Goal: Task Accomplishment & Management: Complete application form

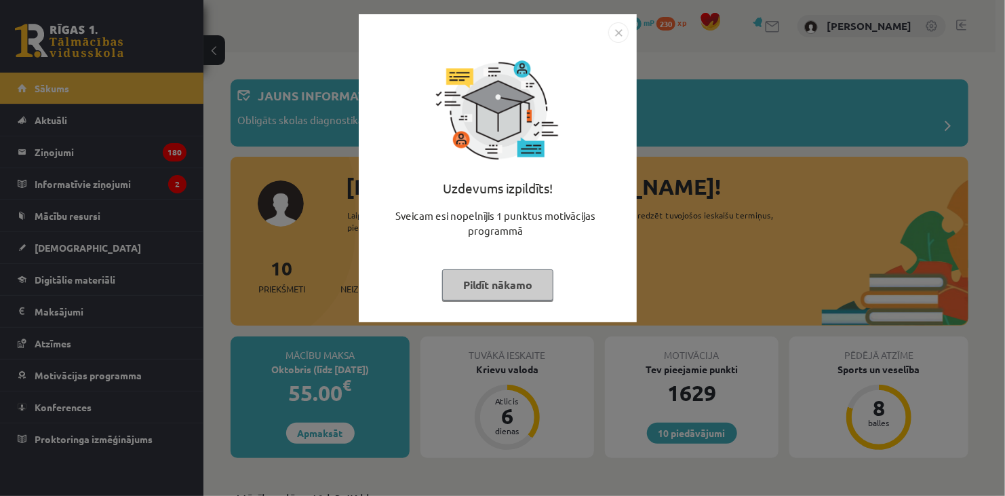
click at [615, 33] on img "Close" at bounding box center [618, 32] width 20 height 20
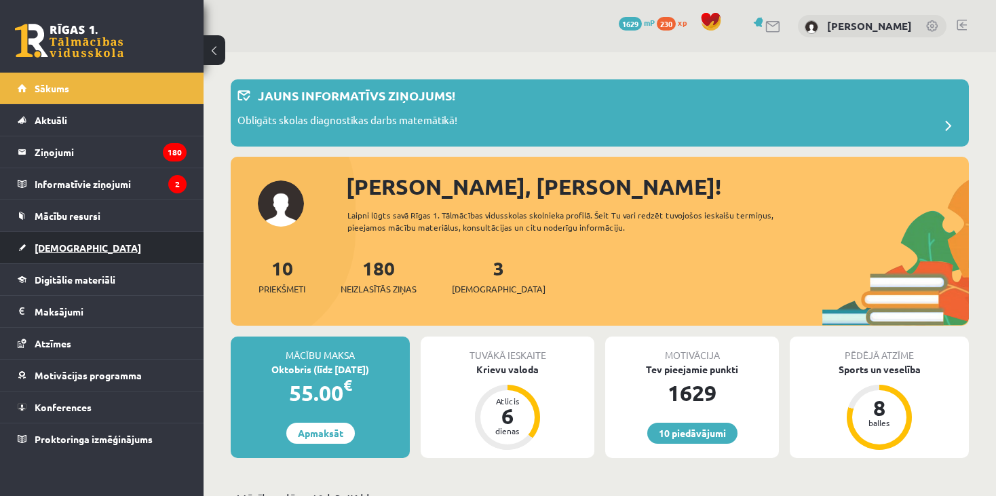
click at [100, 246] on link "[DEMOGRAPHIC_DATA]" at bounding box center [102, 247] width 169 height 31
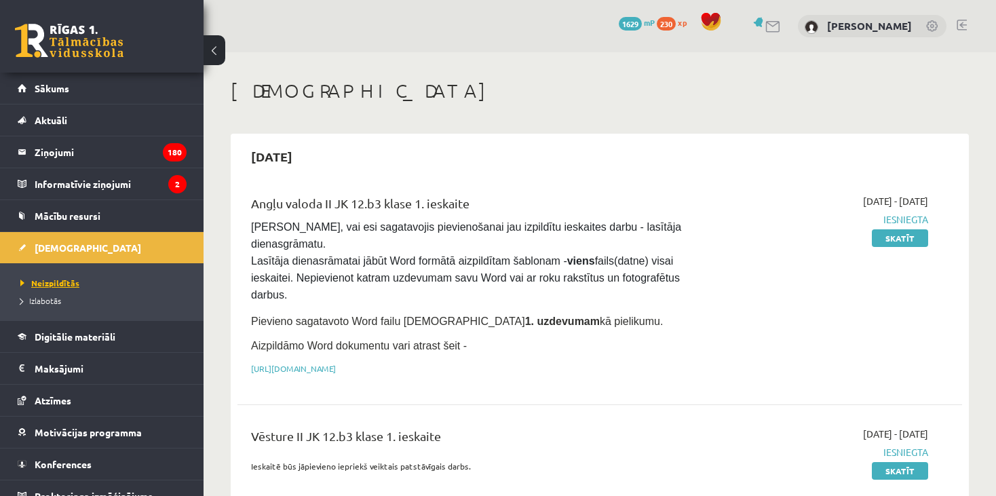
click at [60, 279] on span "Neizpildītās" at bounding box center [49, 282] width 59 height 11
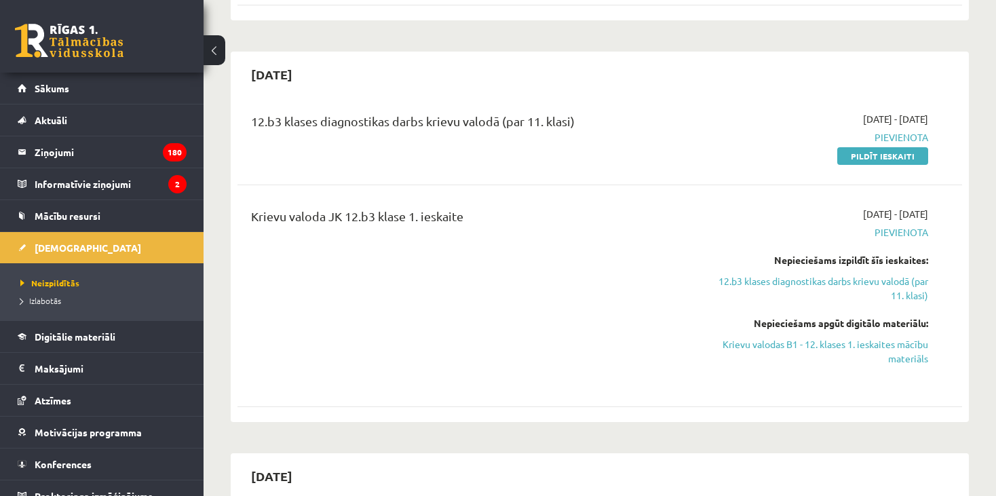
scroll to position [570, 0]
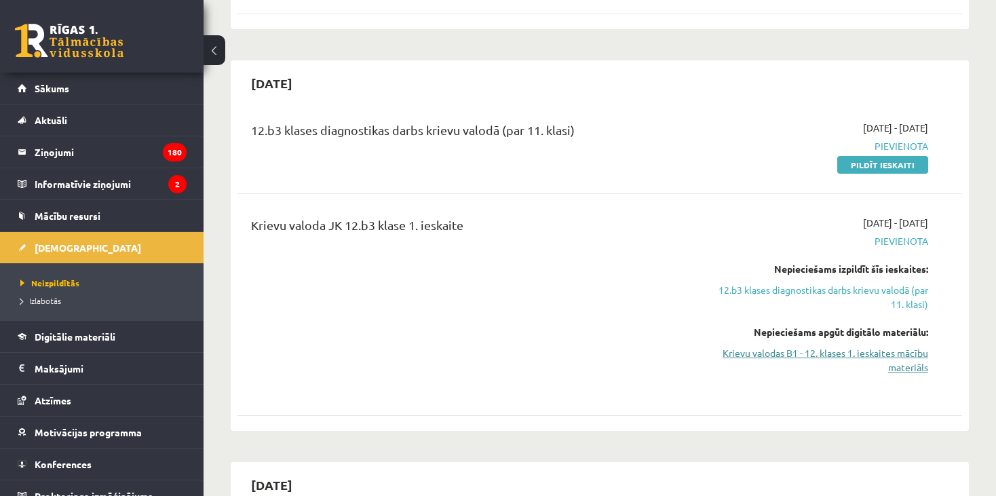
click at [916, 346] on link "Krievu valodas B1 - 12. klases 1. ieskaites mācību materiāls" at bounding box center [822, 360] width 212 height 28
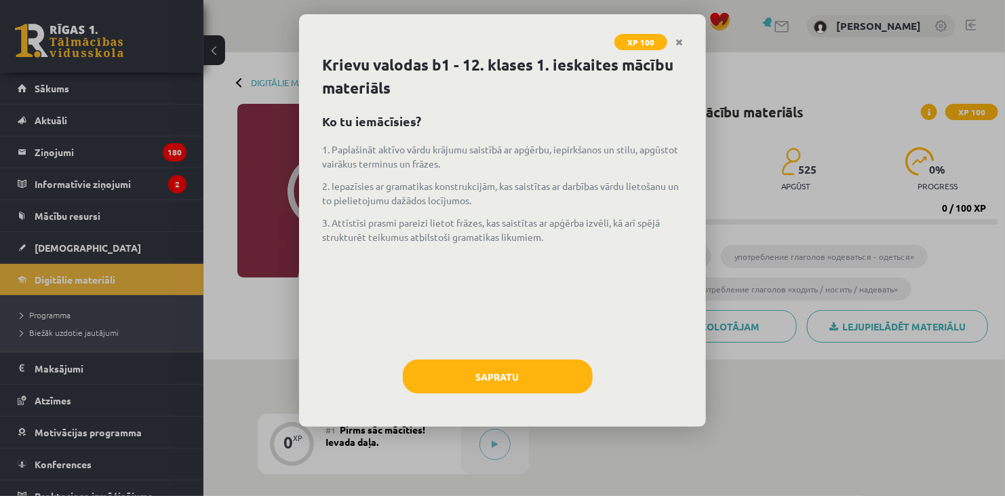
click at [497, 350] on div "Krievu valodas b1 - 12. klases 1. ieskaites mācību materiāls Ko tu iemācīsies? …" at bounding box center [502, 240] width 407 height 373
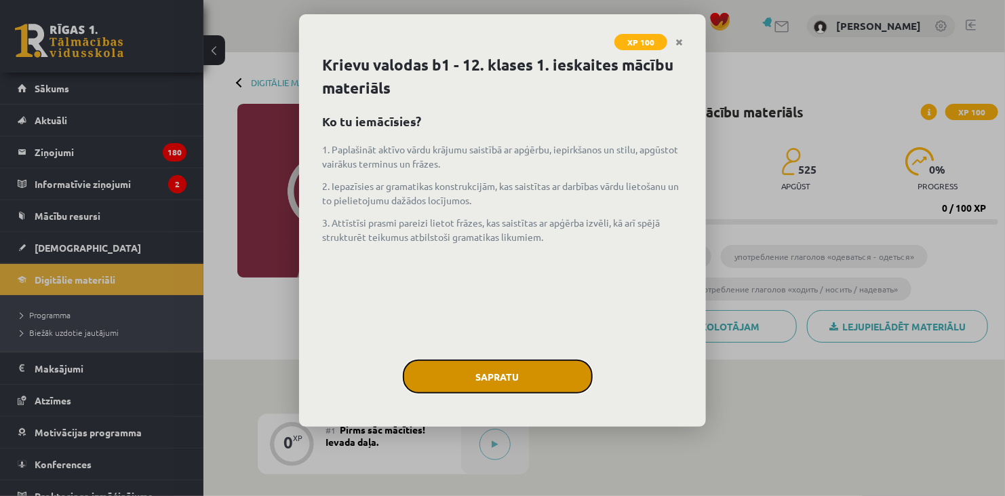
click at [541, 391] on button "Sapratu" at bounding box center [498, 377] width 190 height 34
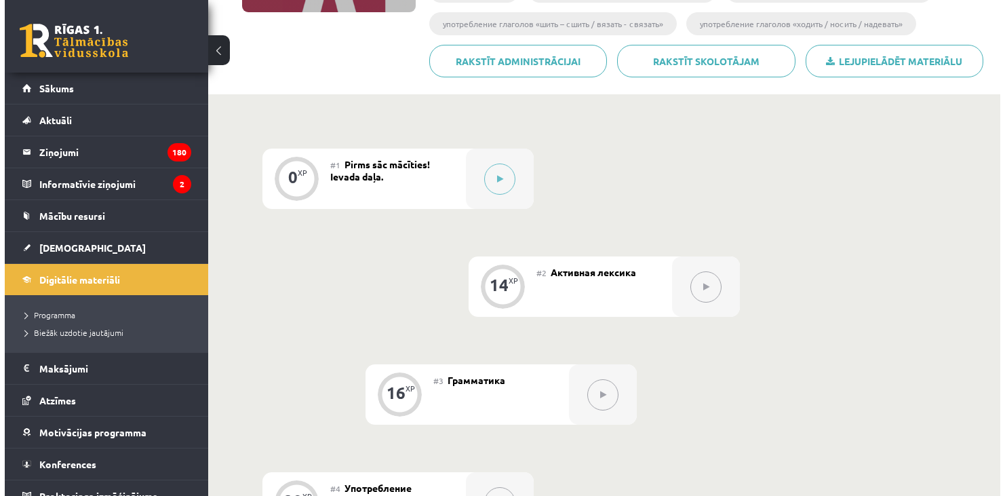
scroll to position [251, 0]
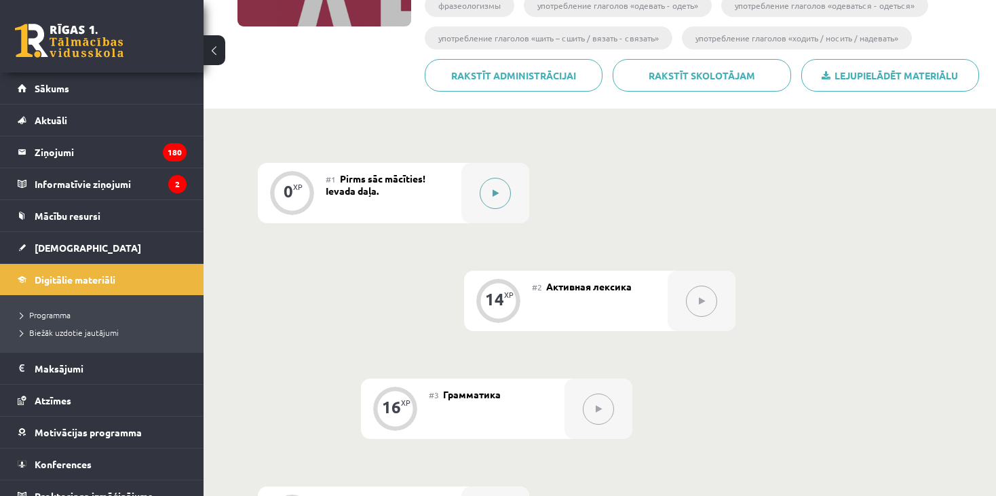
click at [499, 176] on div at bounding box center [495, 193] width 68 height 60
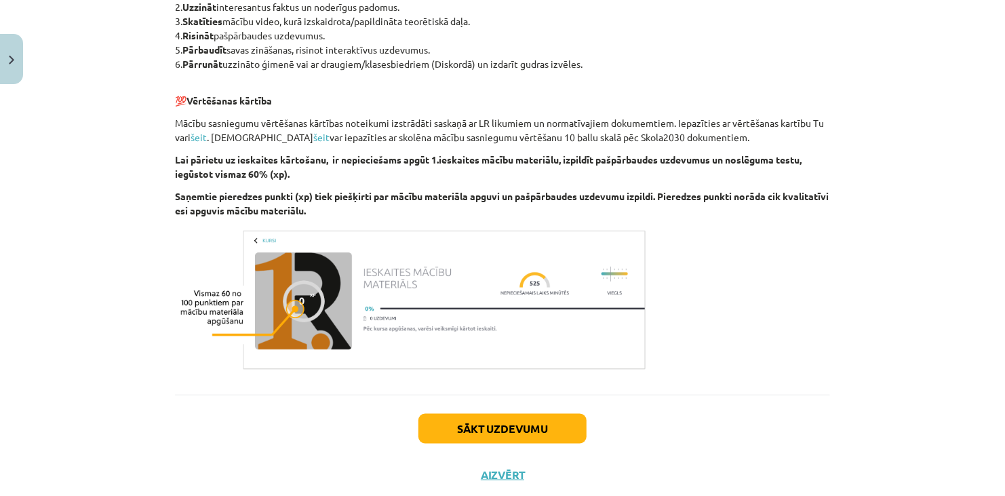
scroll to position [798, 0]
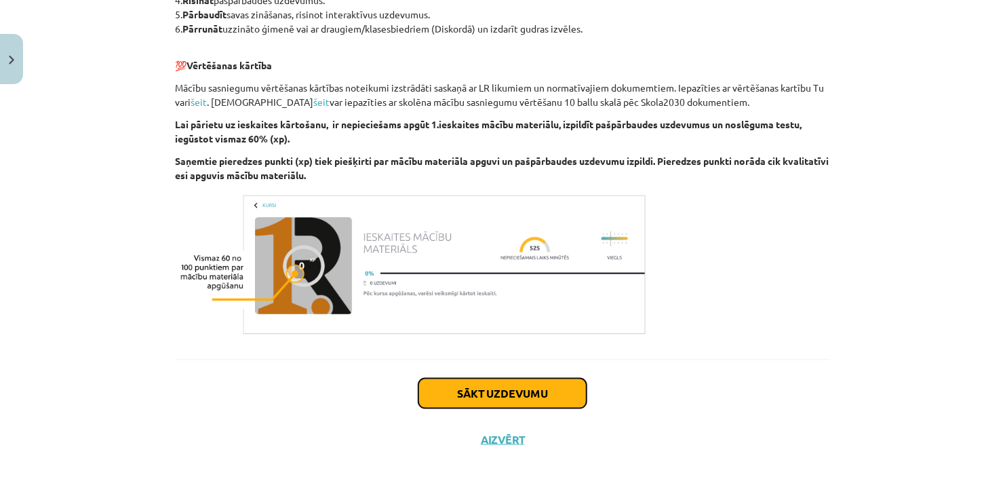
click at [547, 382] on button "Sākt uzdevumu" at bounding box center [503, 394] width 168 height 30
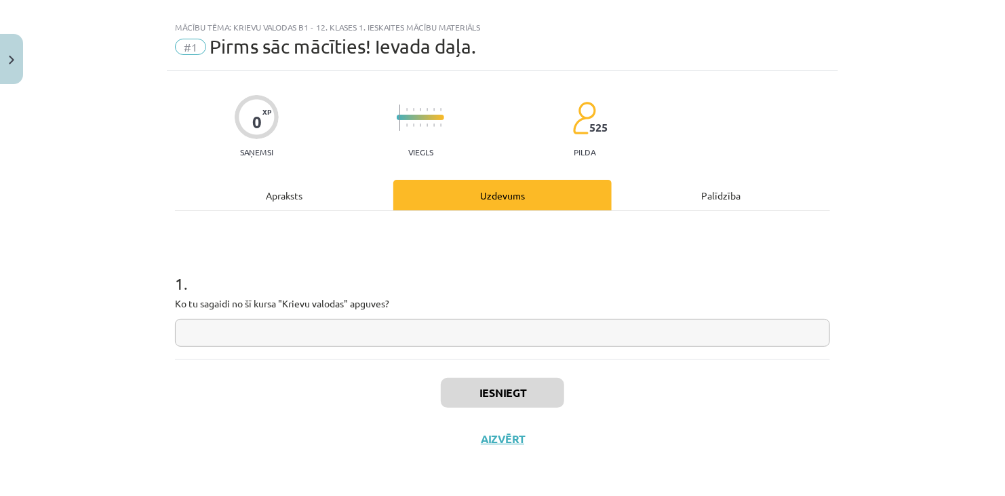
scroll to position [19, 0]
click at [393, 334] on input "text" at bounding box center [502, 334] width 655 height 28
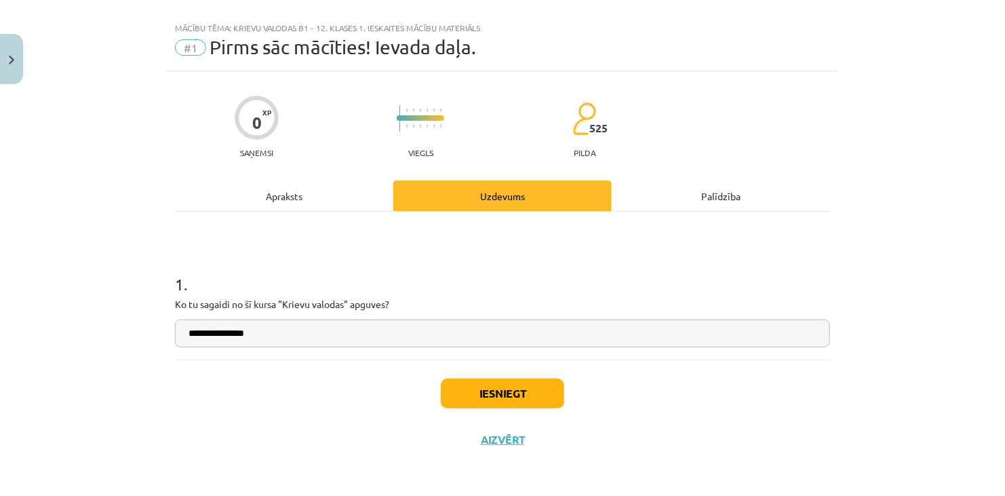
type input "**********"
click at [465, 405] on button "Iesniegt" at bounding box center [502, 394] width 123 height 30
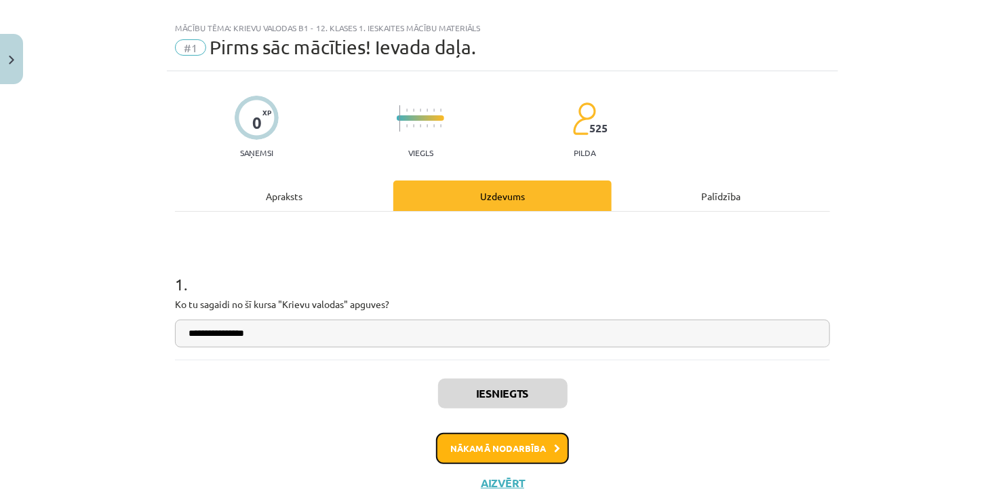
click at [493, 452] on button "Nākamā nodarbība" at bounding box center [502, 448] width 133 height 31
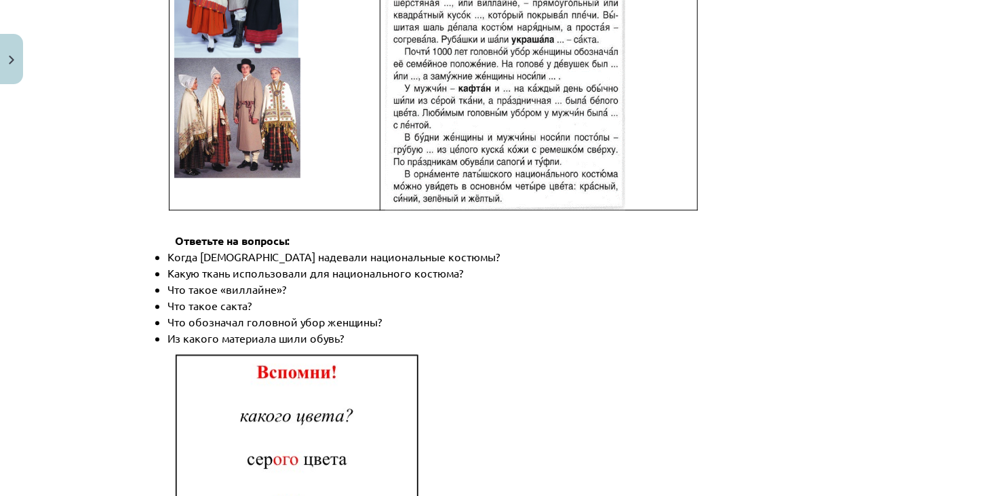
scroll to position [1992, 0]
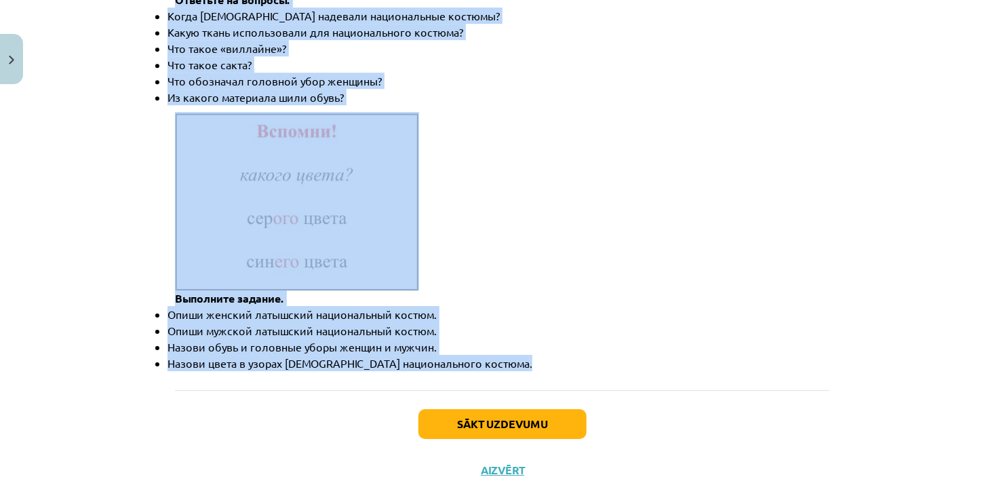
drag, startPoint x: 141, startPoint y: 245, endPoint x: 507, endPoint y: 332, distance: 376.5
click at [507, 332] on div "Mācību tēma: Krievu valodas b1 - 12. klases 1. ieskaites mācību materiāls #2 Ак…" at bounding box center [502, 248] width 1005 height 496
copy div "Бусы, вешалка, вещь, витрина, выбрать, деньги, дешёвый, дорогой, доставка, дост…"
click at [545, 409] on button "Sākt uzdevumu" at bounding box center [503, 424] width 168 height 30
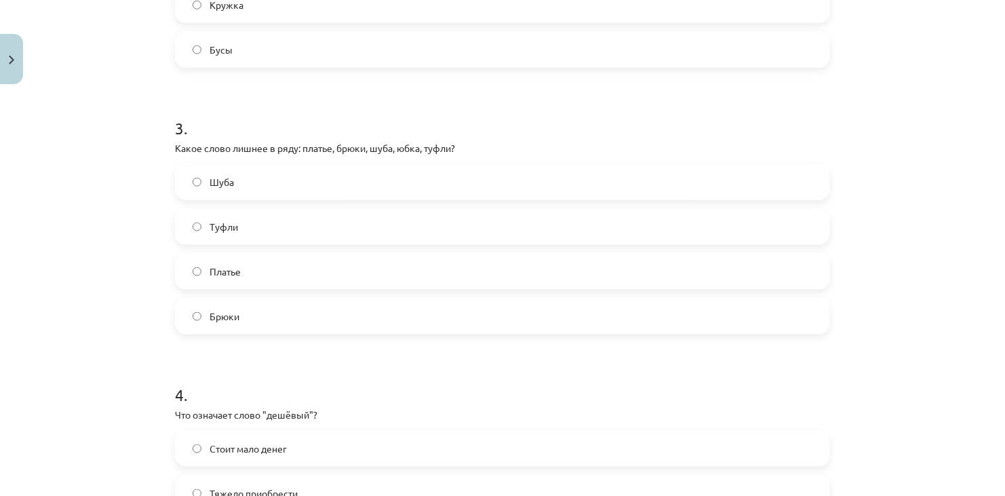
scroll to position [970, 0]
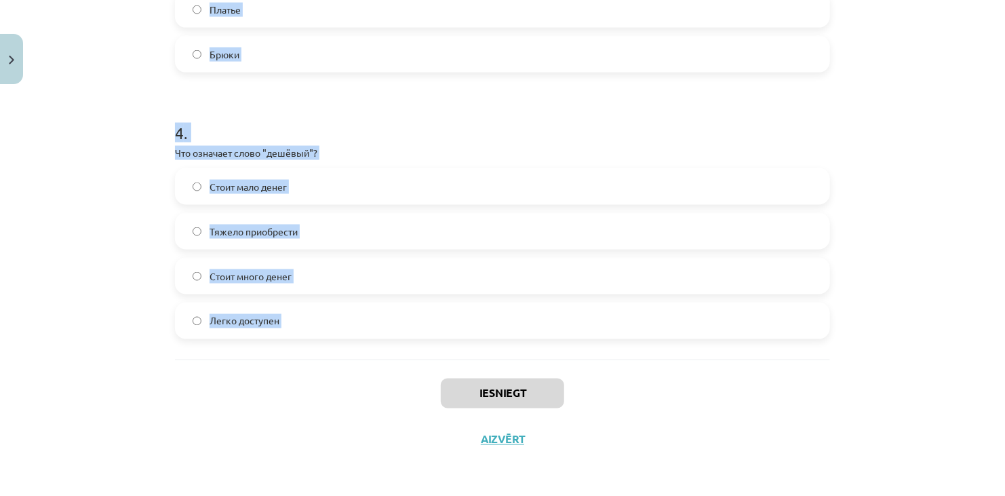
drag, startPoint x: 151, startPoint y: 263, endPoint x: 299, endPoint y: 361, distance: 177.2
click at [299, 361] on div "Mācību tēma: Krievu valodas b1 - 12. klases 1. ieskaites mācību materiāls #2 Ак…" at bounding box center [502, 248] width 1005 height 496
copy form "1 . Какая форма оплаты использует наличные? Оплата предоплатой Оплата доставкой…"
click at [922, 184] on div "Mācību tēma: Krievu valodas b1 - 12. klases 1. ieskaites mācību materiāls #2 Ак…" at bounding box center [502, 248] width 1005 height 496
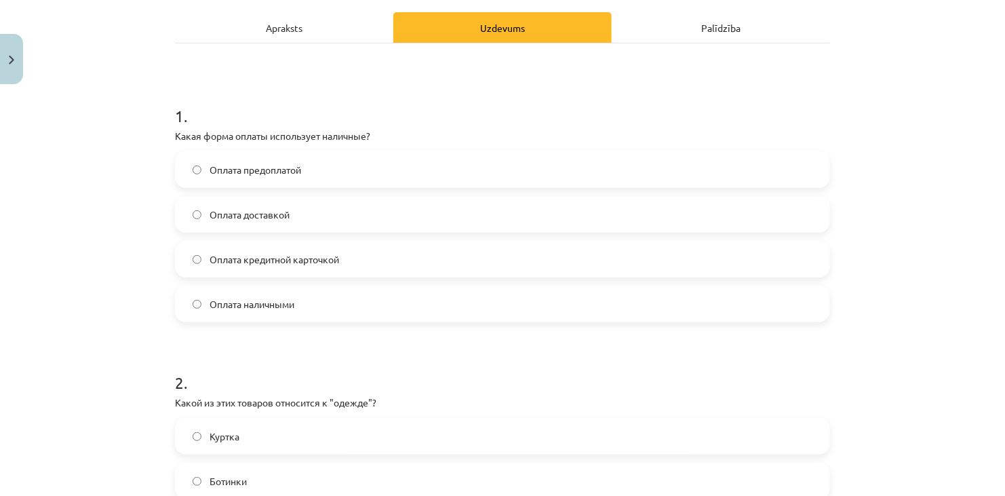
scroll to position [185, 0]
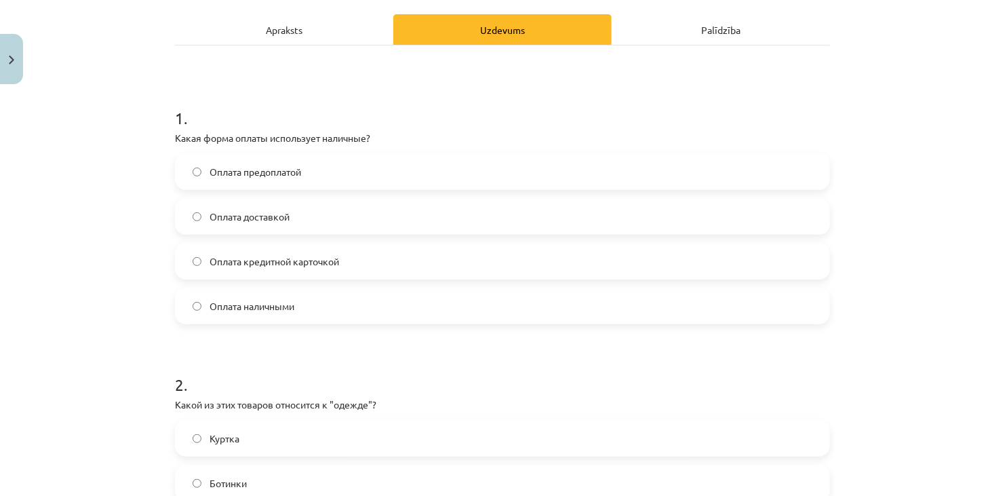
click at [796, 302] on label "Оплата наличными" at bounding box center [502, 306] width 653 height 34
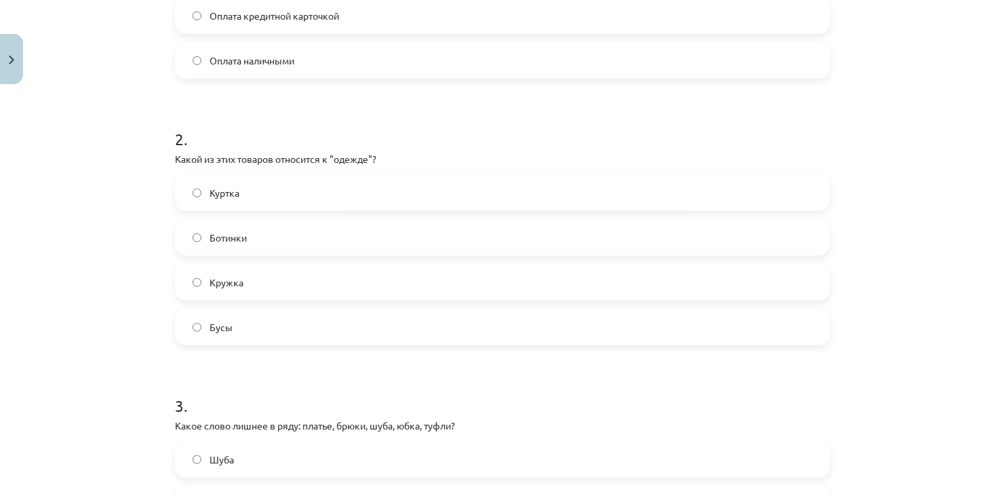
scroll to position [436, 0]
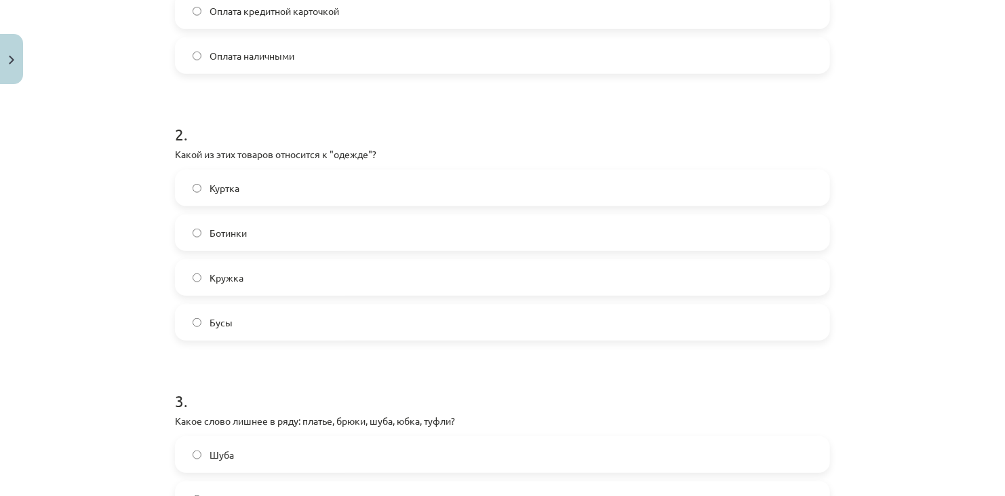
click at [541, 192] on label "Куртка" at bounding box center [502, 188] width 653 height 34
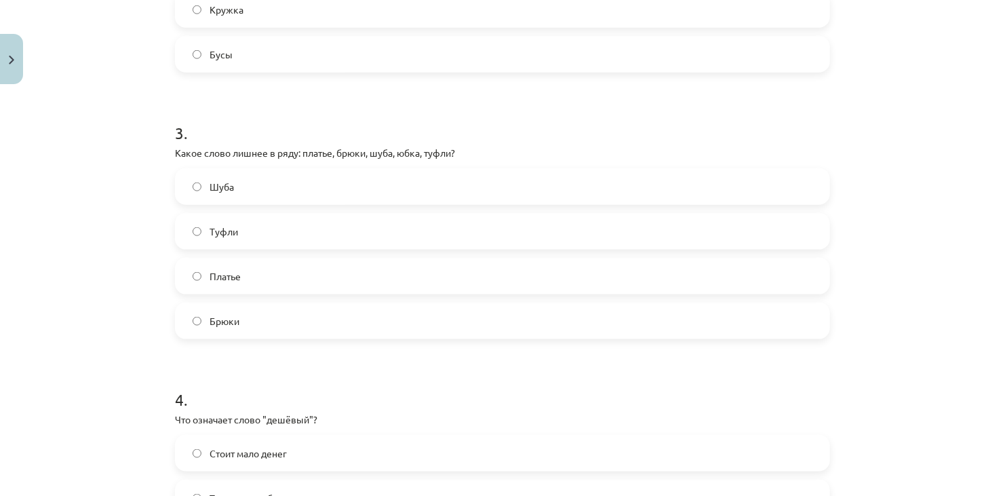
scroll to position [703, 0]
click at [553, 283] on label "Платье" at bounding box center [502, 276] width 653 height 34
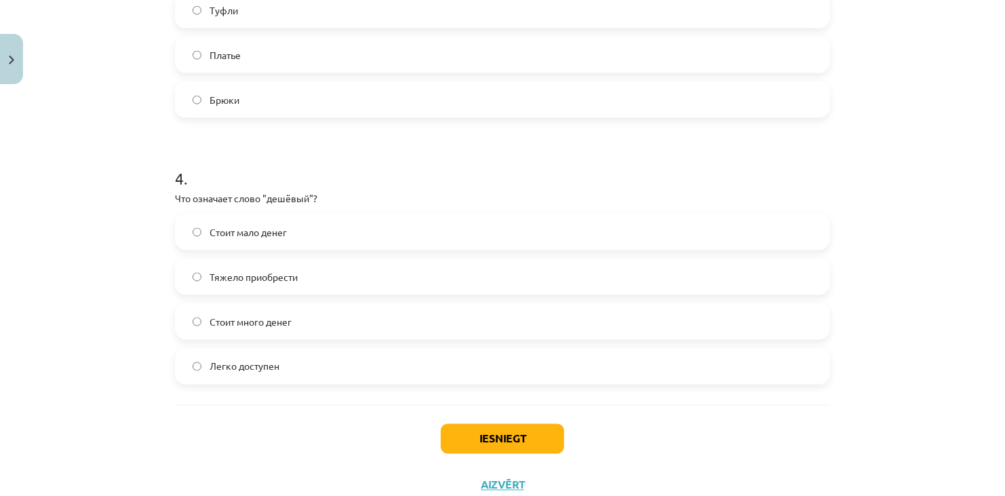
scroll to position [933, 0]
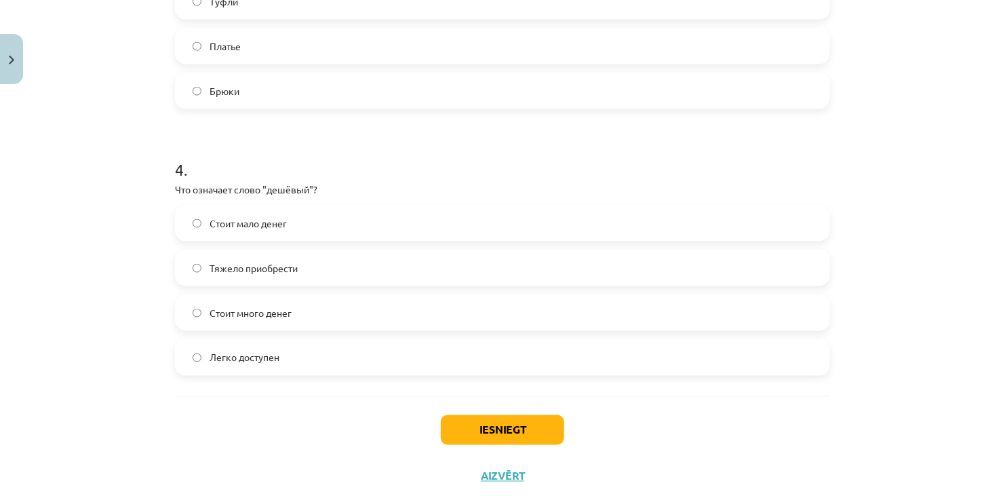
click at [556, 231] on label "Стоит мало денег" at bounding box center [502, 223] width 653 height 34
click at [531, 434] on button "Iesniegt" at bounding box center [502, 430] width 123 height 30
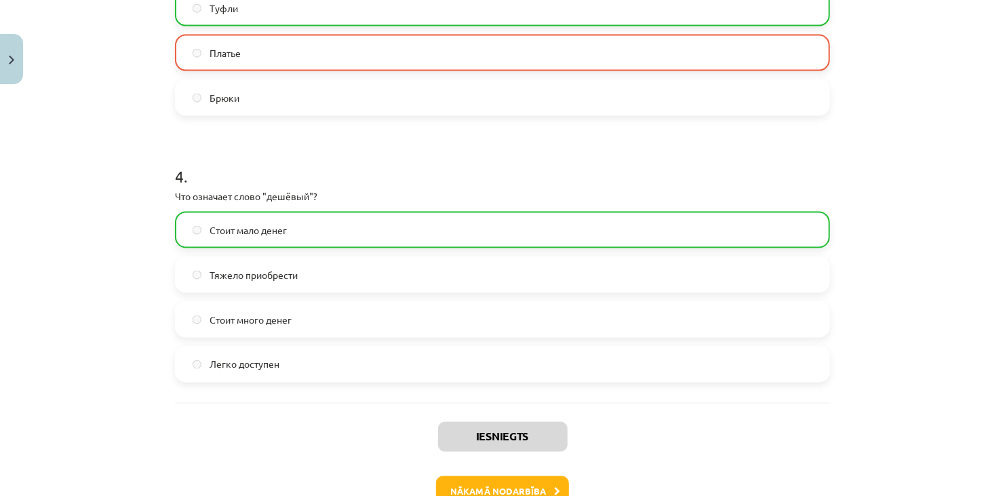
scroll to position [994, 0]
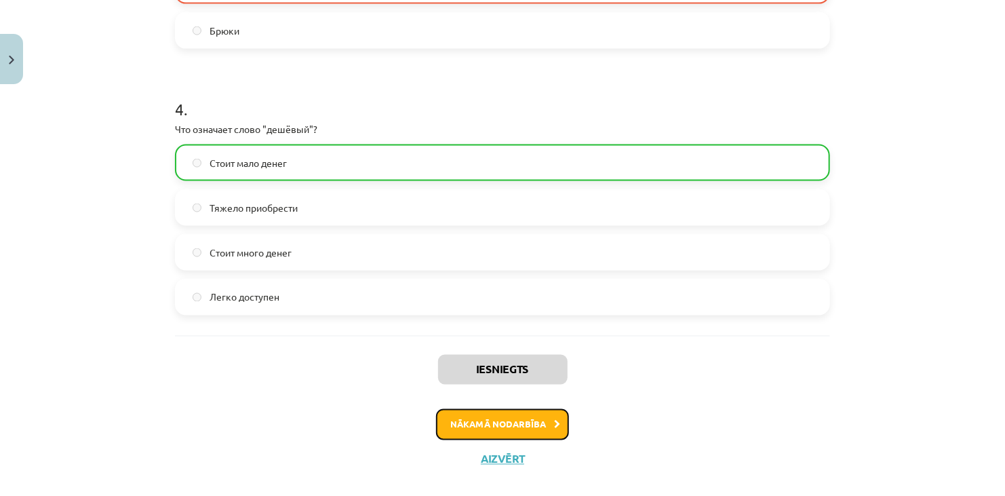
click at [539, 410] on button "Nākamā nodarbība" at bounding box center [502, 424] width 133 height 31
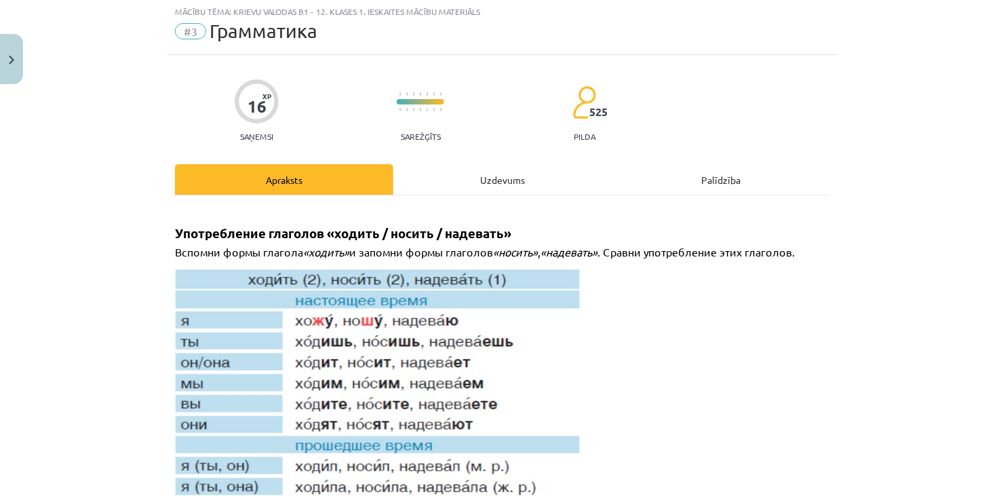
scroll to position [34, 0]
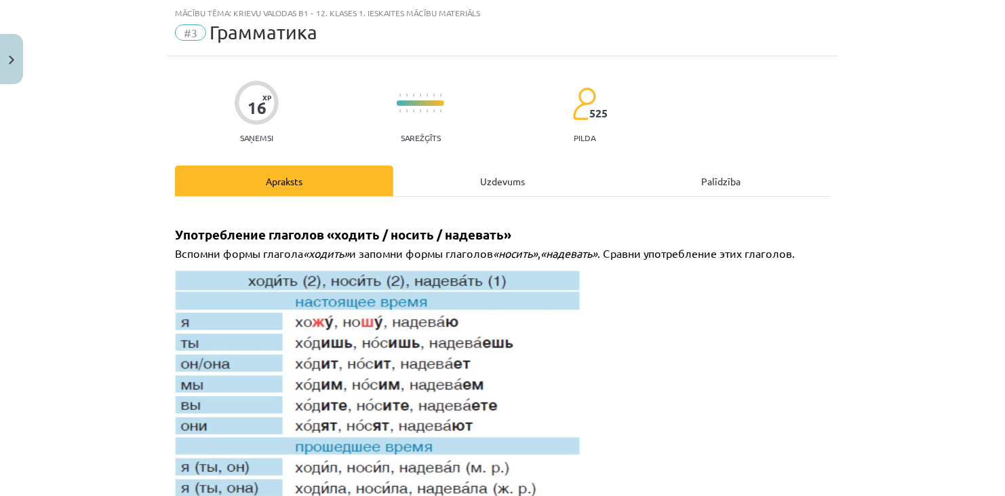
drag, startPoint x: 465, startPoint y: 160, endPoint x: 470, endPoint y: 166, distance: 7.2
click at [470, 166] on div "Uzdevums" at bounding box center [502, 181] width 218 height 31
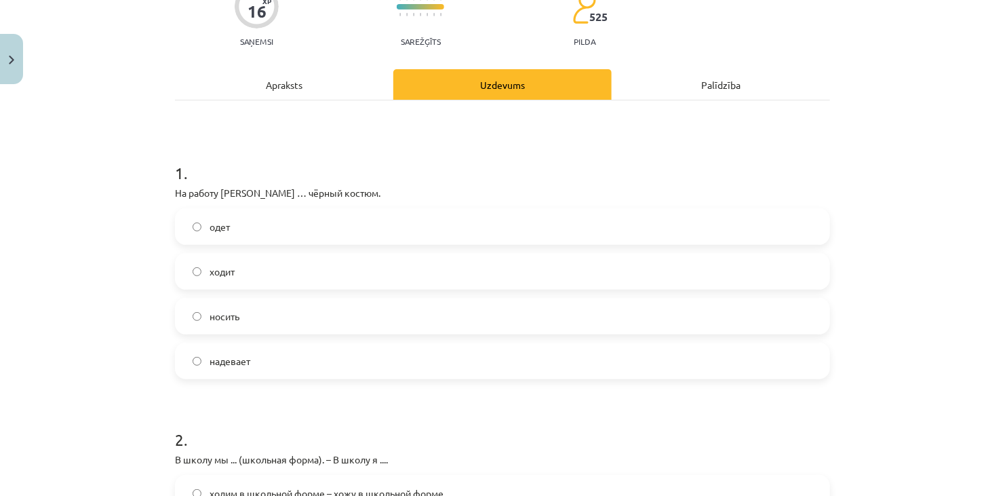
scroll to position [144, 0]
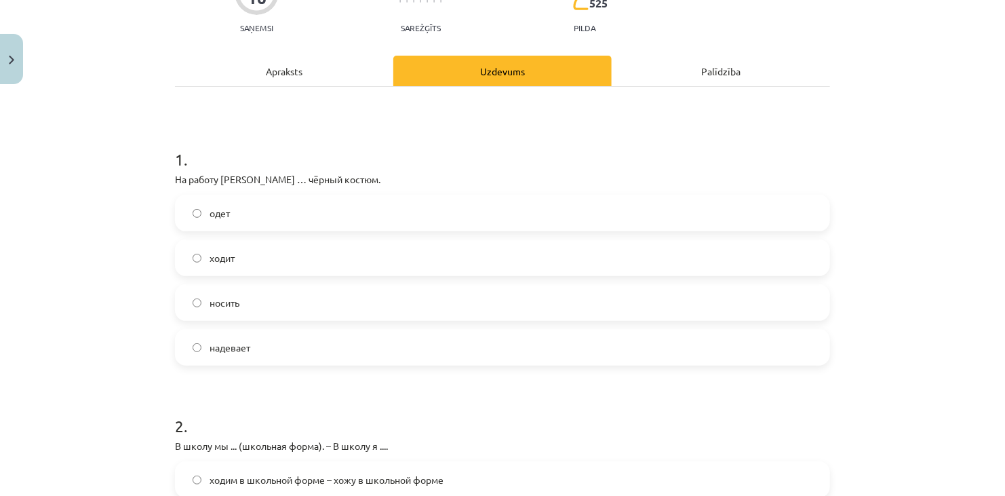
click at [526, 309] on label "носить" at bounding box center [502, 303] width 653 height 34
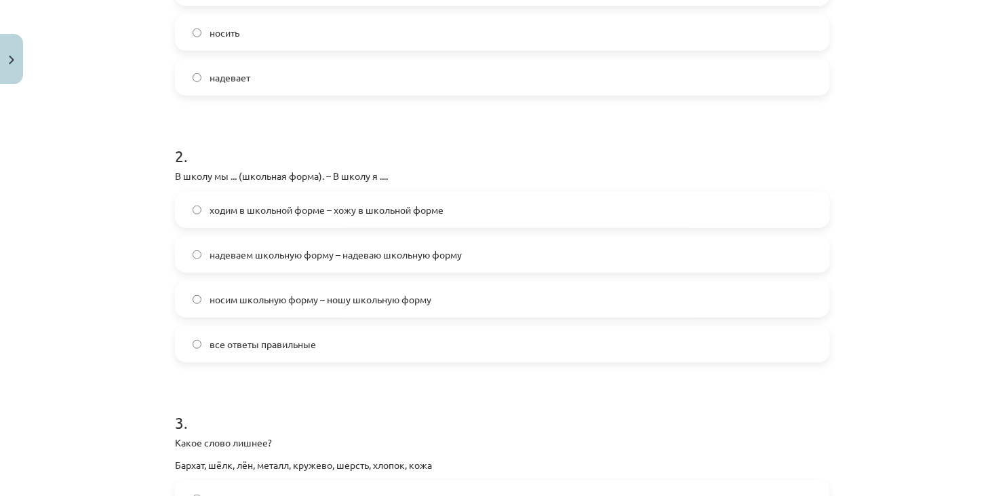
scroll to position [419, 0]
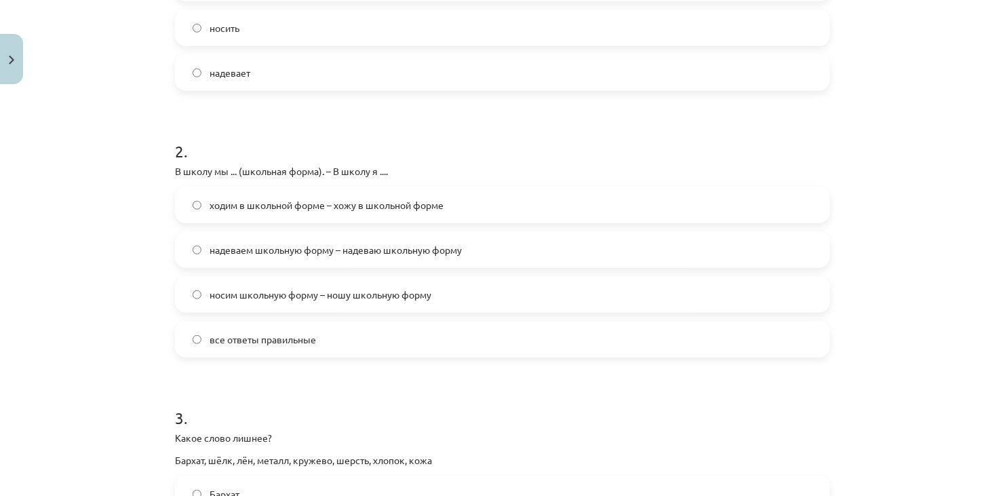
click at [800, 362] on form "1 . На работу Янис … чёрный костюм. одет ходит носить надевает 2 . В школу мы .…" at bounding box center [502, 382] width 655 height 1062
click at [797, 337] on label "все ответы правильные" at bounding box center [502, 339] width 653 height 34
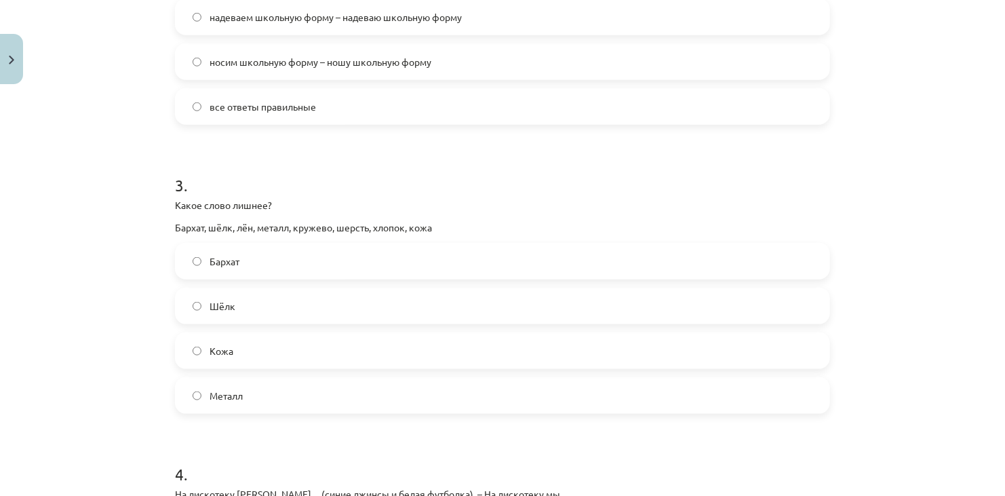
scroll to position [659, 0]
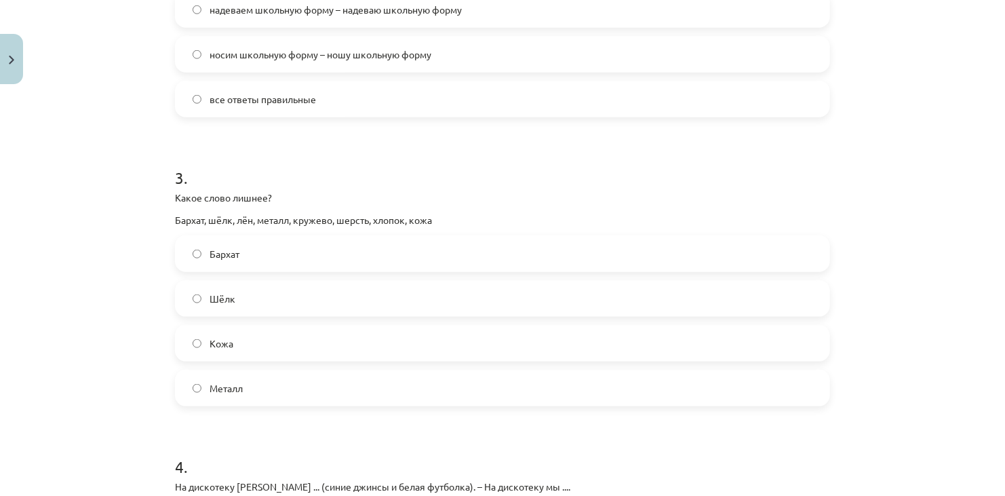
click at [807, 376] on label "Металл" at bounding box center [502, 388] width 653 height 34
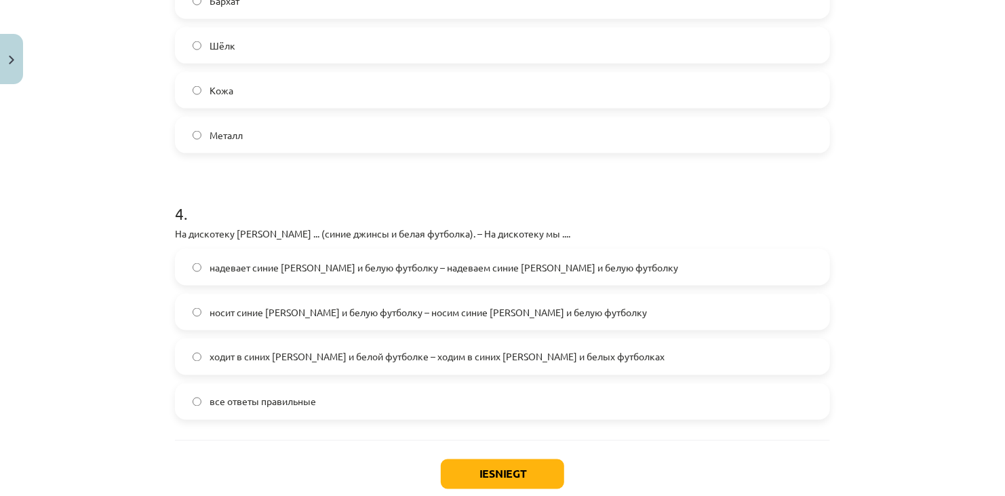
scroll to position [920, 0]
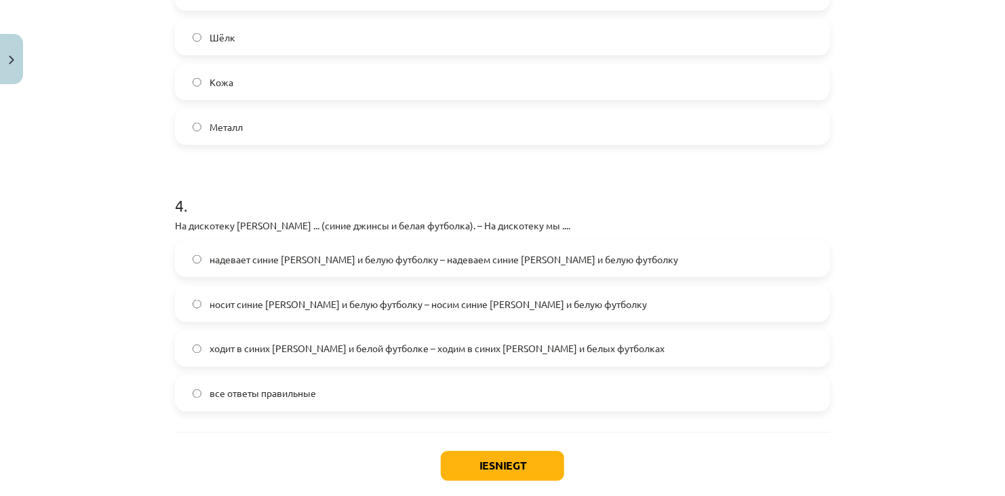
click at [758, 391] on label "все ответы правильные" at bounding box center [502, 393] width 653 height 34
click at [549, 461] on button "Iesniegt" at bounding box center [502, 466] width 123 height 30
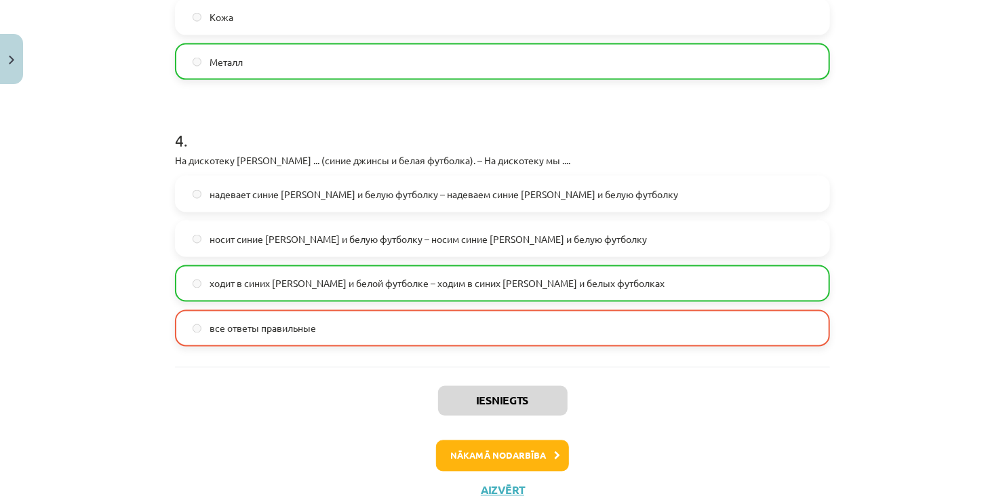
scroll to position [1035, 0]
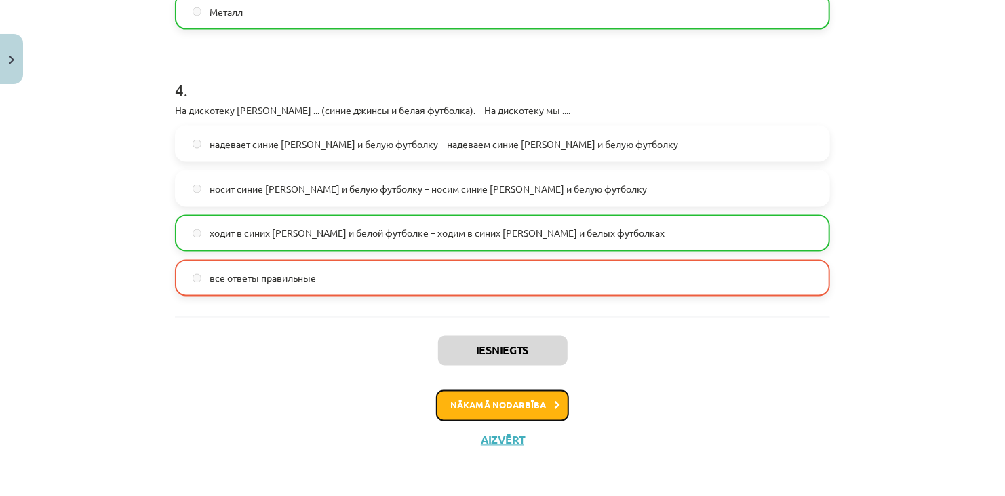
click at [535, 402] on button "Nākamā nodarbība" at bounding box center [502, 405] width 133 height 31
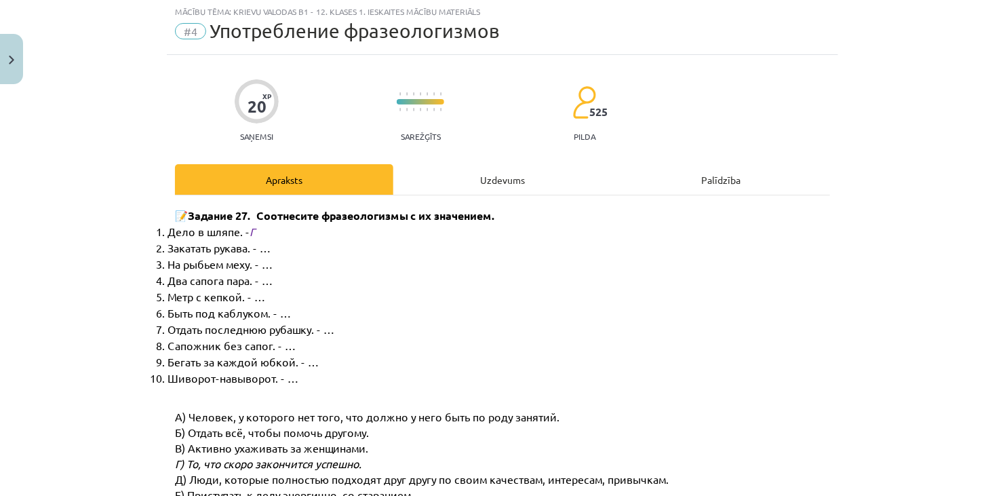
scroll to position [34, 0]
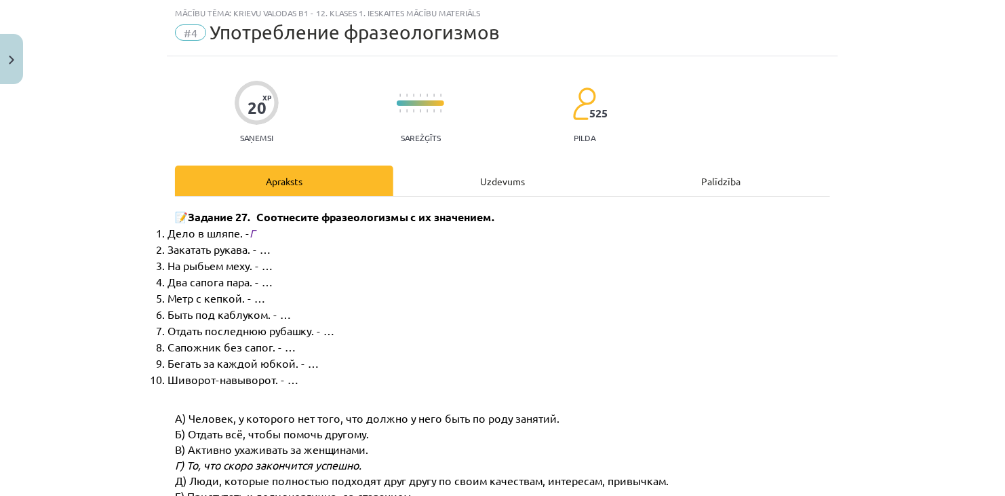
click at [428, 181] on div "Uzdevums" at bounding box center [502, 181] width 218 height 31
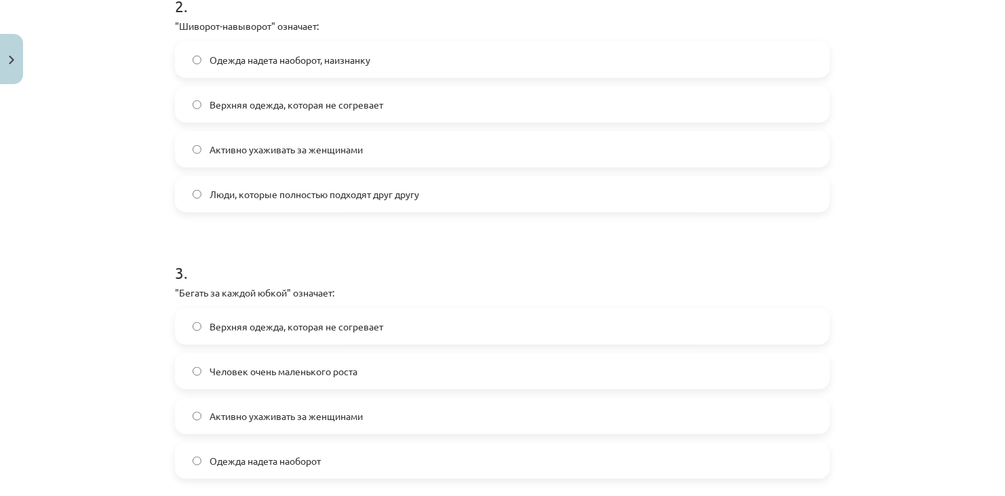
scroll to position [970, 0]
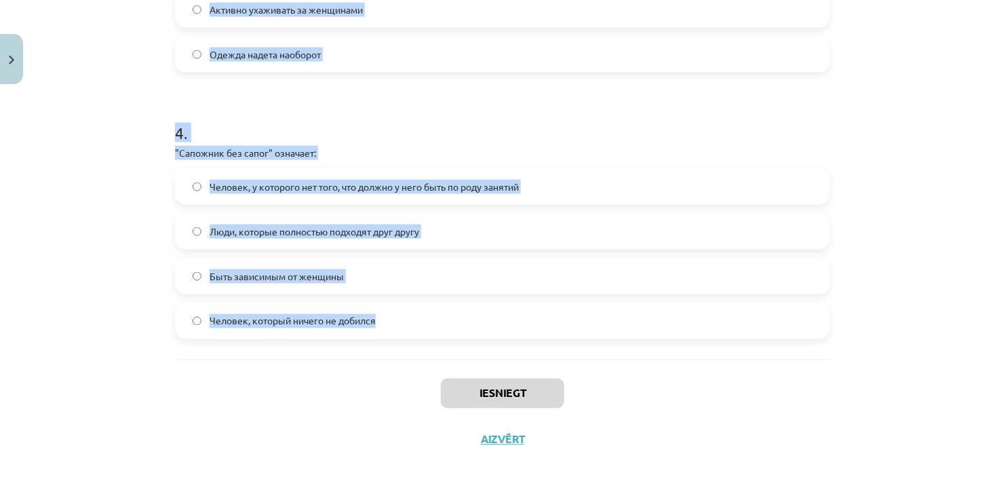
drag, startPoint x: 136, startPoint y: 284, endPoint x: 560, endPoint y: 312, distance: 424.9
click at [560, 312] on div "Mācību tēma: Krievu valodas b1 - 12. klases 1. ieskaites mācību materiāls #4 Уп…" at bounding box center [502, 248] width 1005 height 496
copy form ""Два сапога пара" означает: Человек очень маленького роста Люди, которые подход…"
click at [667, 210] on div "Человек, у которого нет того, что должно у него быть по роду занятий Люди, кото…" at bounding box center [502, 253] width 655 height 171
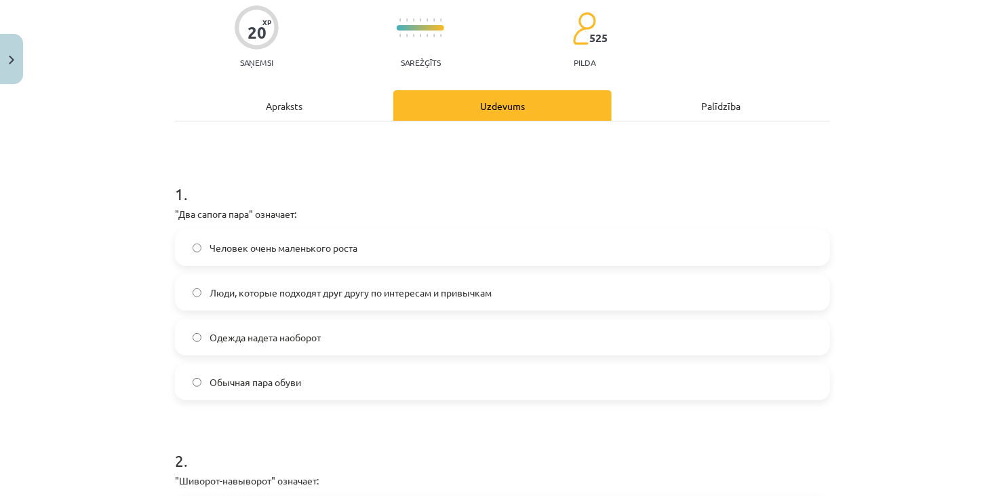
scroll to position [109, 0]
click at [617, 285] on label "Люди, которые подходят друг другу по интересам и привычкам" at bounding box center [502, 292] width 653 height 34
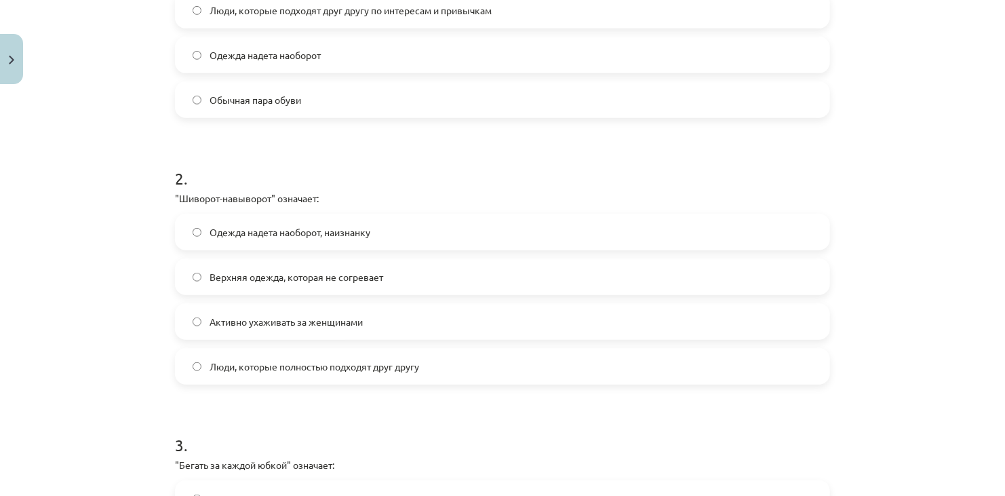
scroll to position [402, 0]
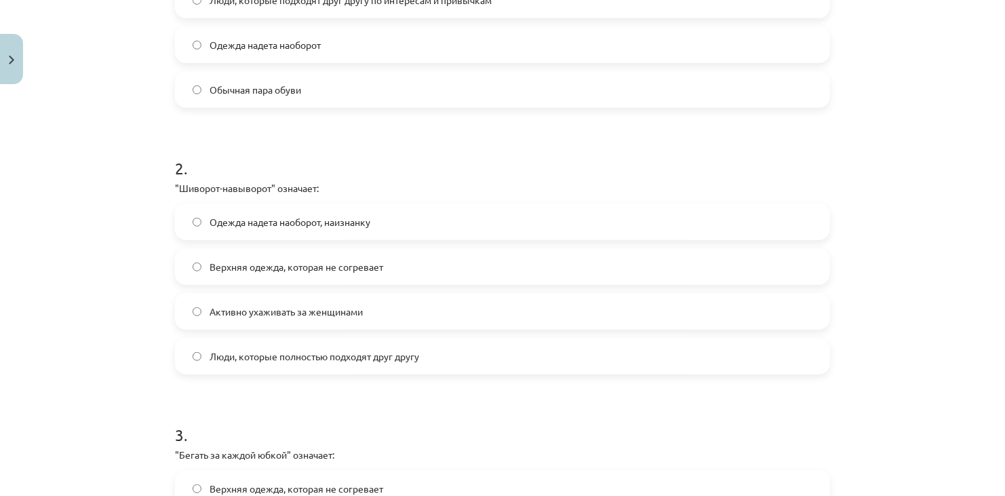
click at [414, 217] on label "Одежда надета наоборот, наизнанку" at bounding box center [502, 222] width 653 height 34
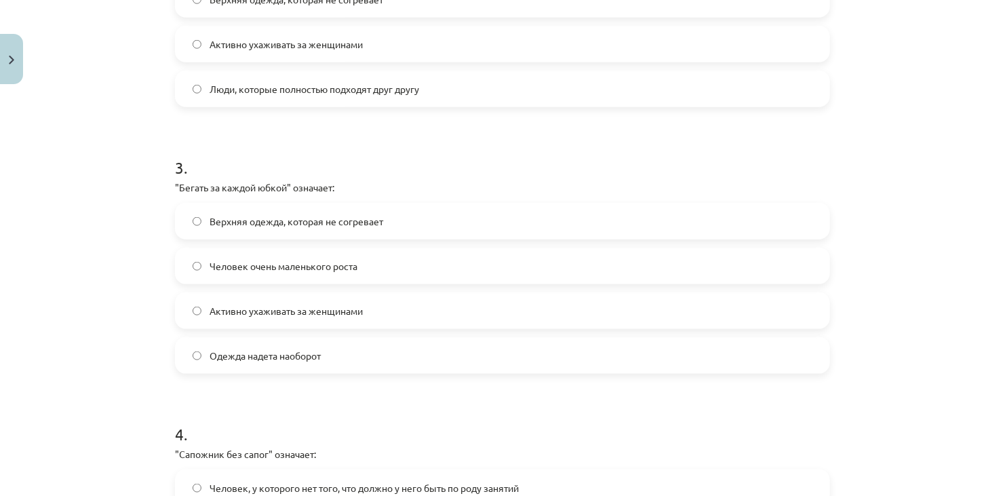
scroll to position [678, 0]
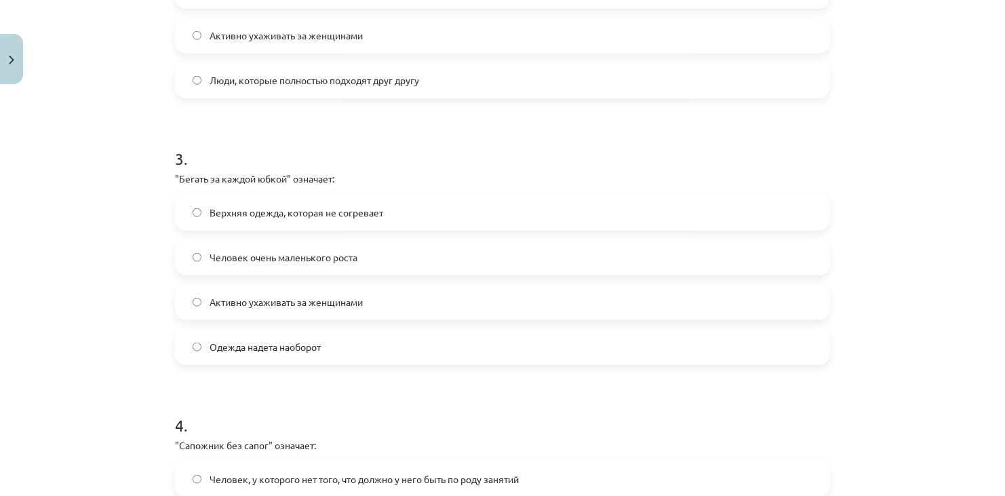
click at [602, 282] on div "Верхняя одежда, которая не согревает Человек очень маленького роста Активно уха…" at bounding box center [502, 279] width 655 height 171
click at [610, 301] on label "Активно ухаживать за женщинами" at bounding box center [502, 302] width 653 height 34
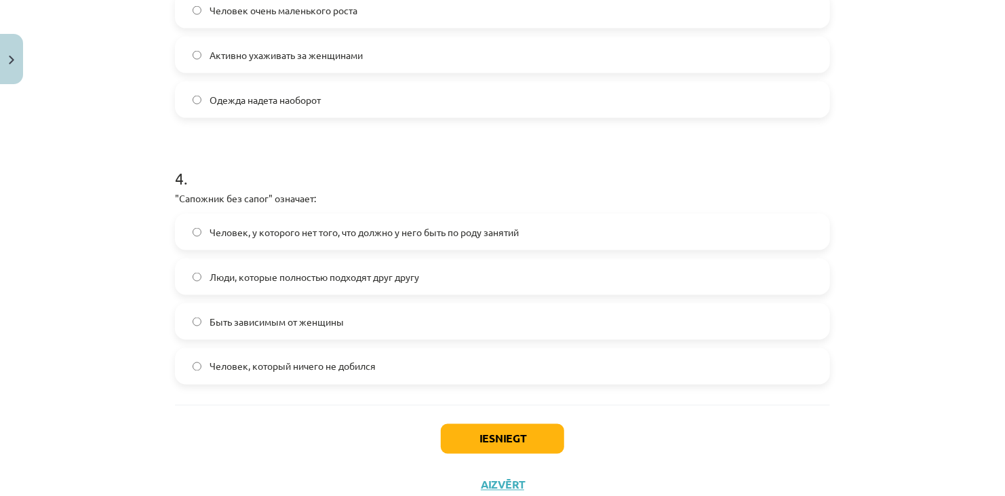
scroll to position [923, 0]
click at [393, 247] on label "Человек, у которого нет того, что должно у него быть по роду занятий" at bounding box center [502, 234] width 653 height 34
click at [523, 434] on button "Iesniegt" at bounding box center [502, 441] width 123 height 30
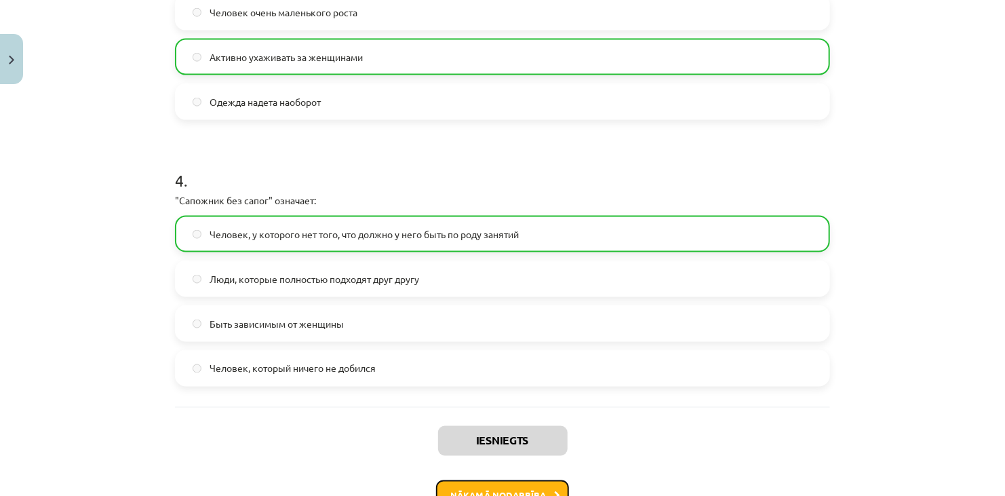
click at [524, 485] on button "Nākamā nodarbība" at bounding box center [502, 495] width 133 height 31
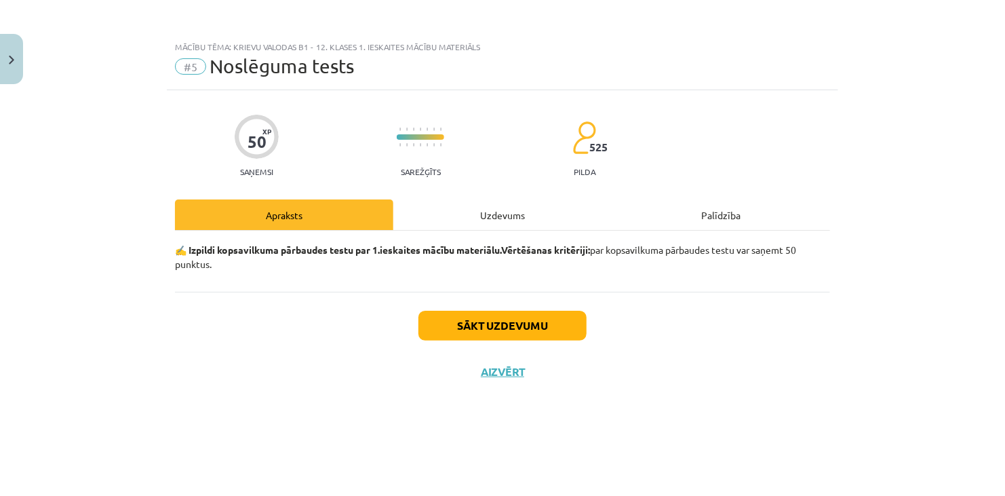
scroll to position [0, 0]
click at [524, 319] on button "Sākt uzdevumu" at bounding box center [503, 326] width 168 height 30
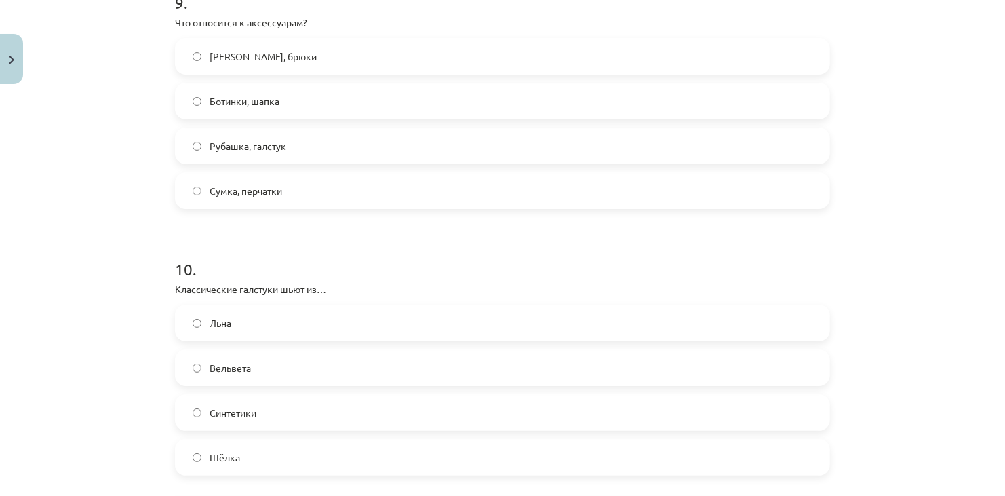
scroll to position [2570, 0]
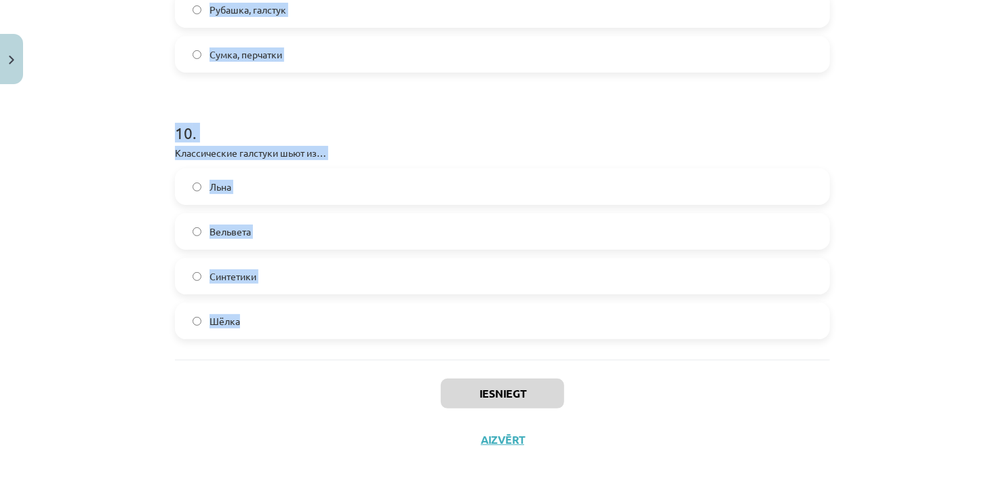
drag, startPoint x: 149, startPoint y: 310, endPoint x: 378, endPoint y: 314, distance: 229.3
click at [378, 314] on div "Mācību tēma: Krievu valodas b1 - 12. klases 1. ieskaites mācību materiāls #5 No…" at bounding box center [502, 248] width 1005 height 496
copy form "1 . Выберите правильную форму: На работу мама ... (красивый костюм). надеваеть …"
click at [925, 347] on div "Mācību tēma: Krievu valodas b1 - 12. klases 1. ieskaites mācību materiāls #5 No…" at bounding box center [502, 248] width 1005 height 496
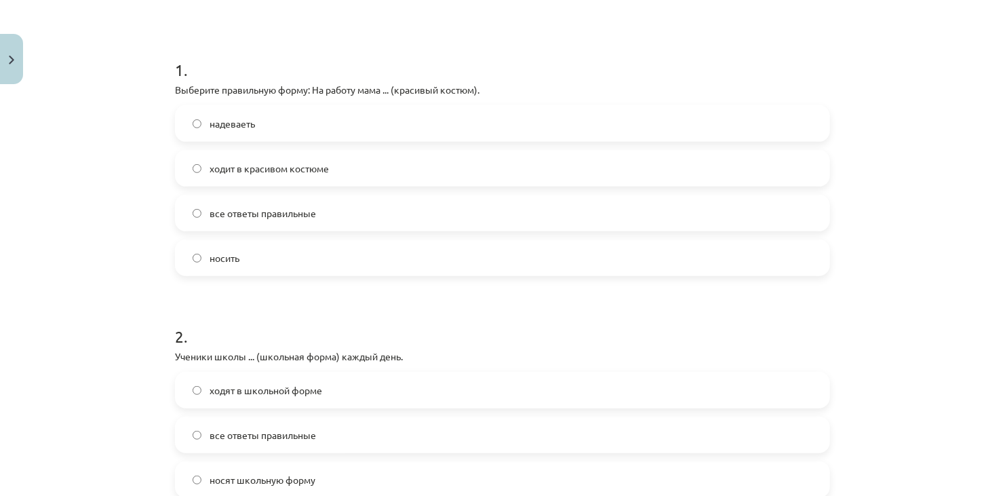
scroll to position [248, 0]
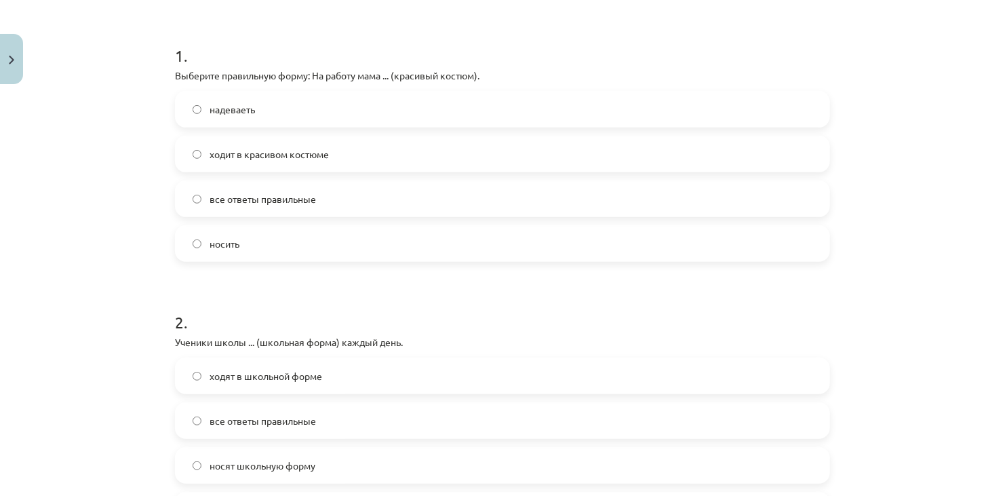
click at [615, 160] on label "ходит в красивом костюме" at bounding box center [502, 154] width 653 height 34
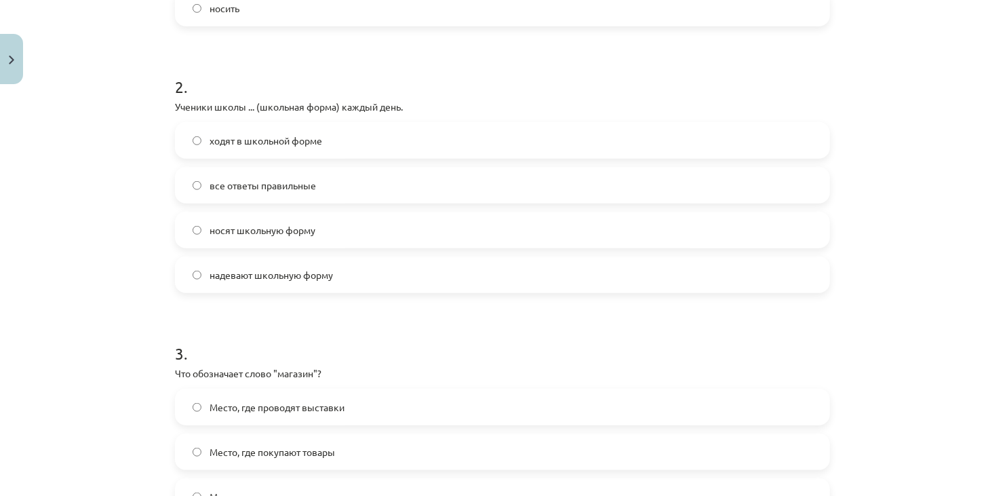
scroll to position [536, 0]
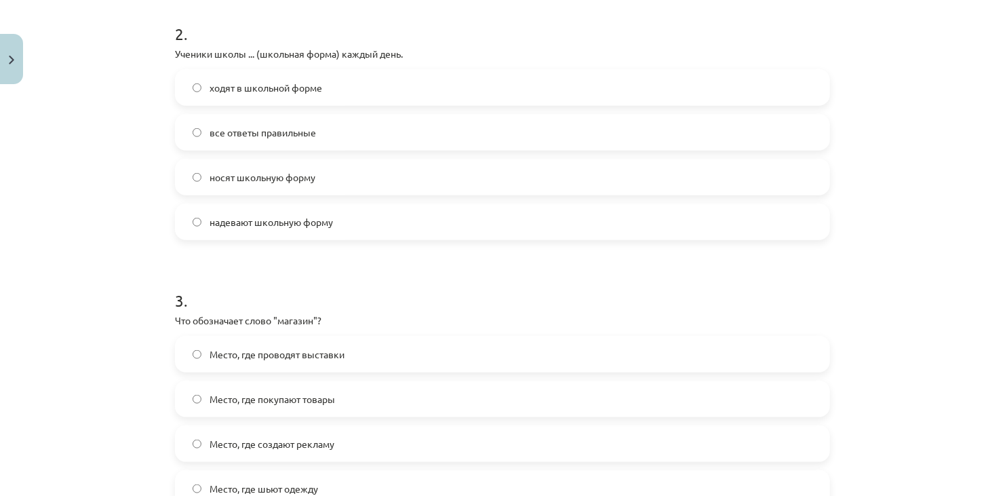
click at [368, 136] on label "все ответы правильные" at bounding box center [502, 132] width 653 height 34
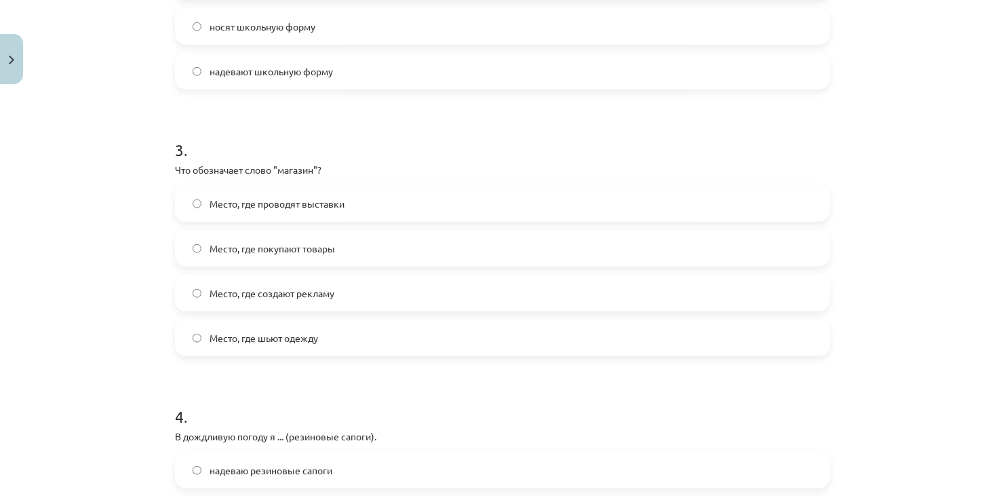
scroll to position [683, 0]
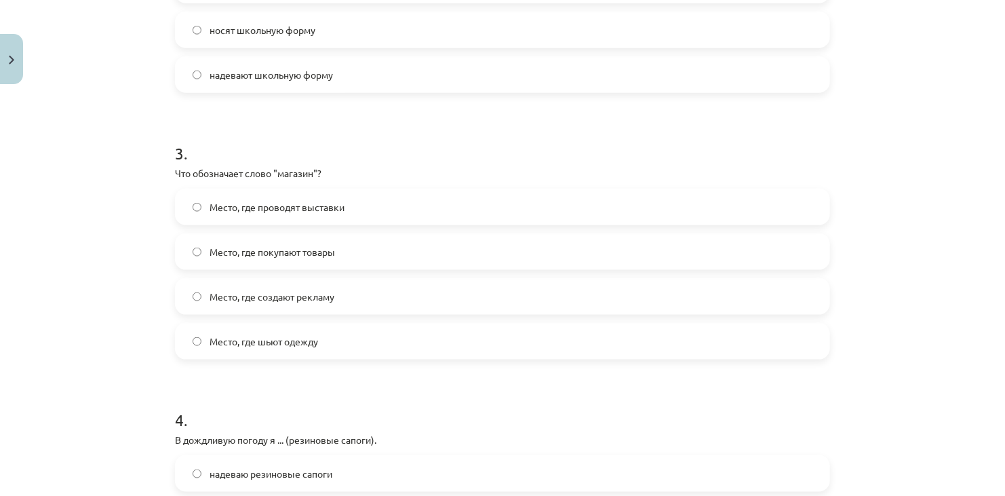
click at [564, 246] on label "Место, где покупают товары" at bounding box center [502, 252] width 653 height 34
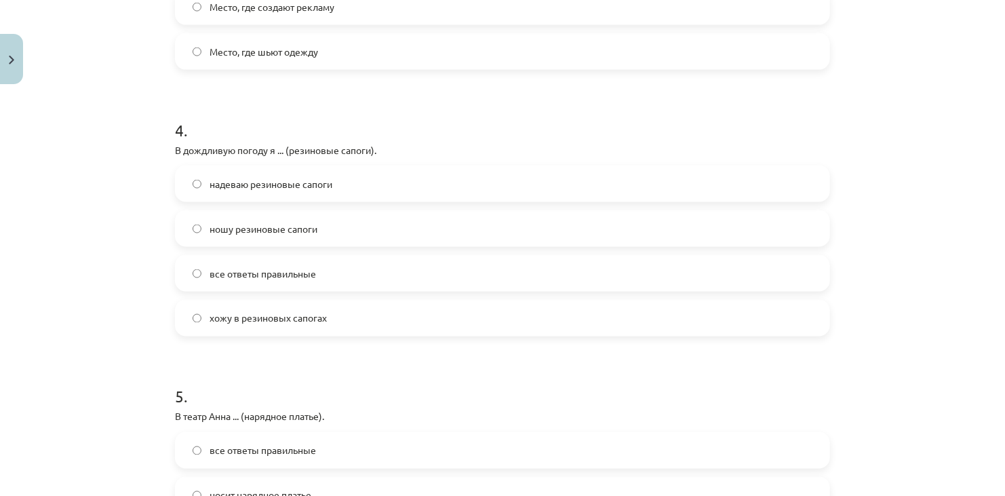
scroll to position [1004, 0]
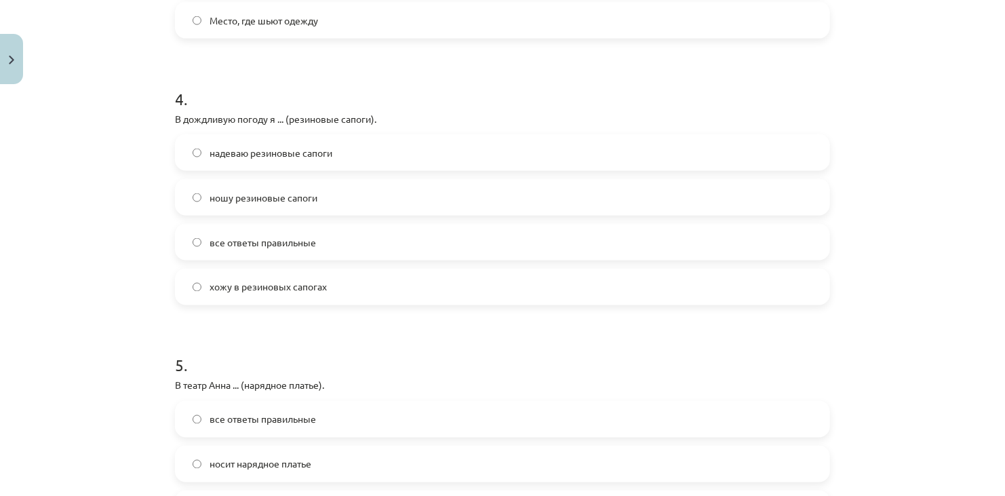
click at [321, 247] on label "все ответы правильные" at bounding box center [502, 242] width 653 height 34
click at [306, 425] on span "все ответы правильные" at bounding box center [263, 419] width 107 height 14
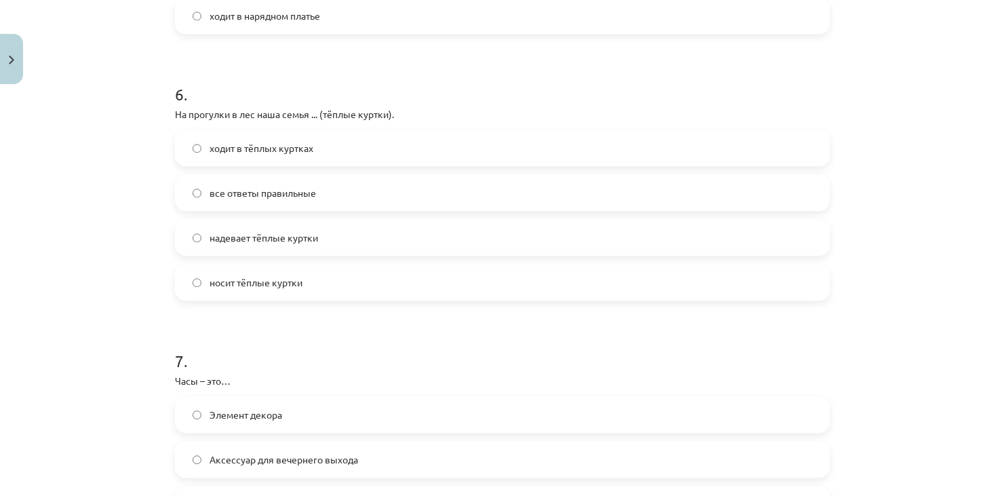
scroll to position [1552, 0]
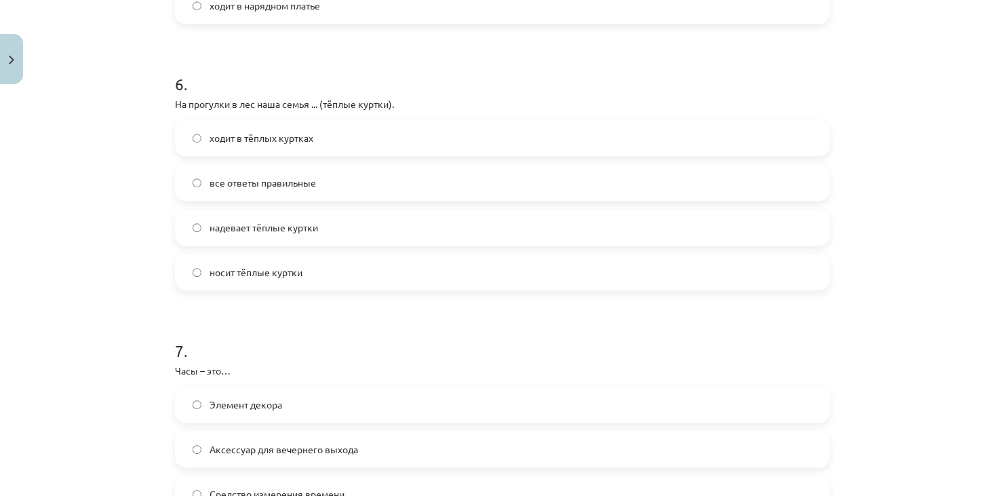
click at [352, 192] on label "все ответы правильные" at bounding box center [502, 183] width 653 height 34
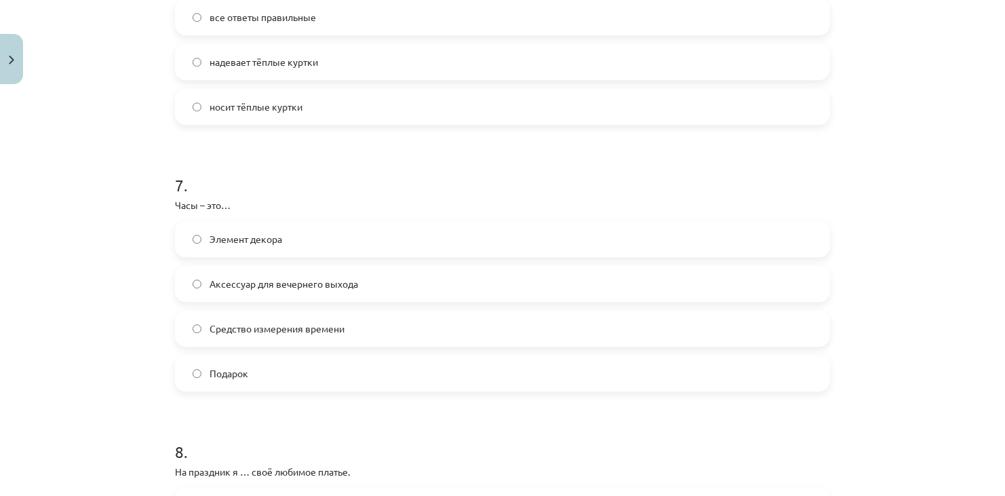
scroll to position [1724, 0]
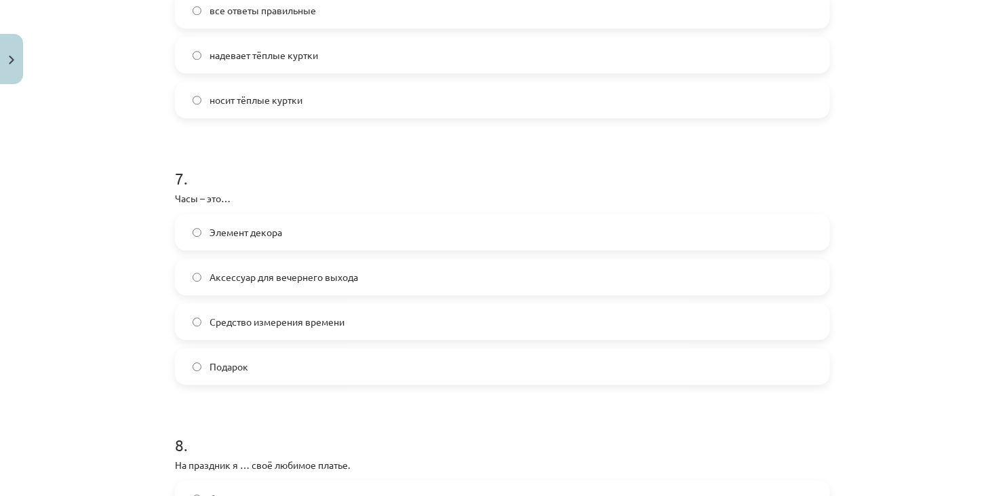
click at [509, 315] on label "Средство измерения времени" at bounding box center [502, 322] width 653 height 34
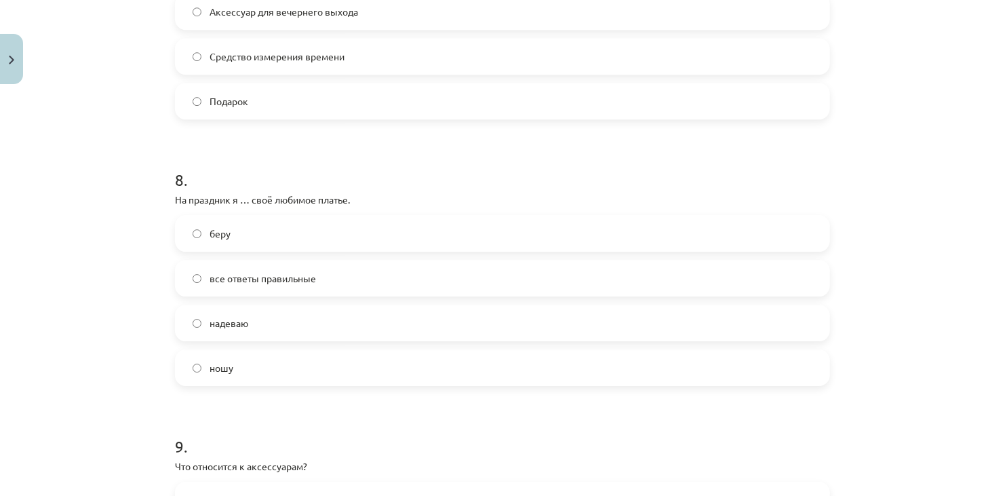
scroll to position [2007, 0]
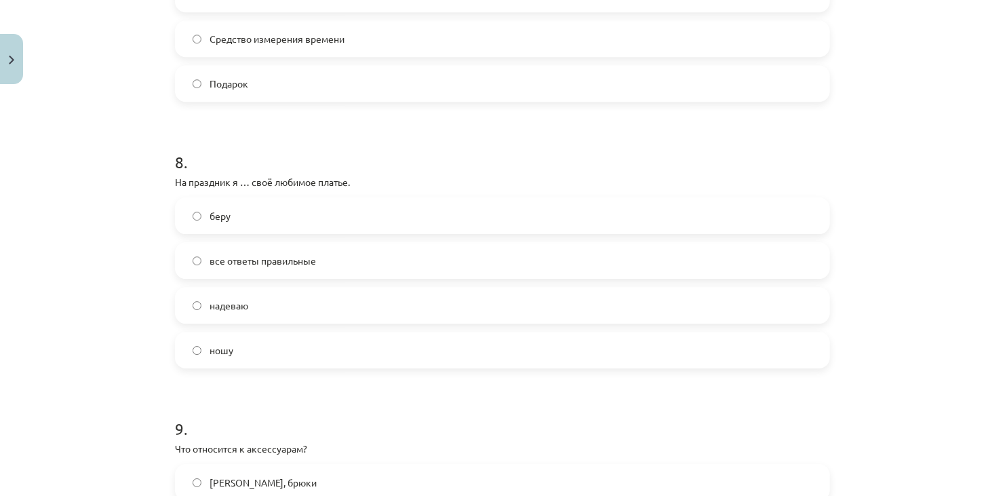
click at [798, 309] on label "надеваю" at bounding box center [502, 305] width 653 height 34
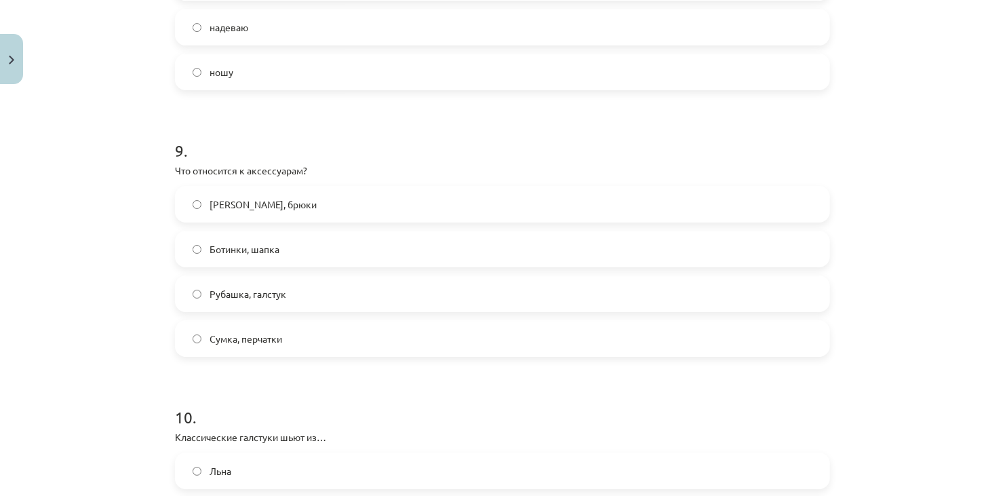
scroll to position [2282, 0]
click at [295, 350] on label "Сумка, перчатки" at bounding box center [502, 342] width 653 height 34
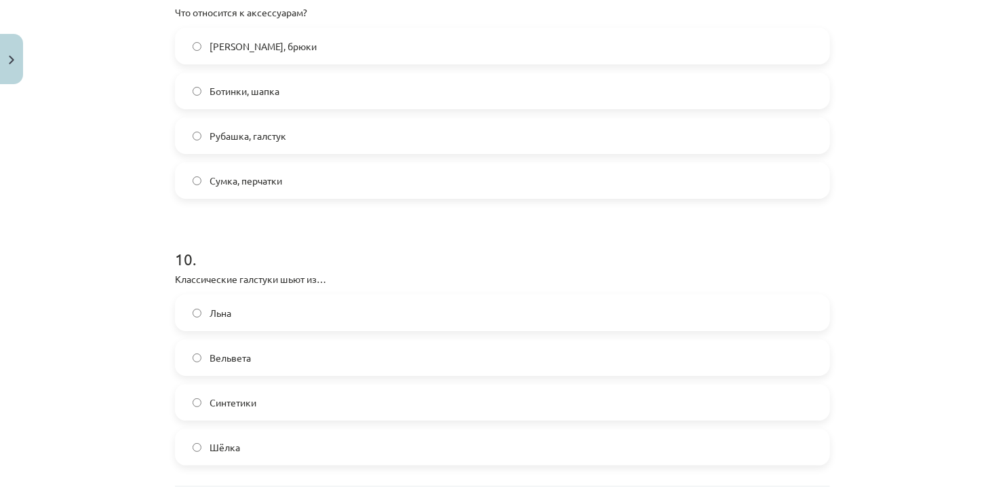
scroll to position [2503, 0]
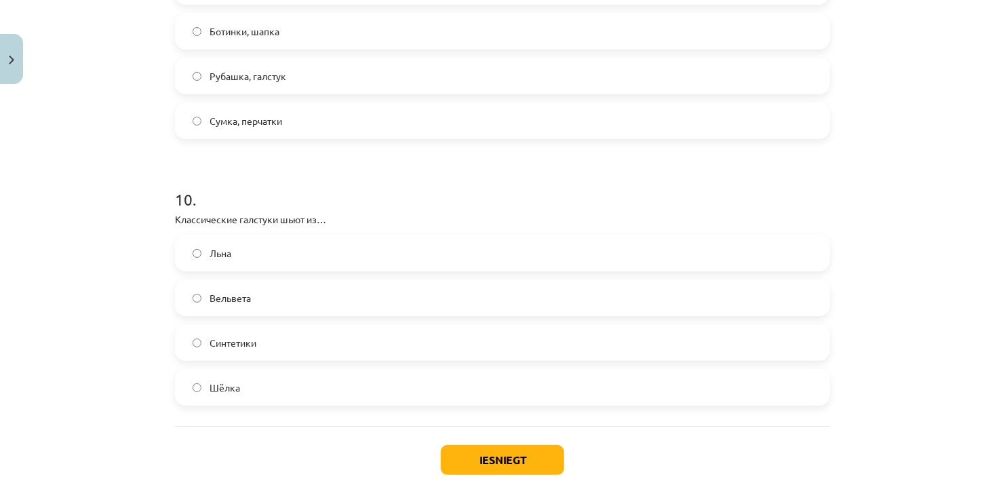
click at [764, 404] on div "Шёлка" at bounding box center [502, 387] width 655 height 37
click at [534, 389] on label "Шёлка" at bounding box center [502, 387] width 653 height 34
click at [531, 461] on button "Iesniegt" at bounding box center [502, 460] width 123 height 30
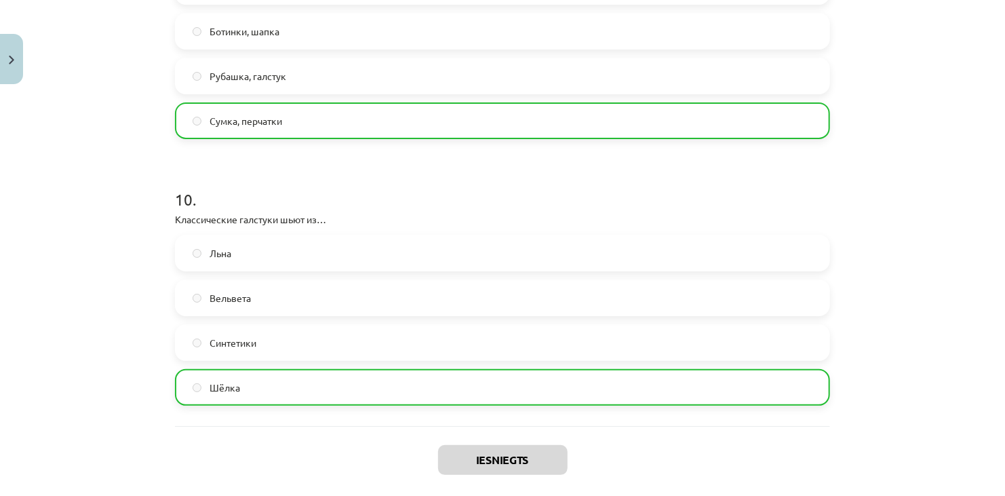
scroll to position [2517, 0]
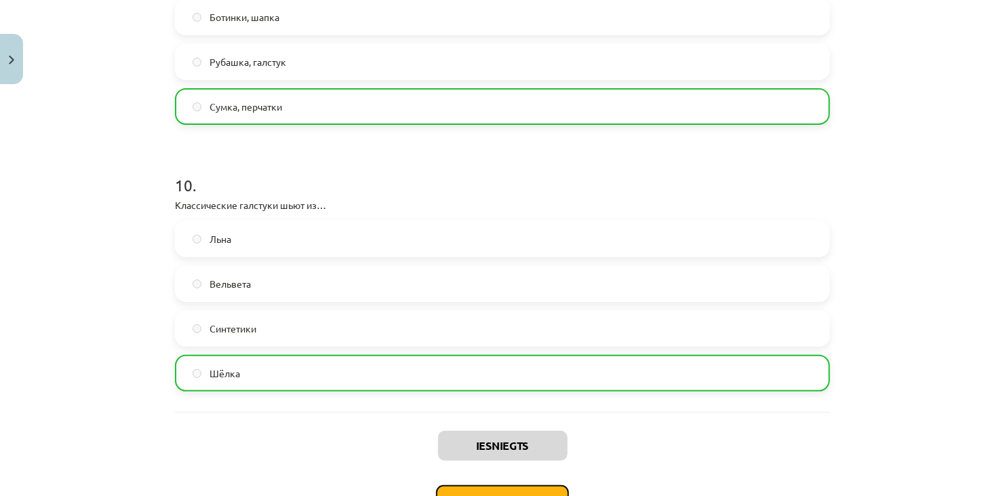
click at [543, 491] on button "Nākamā nodarbība" at bounding box center [502, 500] width 133 height 31
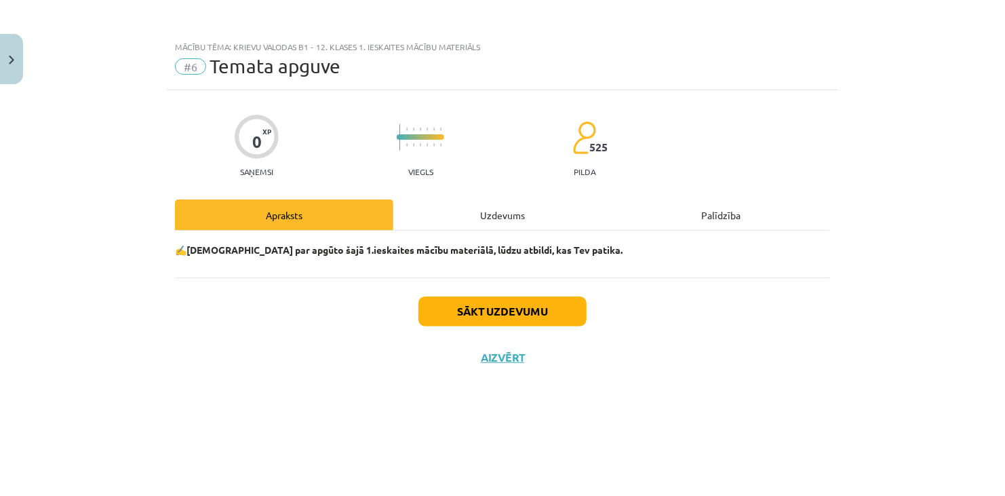
scroll to position [0, 0]
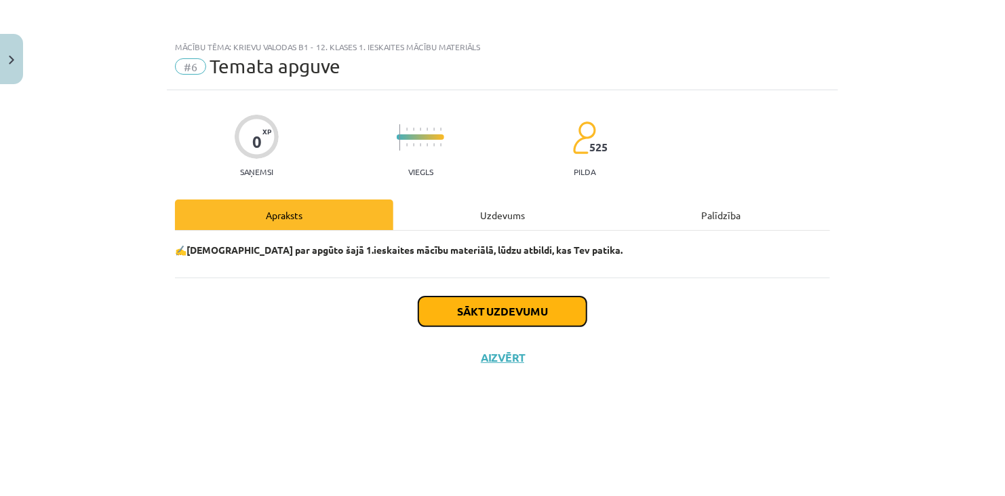
click at [556, 317] on button "Sākt uzdevumu" at bounding box center [503, 311] width 168 height 30
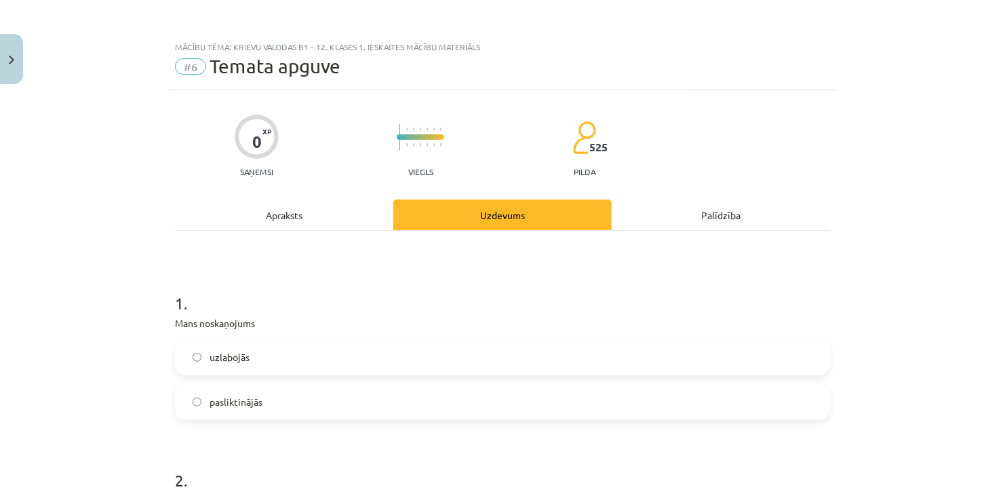
click at [298, 357] on label "uzlabojās" at bounding box center [502, 357] width 653 height 34
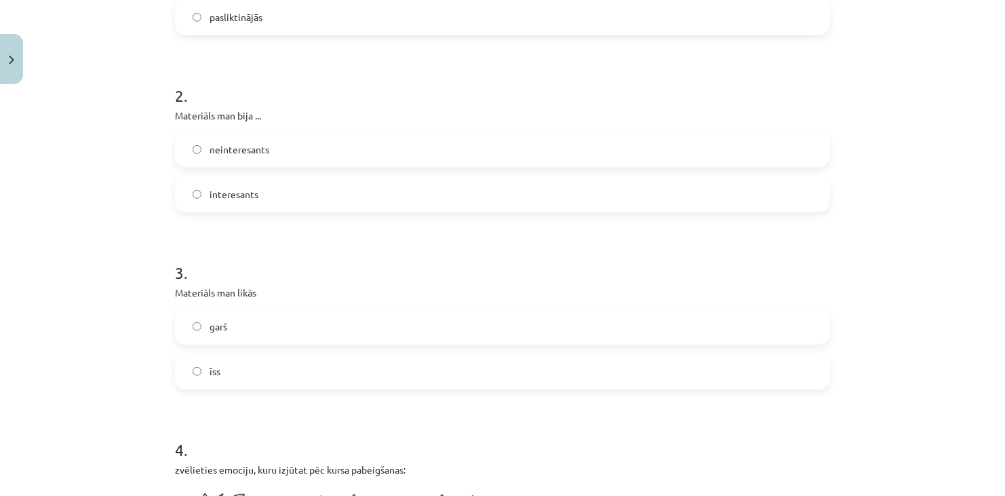
scroll to position [392, 0]
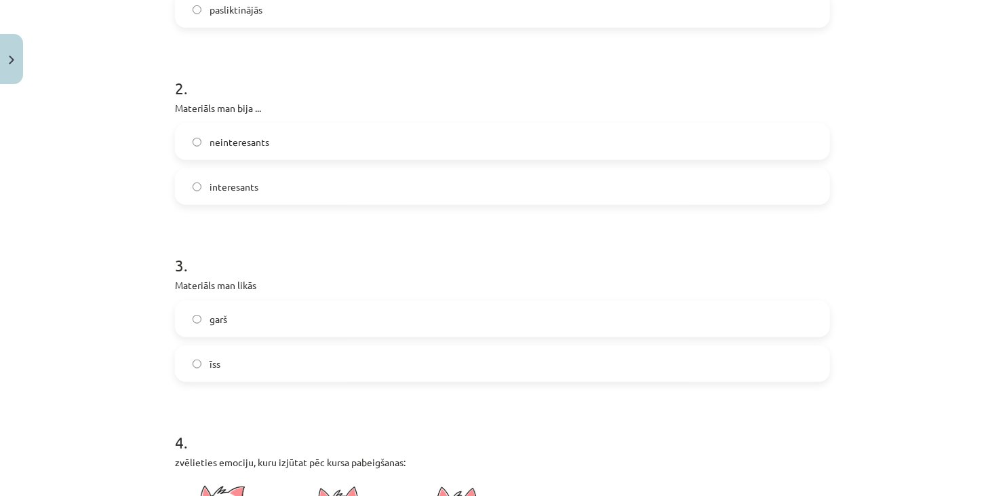
click at [599, 170] on label "interesants" at bounding box center [502, 187] width 653 height 34
click at [474, 383] on form "1 . Mans noskaņojums uzlabojās pasliktinājās 2 . Materiāls man bija ... neinter…" at bounding box center [502, 499] width 655 height 1243
click at [560, 364] on label "īss" at bounding box center [502, 364] width 653 height 34
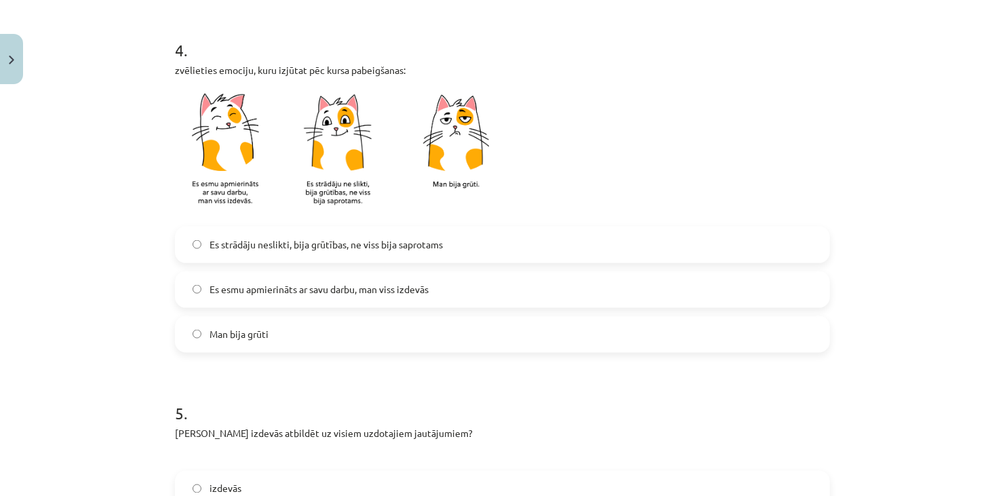
scroll to position [782, 0]
click at [341, 142] on img at bounding box center [344, 154] width 339 height 133
click at [326, 172] on img at bounding box center [344, 154] width 339 height 133
click at [303, 290] on span "Es esmu apmierināts ar savu darbu, man viss izdevās" at bounding box center [319, 291] width 219 height 14
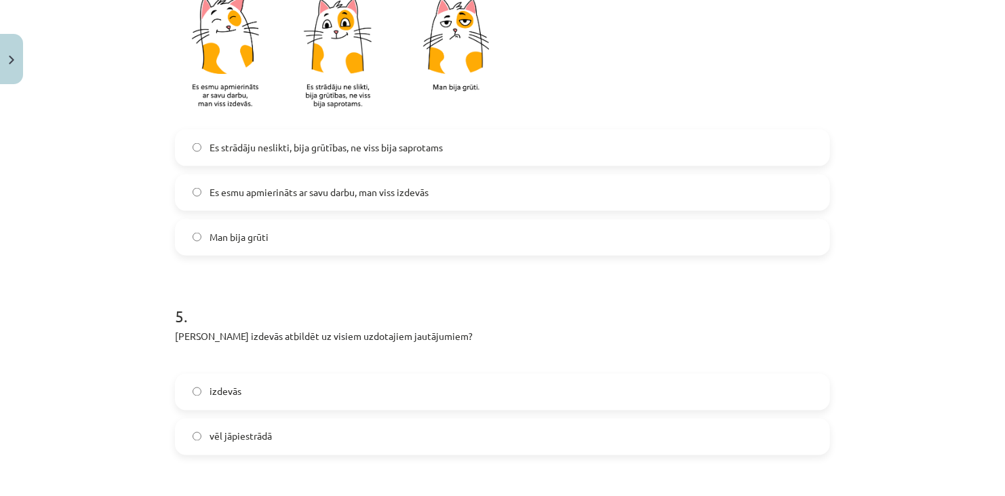
scroll to position [874, 0]
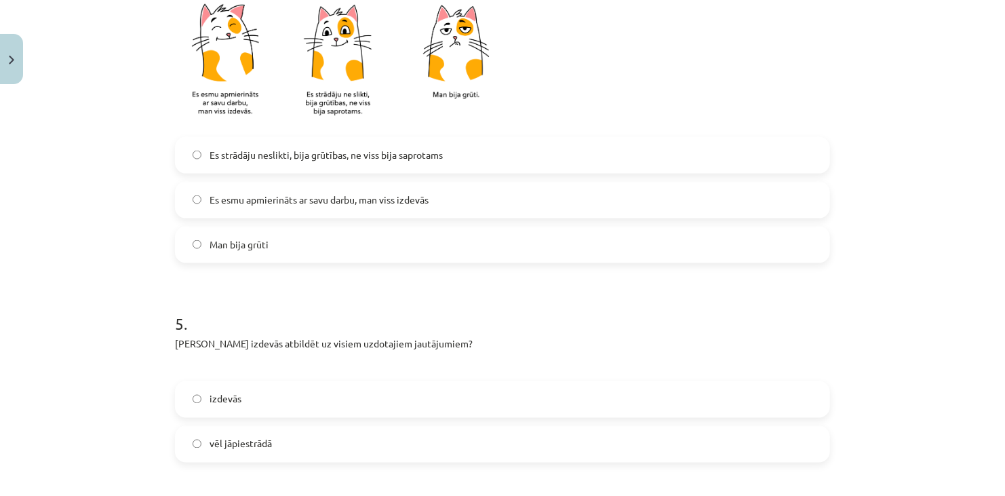
click at [648, 153] on label "Es strādāju neslikti, bija grūtības, ne viss bija saprotams" at bounding box center [502, 155] width 653 height 34
click at [547, 432] on label "vēl jāpiestrādā" at bounding box center [502, 444] width 653 height 34
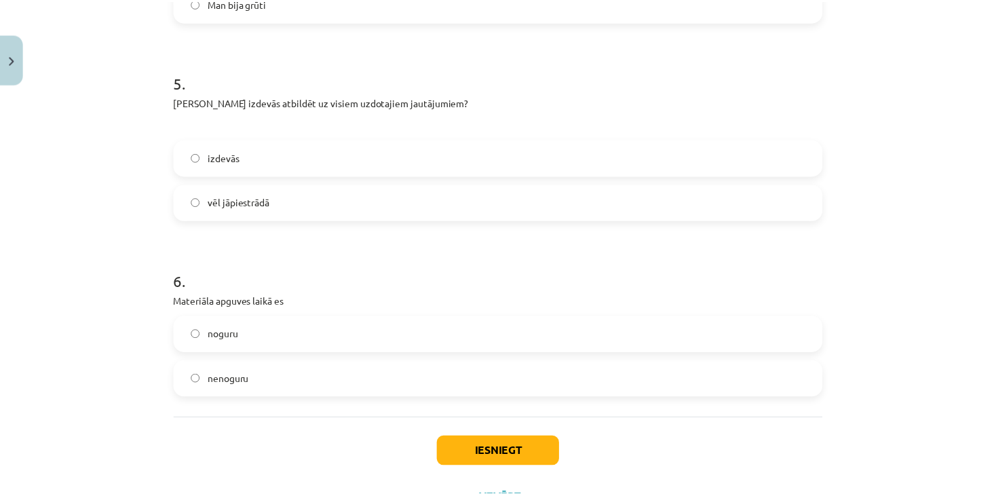
scroll to position [1174, 0]
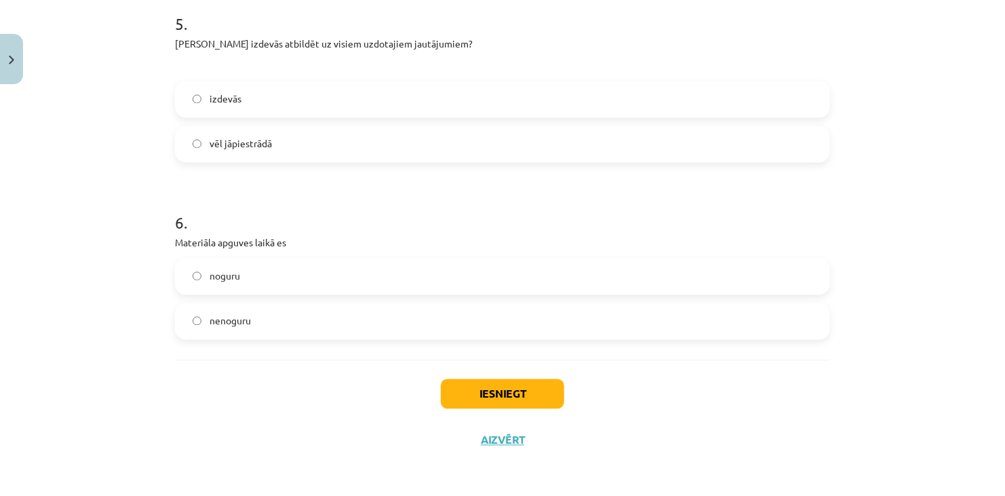
click at [691, 313] on label "nenoguru" at bounding box center [502, 322] width 653 height 34
click at [492, 394] on button "Iesniegt" at bounding box center [502, 394] width 123 height 30
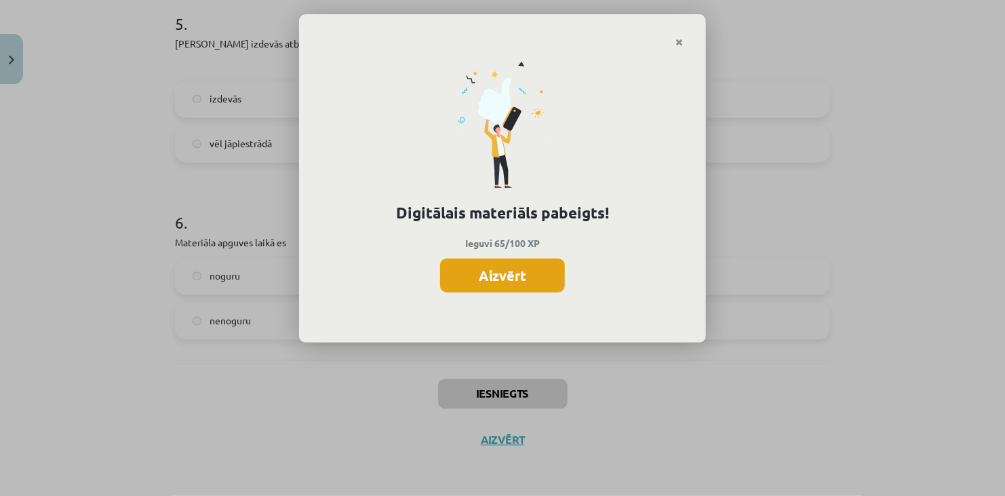
click at [515, 275] on button "Aizvērt" at bounding box center [502, 275] width 125 height 34
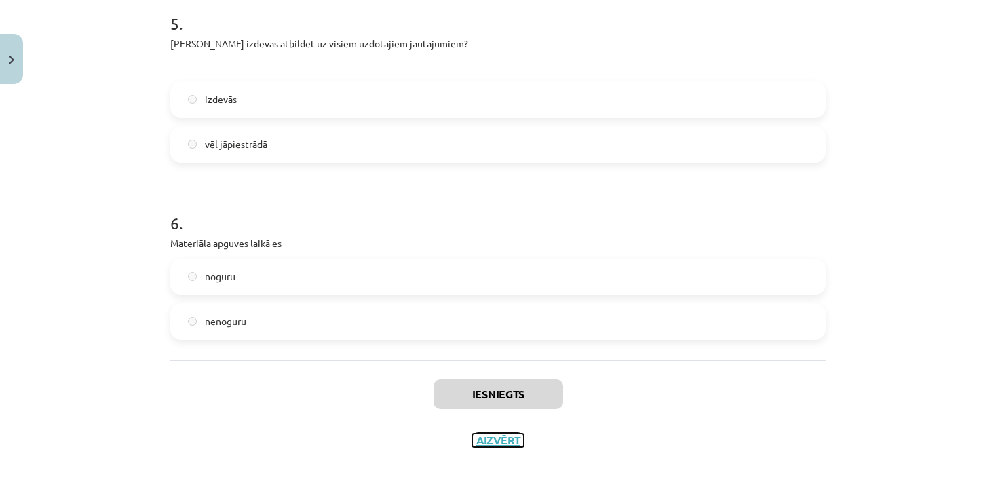
click at [505, 436] on button "Aizvērt" at bounding box center [498, 440] width 52 height 14
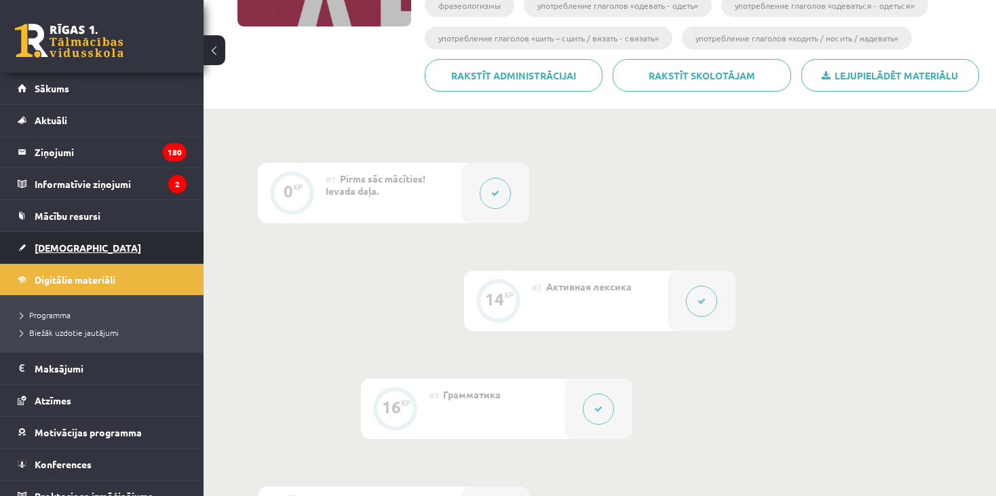
click at [113, 246] on link "[DEMOGRAPHIC_DATA]" at bounding box center [102, 247] width 169 height 31
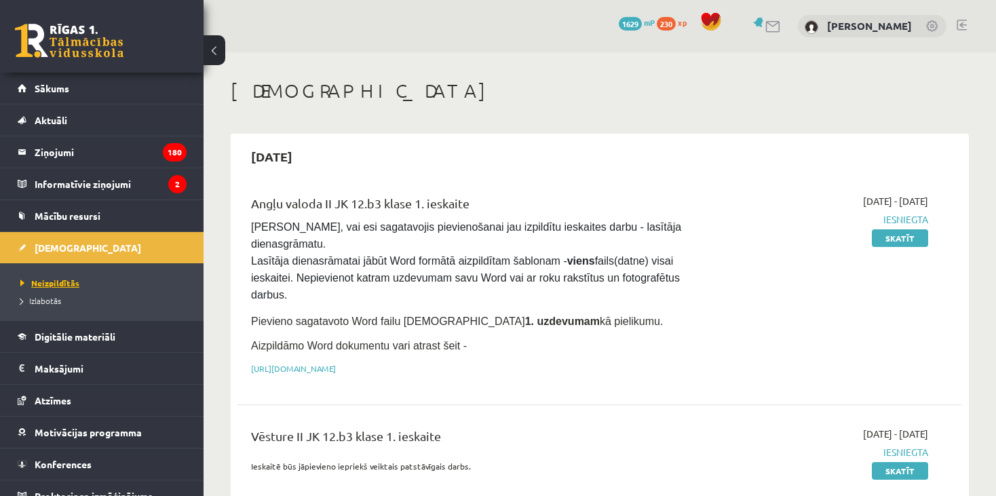
click at [60, 280] on span "Neizpildītās" at bounding box center [49, 282] width 59 height 11
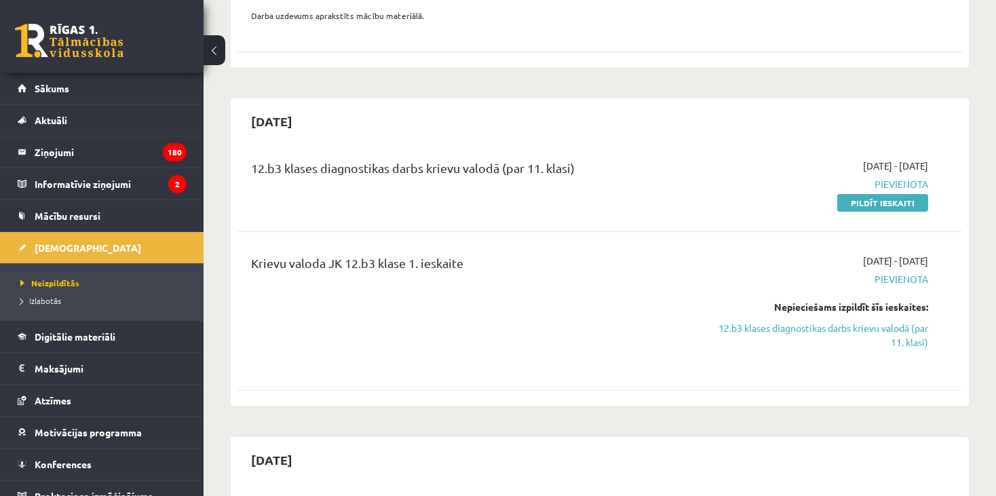
scroll to position [540, 0]
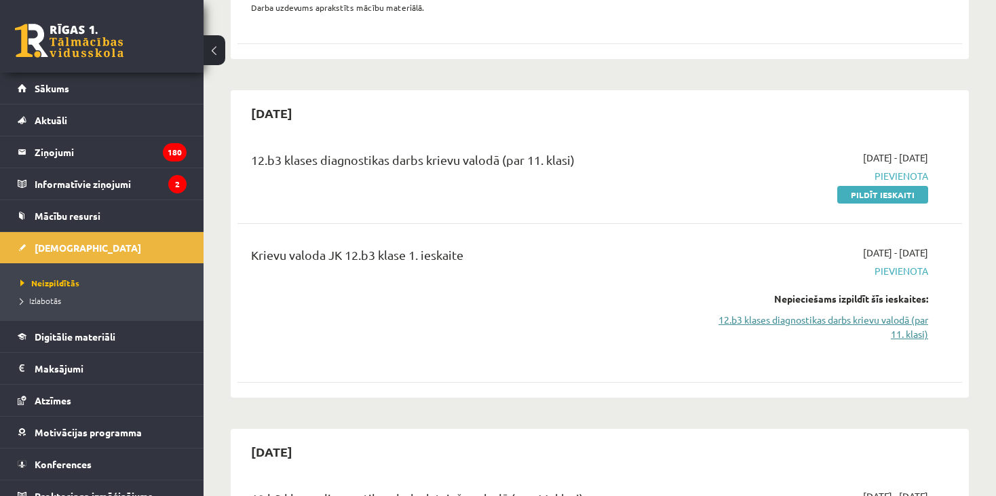
click at [904, 313] on link "12.b3 klases diagnostikas darbs krievu valodā (par 11. klasi)" at bounding box center [822, 327] width 212 height 28
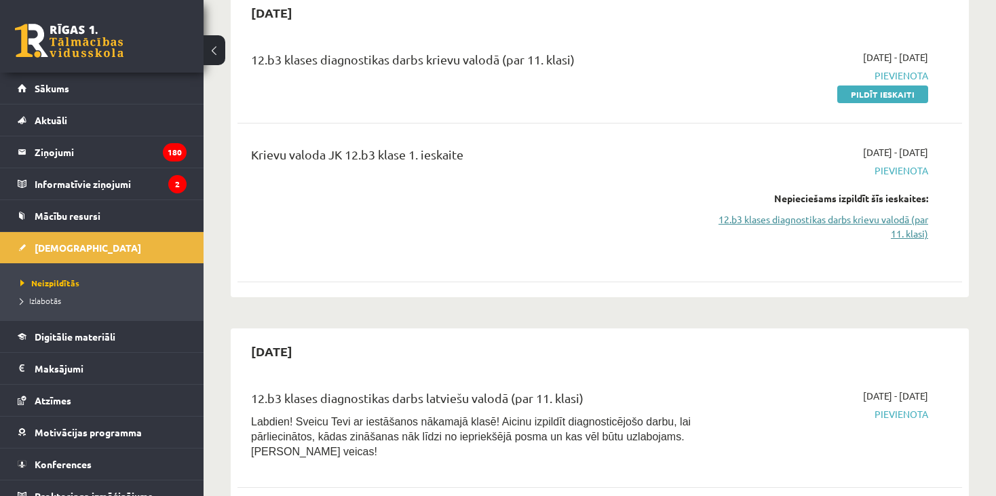
click at [843, 212] on link "12.b3 klases diagnostikas darbs krievu valodā (par 11. klasi)" at bounding box center [822, 226] width 212 height 28
click at [895, 163] on span "Pievienota" at bounding box center [822, 170] width 212 height 14
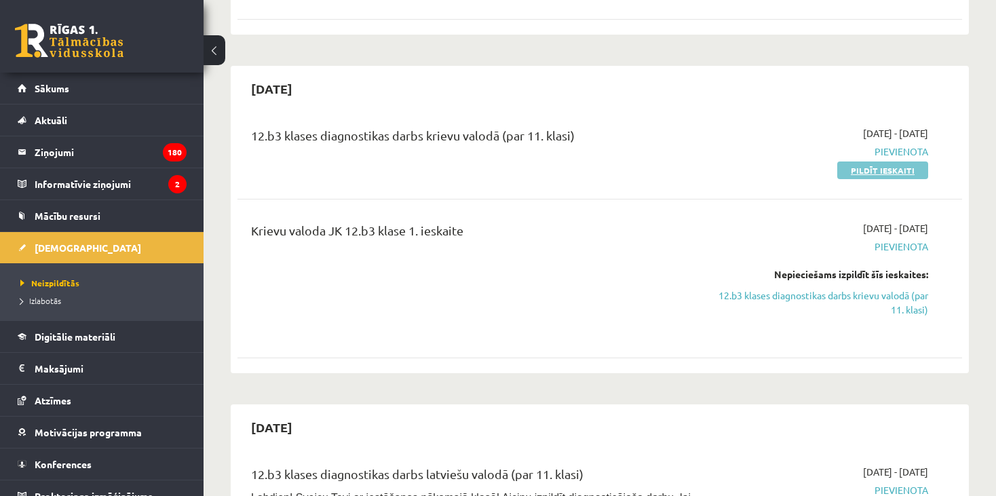
click at [891, 161] on link "Pildīt ieskaiti" at bounding box center [882, 170] width 91 height 18
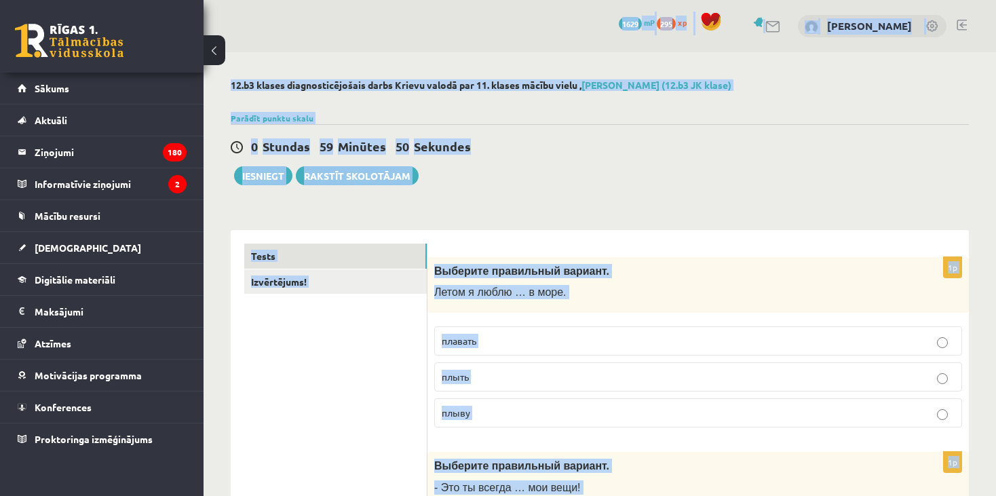
drag, startPoint x: 985, startPoint y: 446, endPoint x: 461, endPoint y: -57, distance: 726.9
click at [461, 0] on html "0 Dāvanas 1629 mP 295 xp Mārtiņš Toms Tamašs Sākums Aktuāli Kā mācīties eSKOLĀ …" at bounding box center [498, 248] width 996 height 496
click at [467, 156] on div "0 Stundas 59 Minūtes 49 Sekundes Iesniegt Rakstīt skolotājam" at bounding box center [600, 154] width 738 height 61
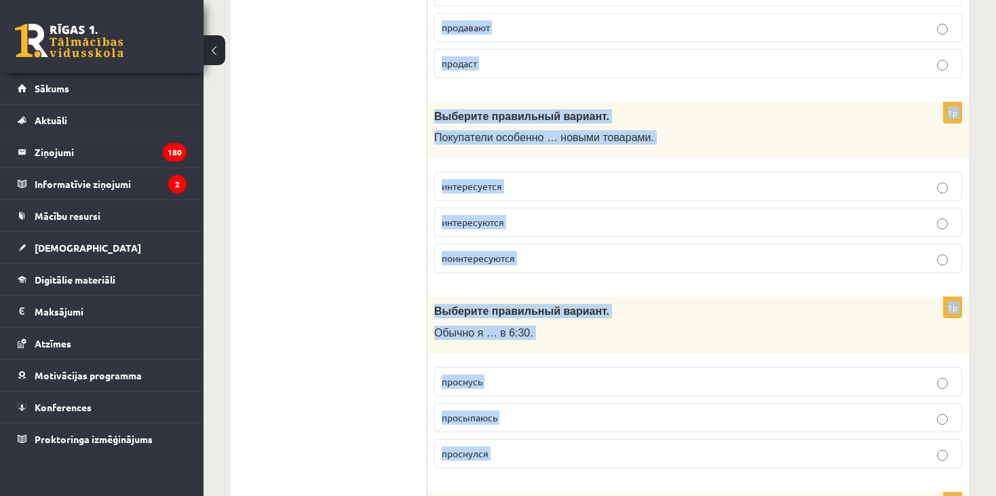
scroll to position [5325, 0]
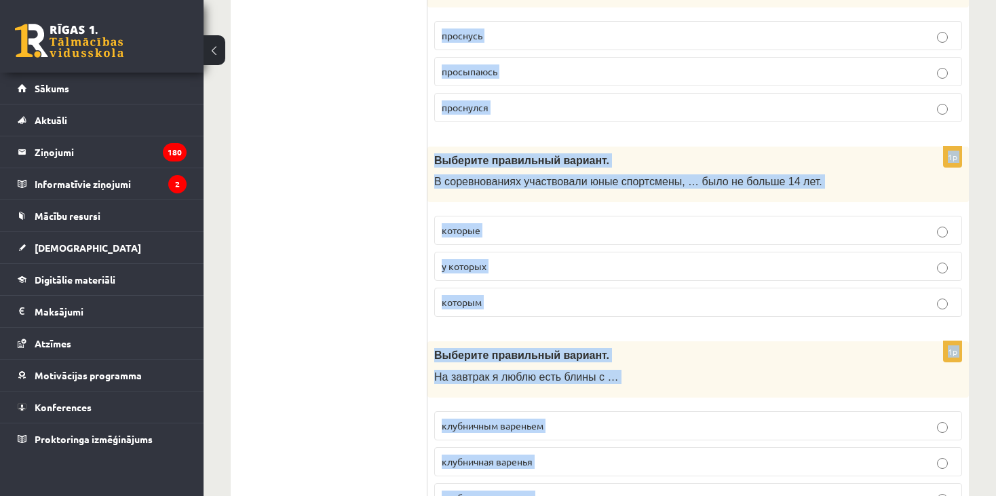
drag, startPoint x: 428, startPoint y: 271, endPoint x: 707, endPoint y: 468, distance: 341.2
copy form "Выберите правильный вариант. Летом я люблю … в море. плавать плыть плыву 1p Выб…"
click at [808, 252] on label "у которых" at bounding box center [698, 266] width 528 height 29
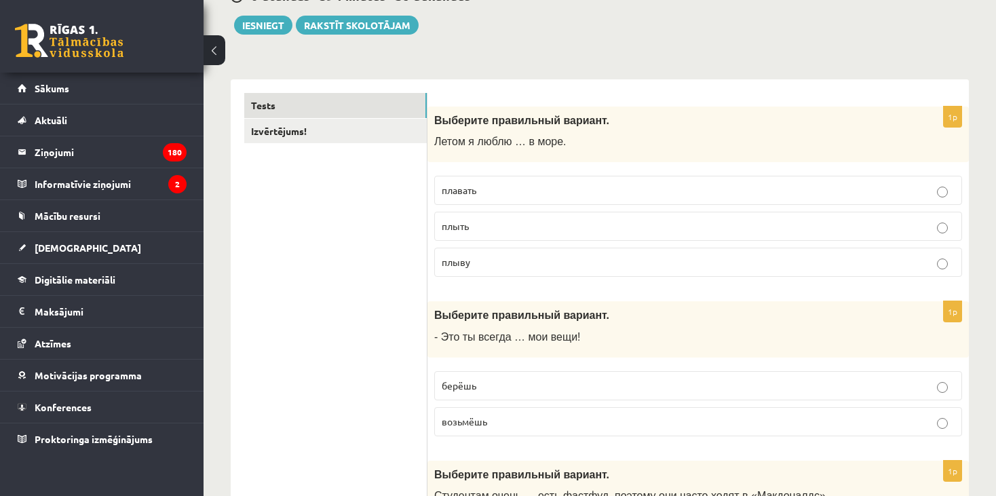
scroll to position [163, 0]
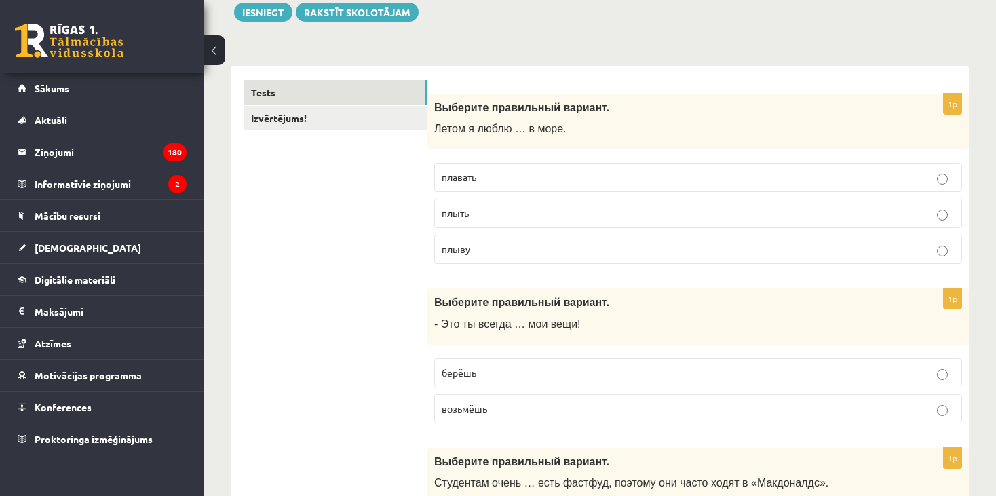
click at [465, 170] on p "плавать" at bounding box center [698, 177] width 513 height 14
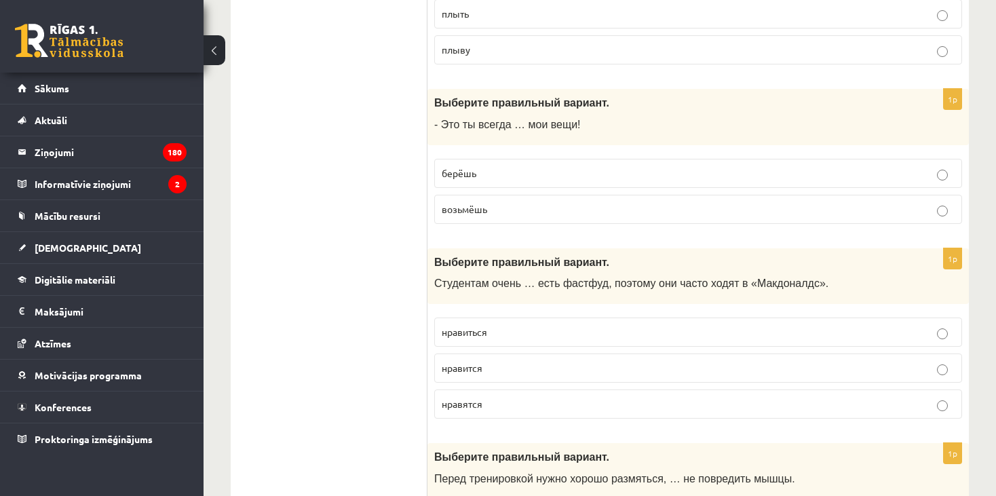
scroll to position [336, 0]
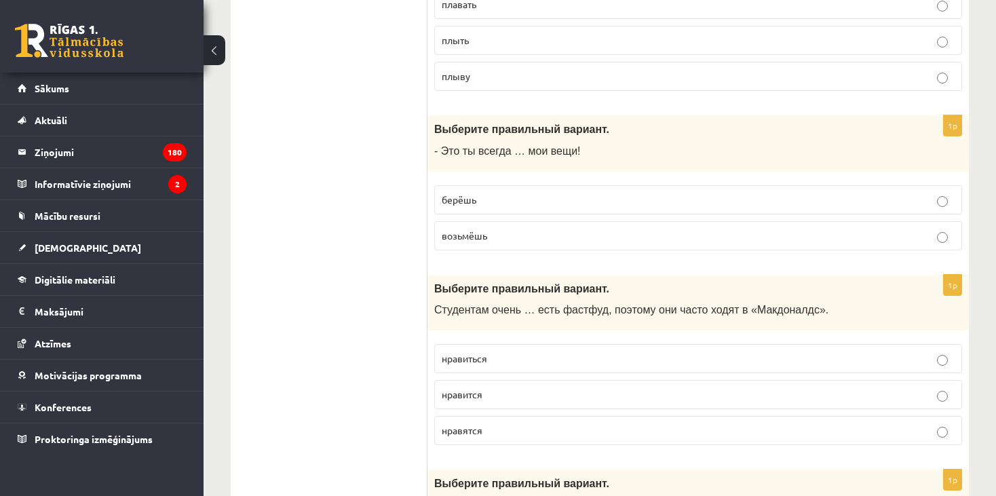
click at [513, 195] on p "берёшь" at bounding box center [698, 200] width 513 height 14
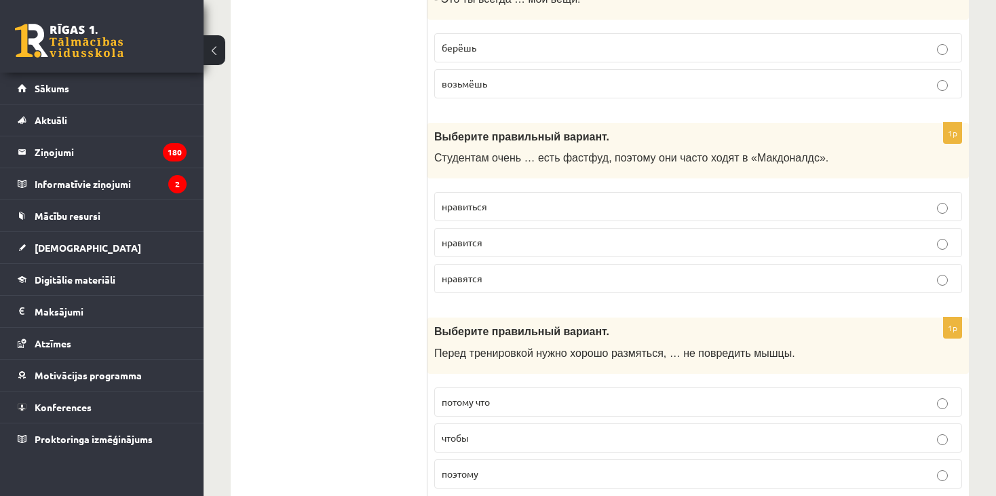
scroll to position [476, 0]
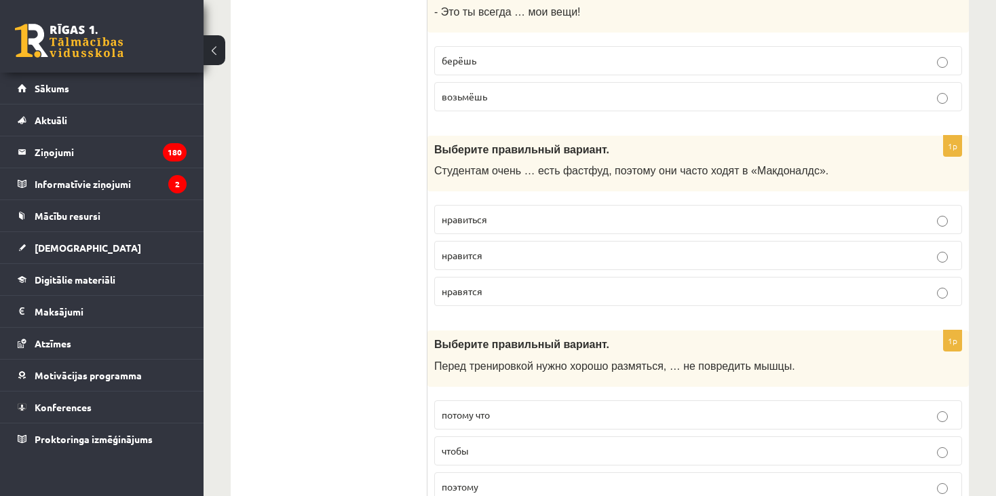
click at [485, 258] on p "нравится" at bounding box center [698, 255] width 513 height 14
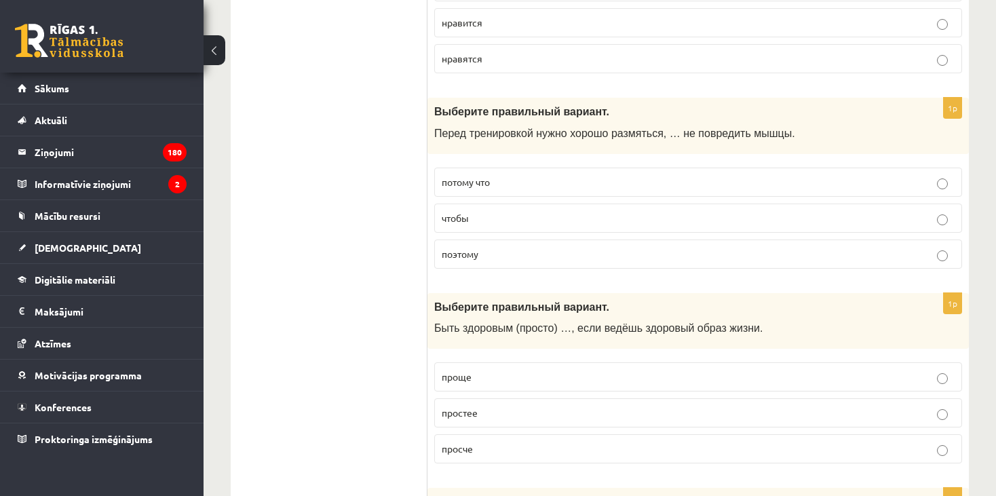
scroll to position [701, 0]
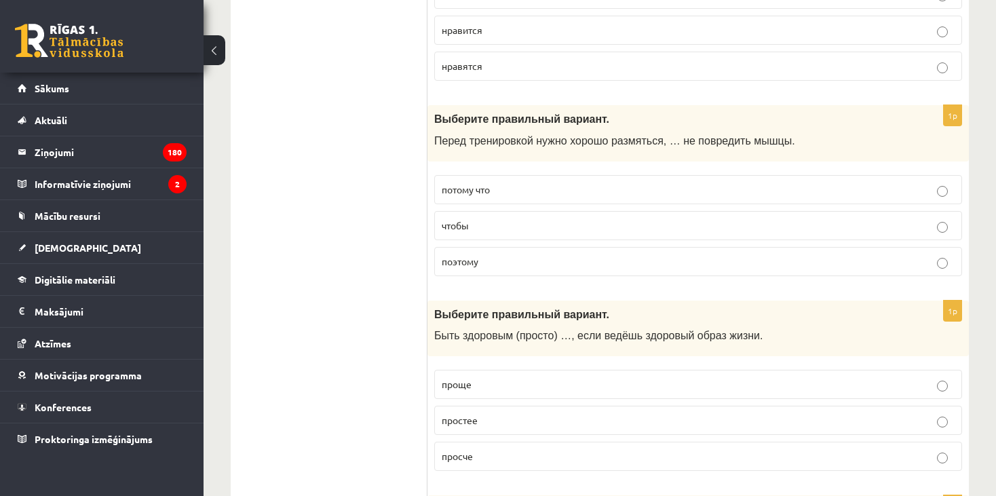
click at [514, 225] on p "чтобы" at bounding box center [698, 225] width 513 height 14
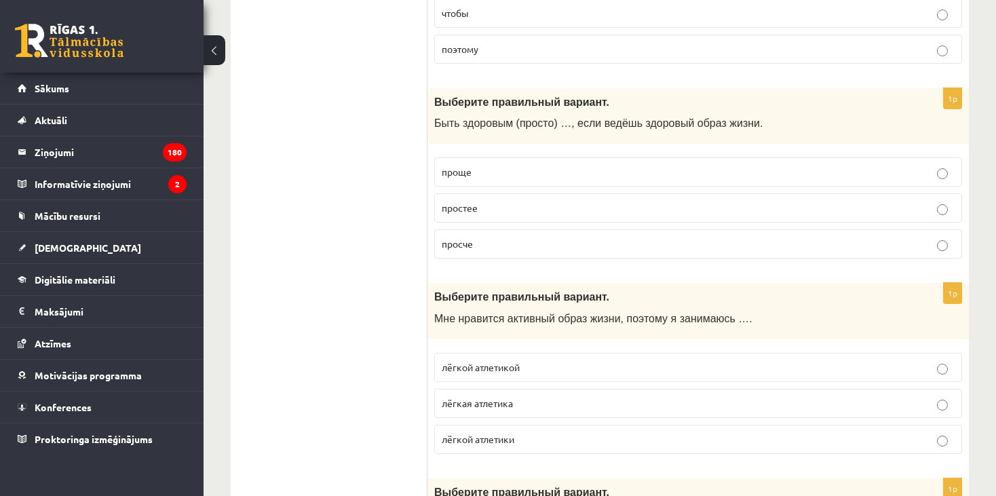
scroll to position [906, 0]
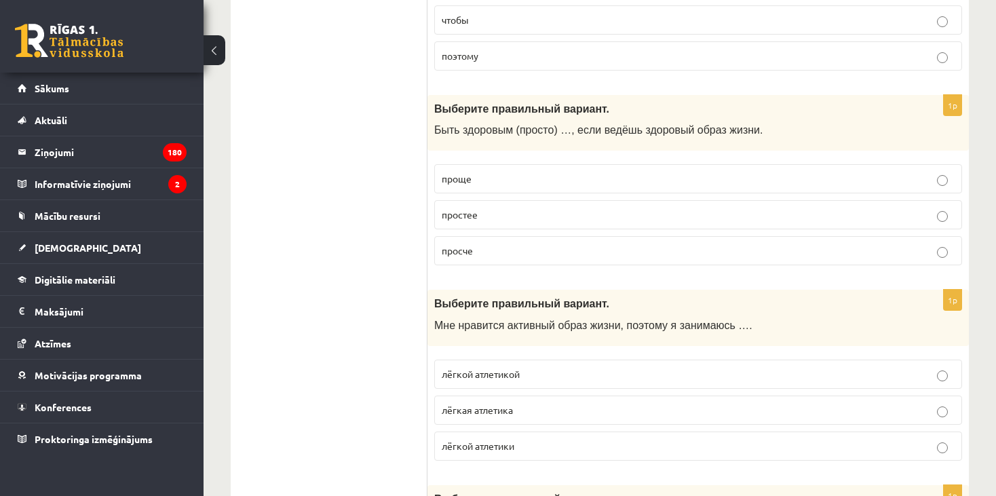
click at [490, 178] on p "проще" at bounding box center [698, 179] width 513 height 14
click at [546, 372] on p "лёгкой атлетикой" at bounding box center [698, 374] width 513 height 14
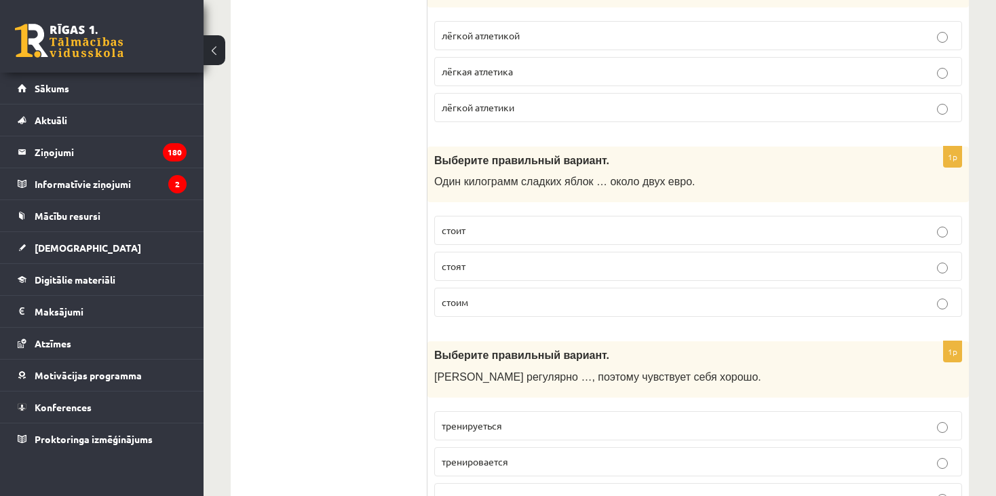
scroll to position [1252, 0]
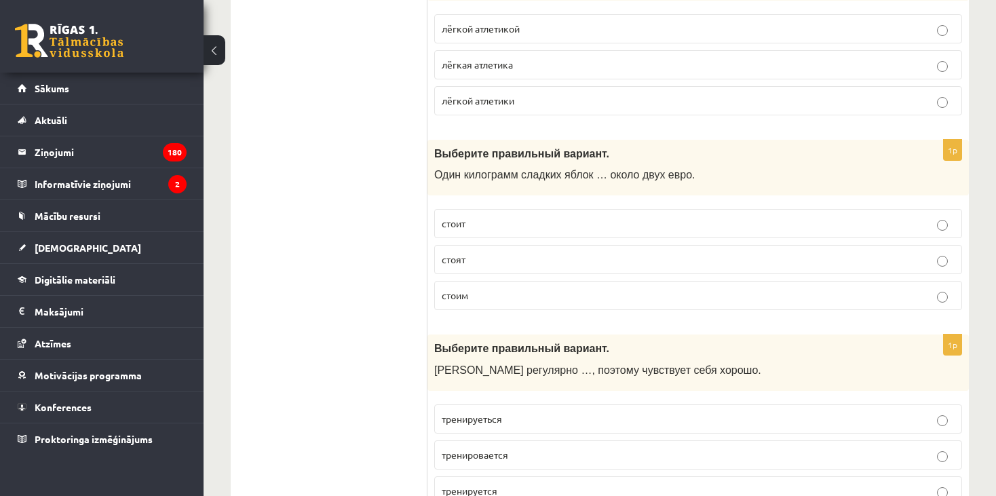
click at [495, 218] on p "стоит" at bounding box center [698, 223] width 513 height 14
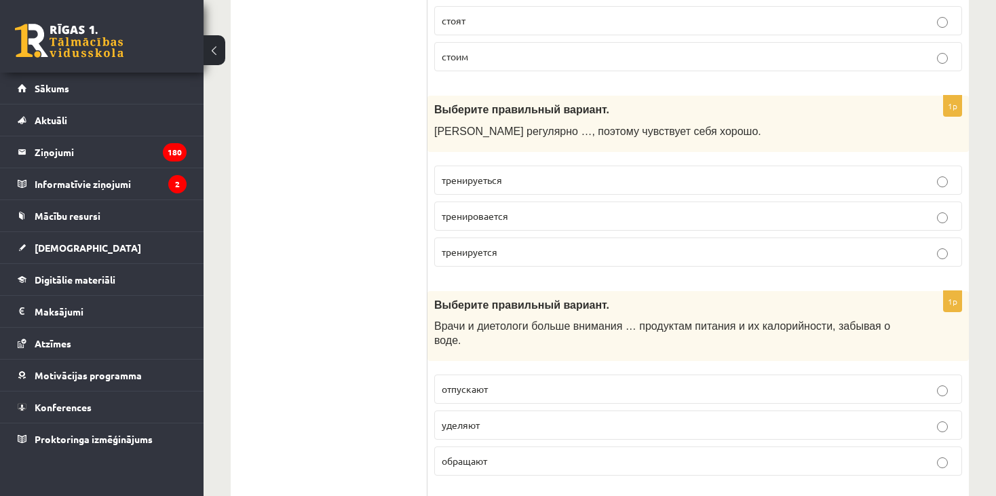
scroll to position [1477, 0]
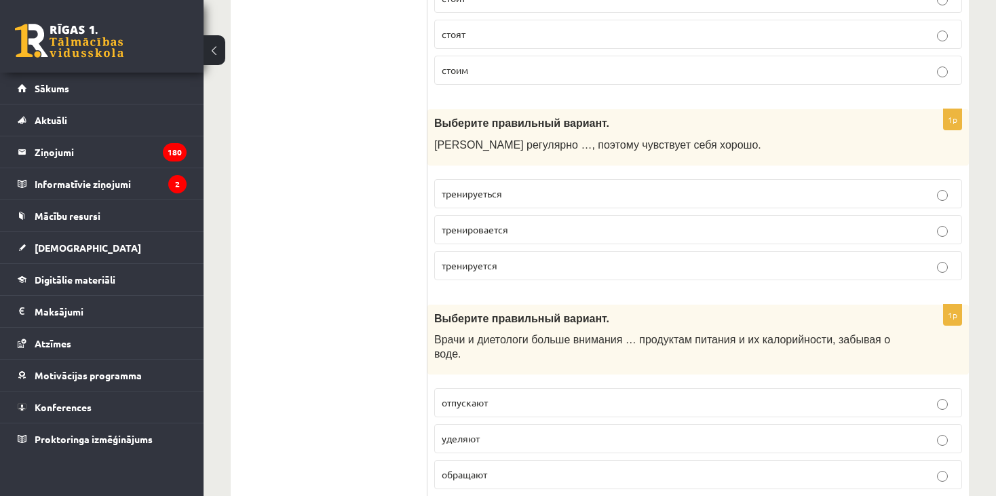
click at [513, 259] on p "тренируется" at bounding box center [698, 265] width 513 height 14
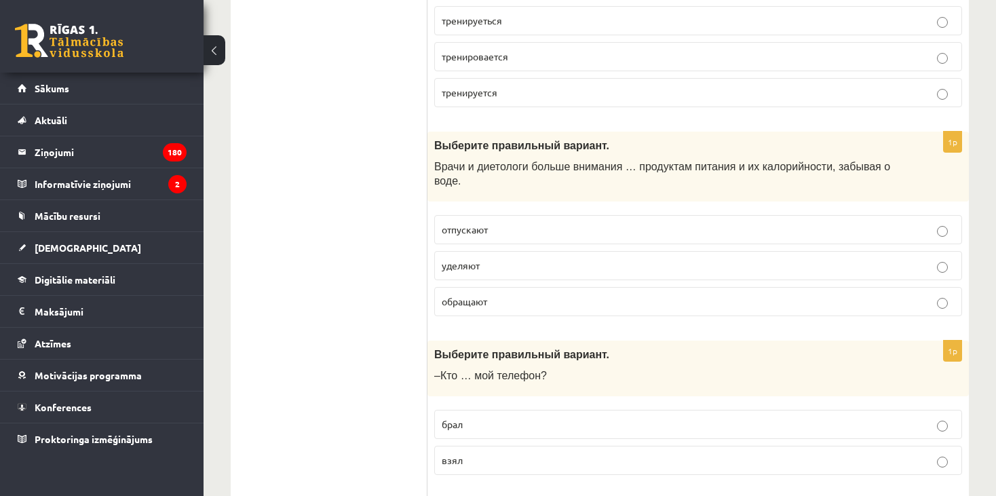
scroll to position [1643, 0]
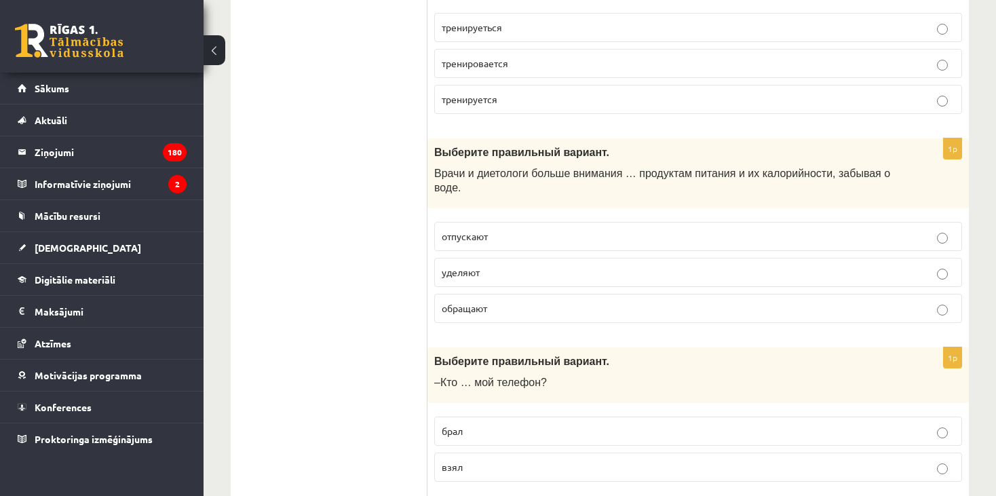
click at [506, 265] on p "уделяют" at bounding box center [698, 272] width 513 height 14
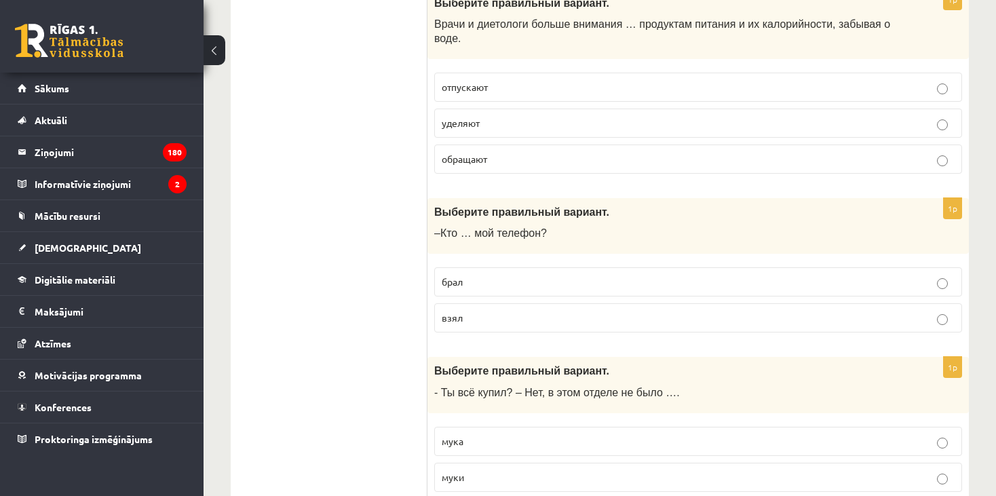
scroll to position [1779, 0]
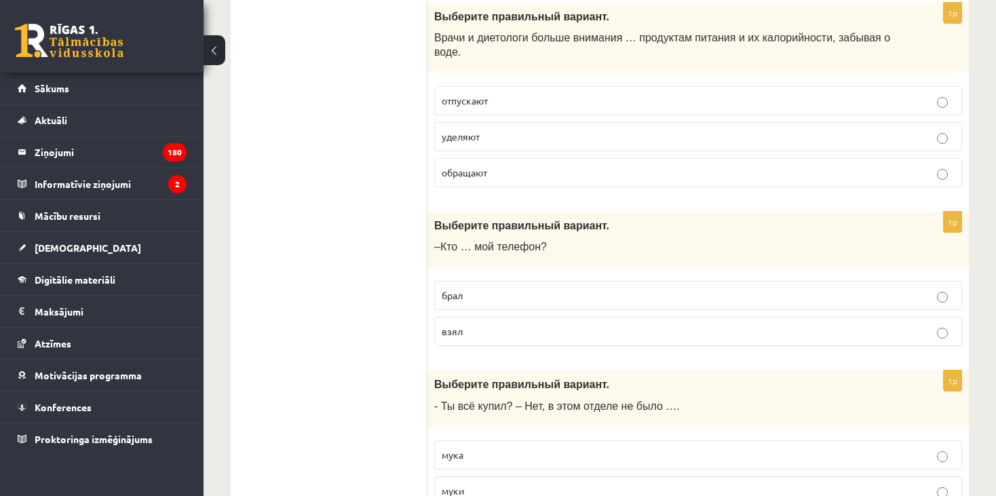
click at [462, 324] on p "взял" at bounding box center [698, 331] width 513 height 14
click at [482, 484] on p "муки" at bounding box center [698, 491] width 513 height 14
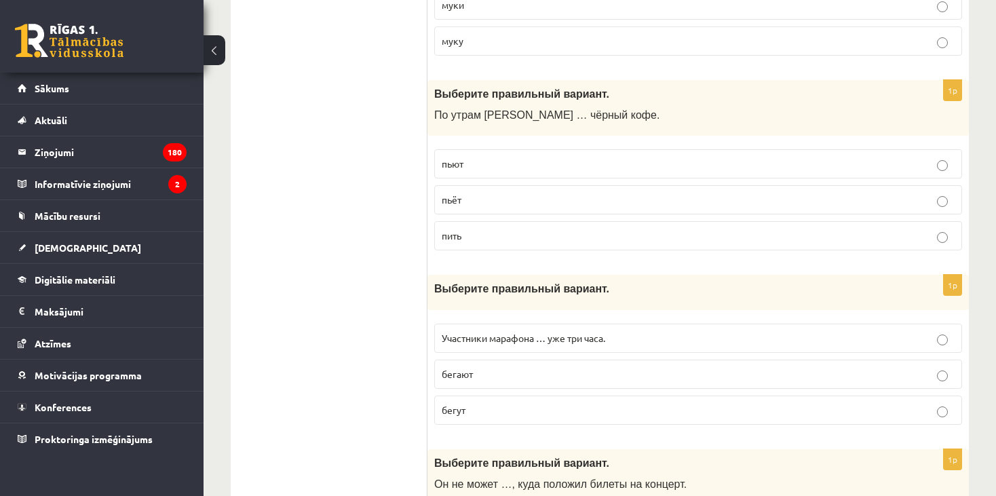
scroll to position [2252, 0]
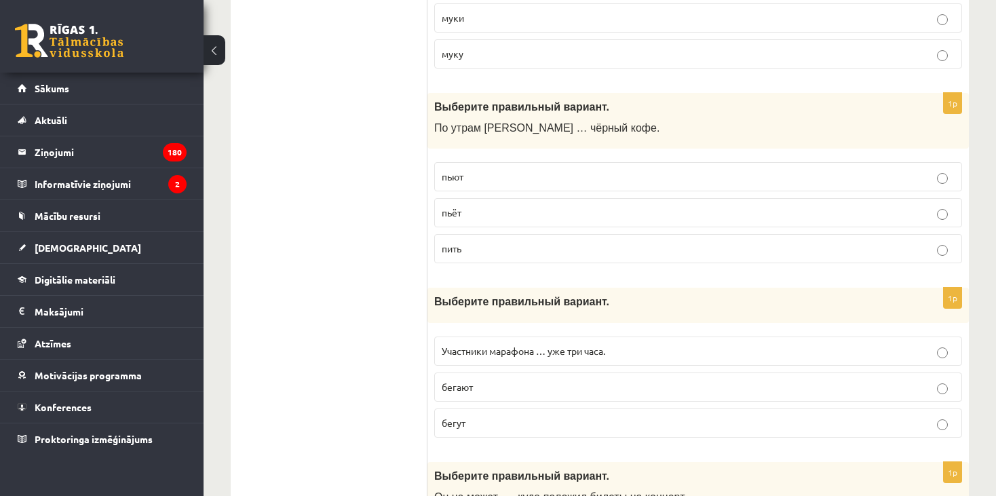
click at [490, 206] on p "пьёт" at bounding box center [698, 213] width 513 height 14
click at [471, 416] on p "бегут" at bounding box center [698, 423] width 513 height 14
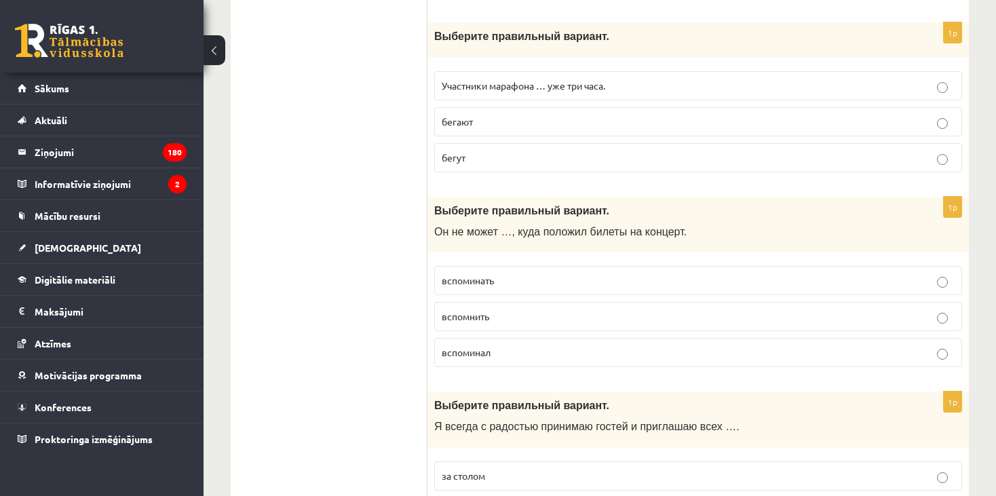
scroll to position [2550, 0]
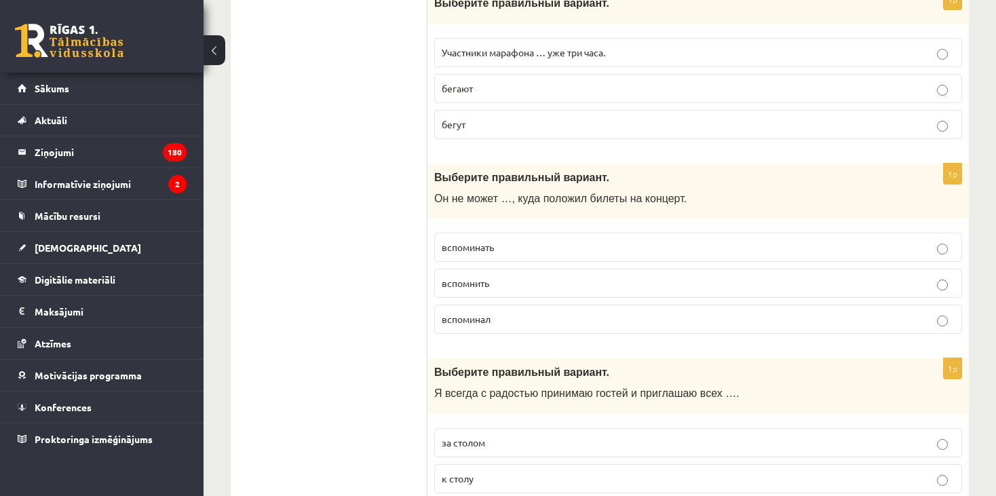
click at [497, 276] on p "вспомнить" at bounding box center [698, 283] width 513 height 14
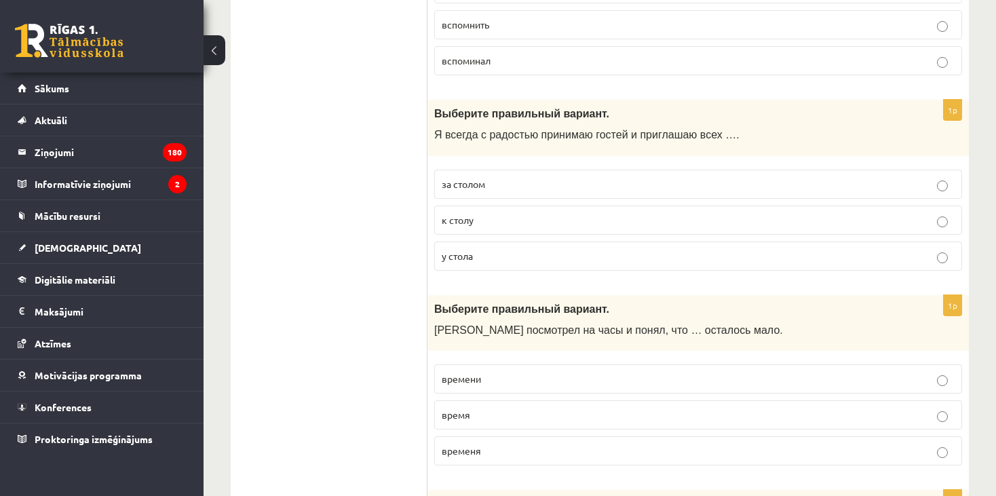
scroll to position [2815, 0]
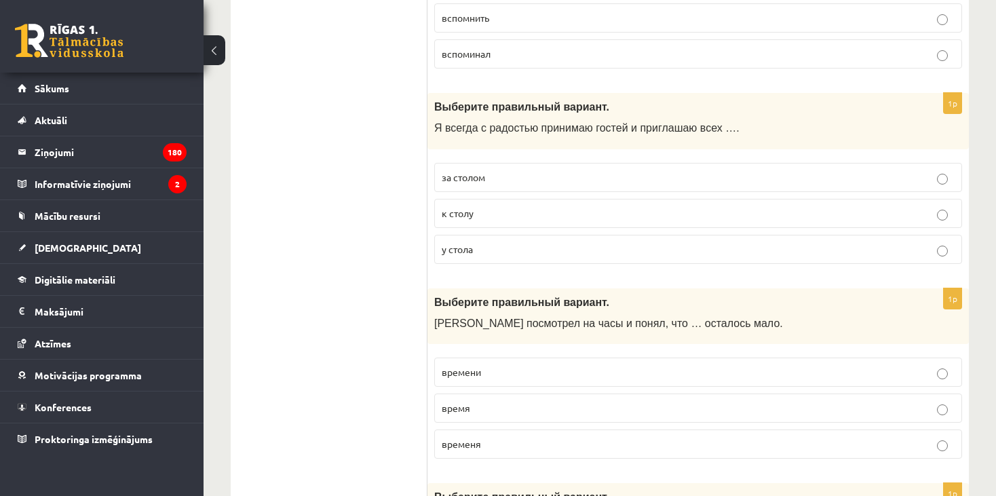
click at [474, 206] on p "к столу" at bounding box center [698, 213] width 513 height 14
click at [487, 365] on p "времени" at bounding box center [698, 372] width 513 height 14
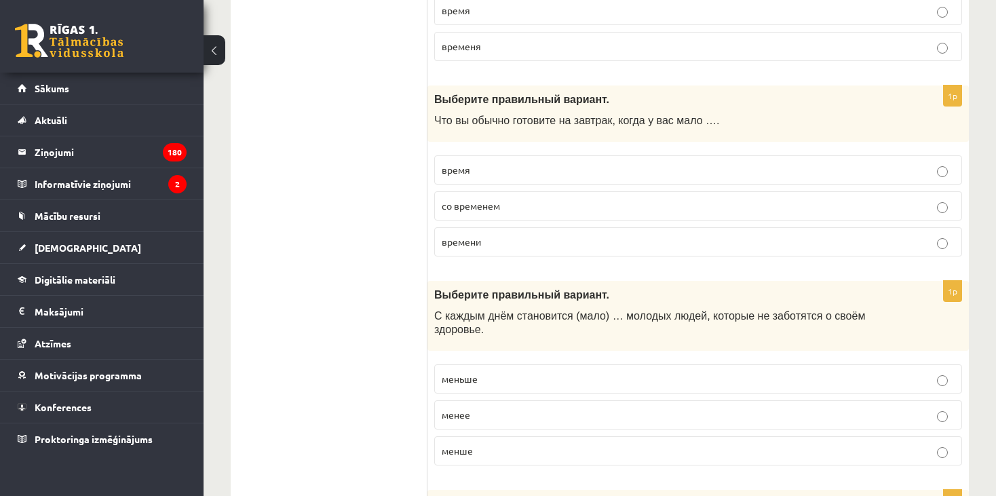
scroll to position [3246, 0]
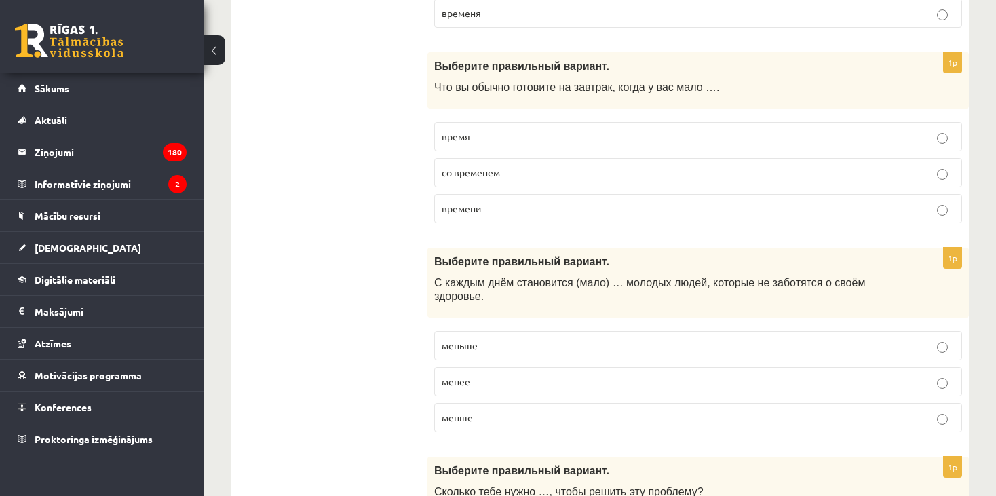
click at [653, 201] on p "времени" at bounding box center [698, 208] width 513 height 14
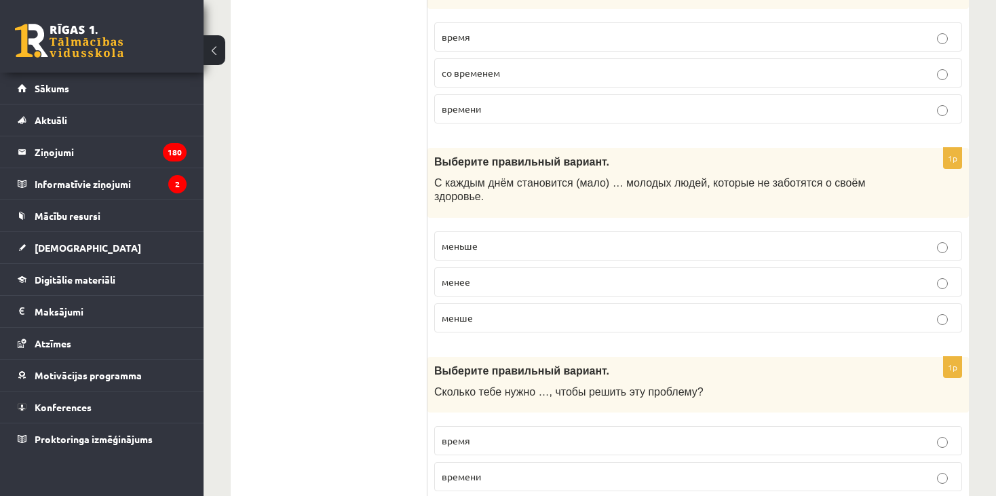
scroll to position [3492, 0]
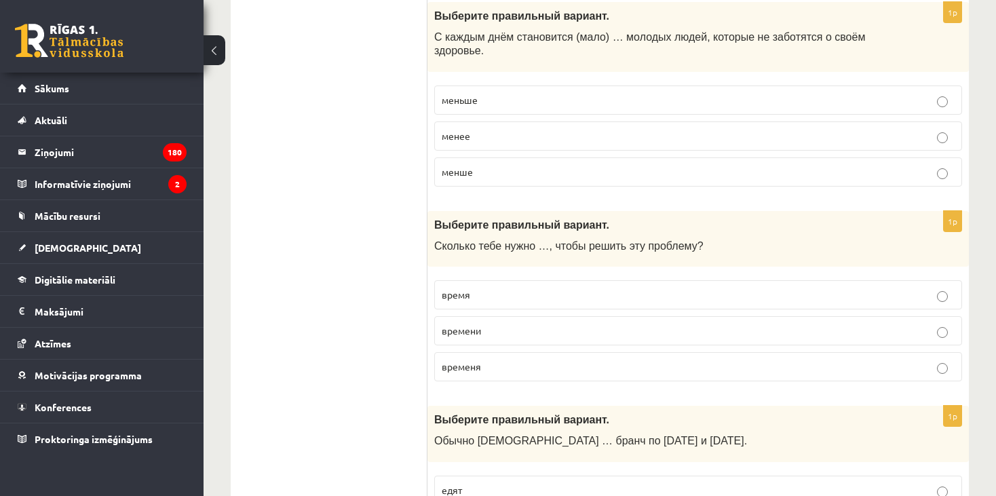
click at [490, 93] on p "меньше" at bounding box center [698, 100] width 513 height 14
click at [522, 324] on p "времени" at bounding box center [698, 331] width 513 height 14
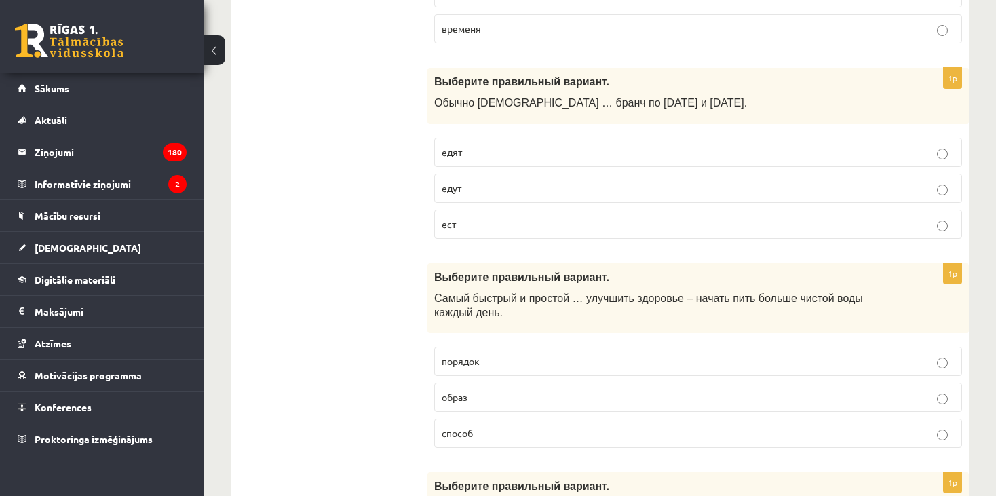
scroll to position [3856, 0]
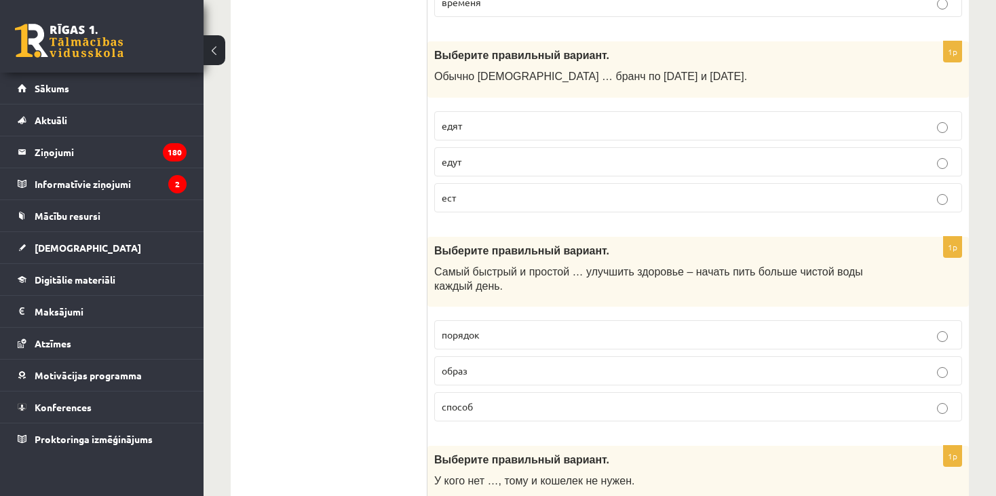
click at [599, 119] on p "едят" at bounding box center [698, 126] width 513 height 14
click at [487, 400] on p "способ" at bounding box center [698, 407] width 513 height 14
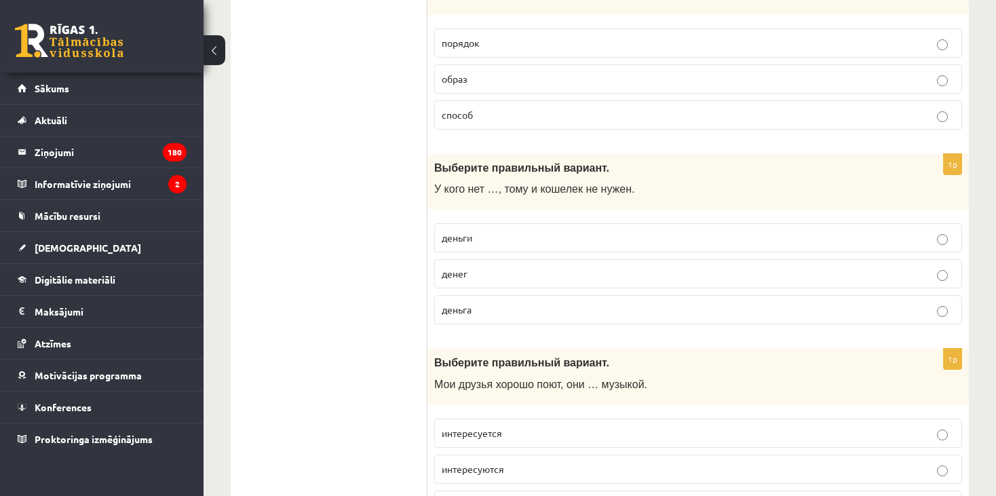
scroll to position [4161, 0]
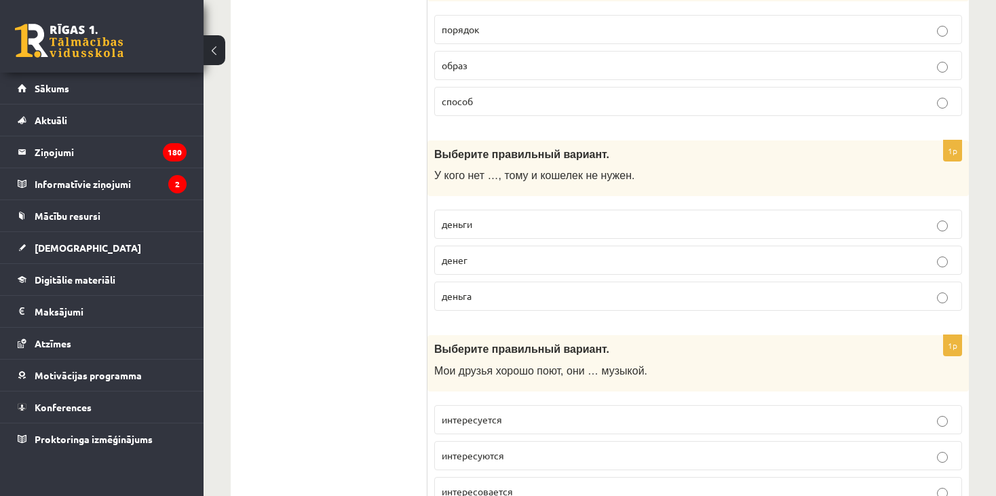
click at [526, 217] on p "деньги" at bounding box center [698, 224] width 513 height 14
click at [501, 253] on p "денег" at bounding box center [698, 260] width 513 height 14
click at [514, 484] on p "интересовается" at bounding box center [698, 491] width 513 height 14
click at [484, 441] on label "интересуются" at bounding box center [698, 455] width 528 height 29
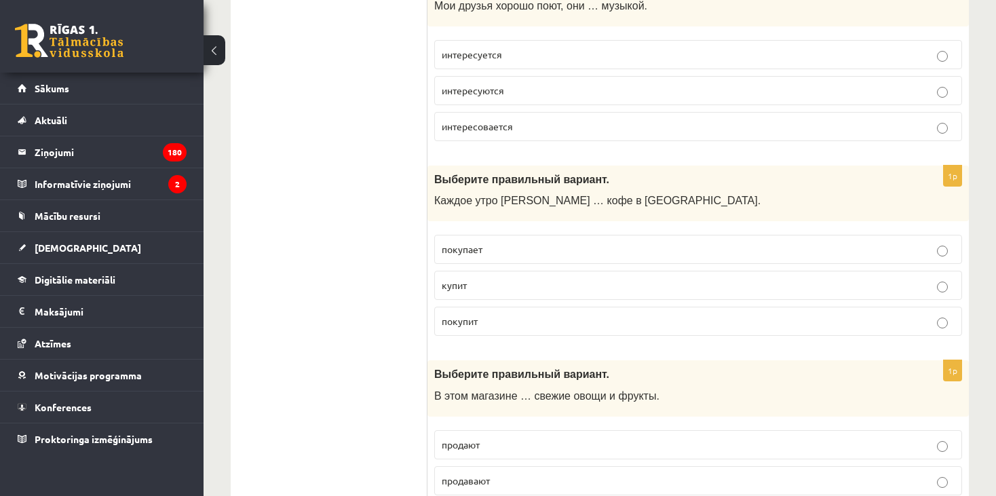
scroll to position [4519, 0]
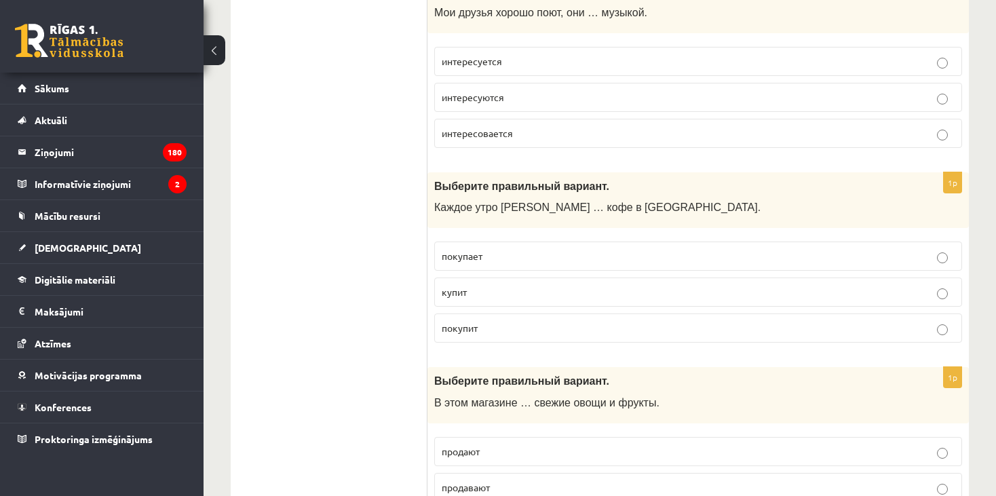
click at [490, 249] on p "покупает" at bounding box center [698, 256] width 513 height 14
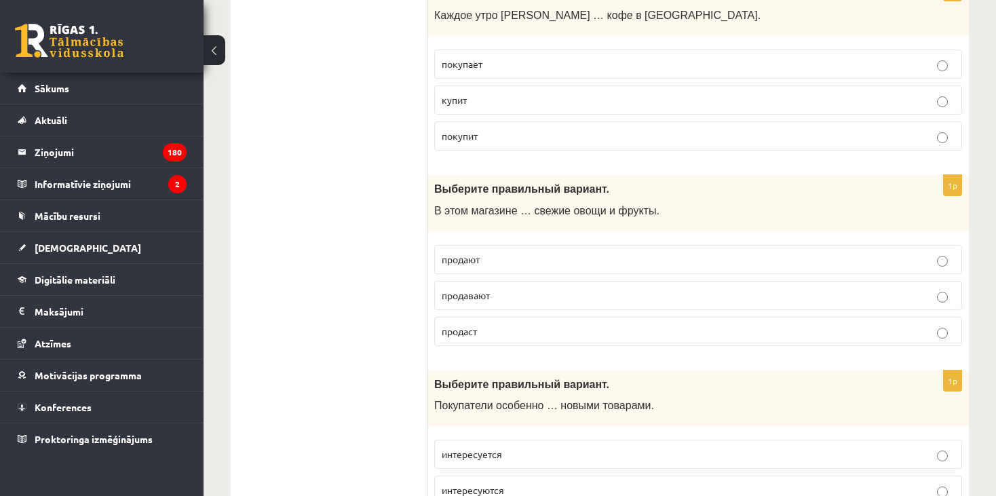
scroll to position [4718, 0]
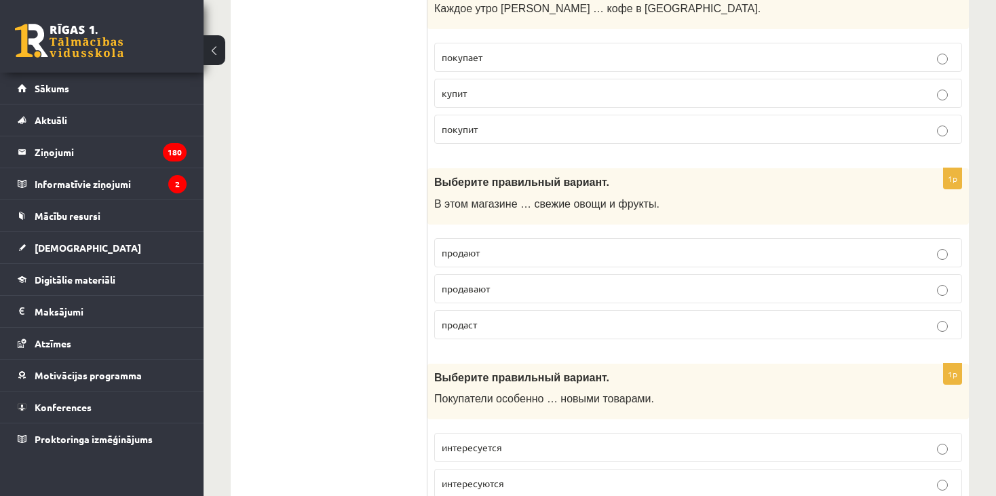
click at [541, 246] on p "продают" at bounding box center [698, 253] width 513 height 14
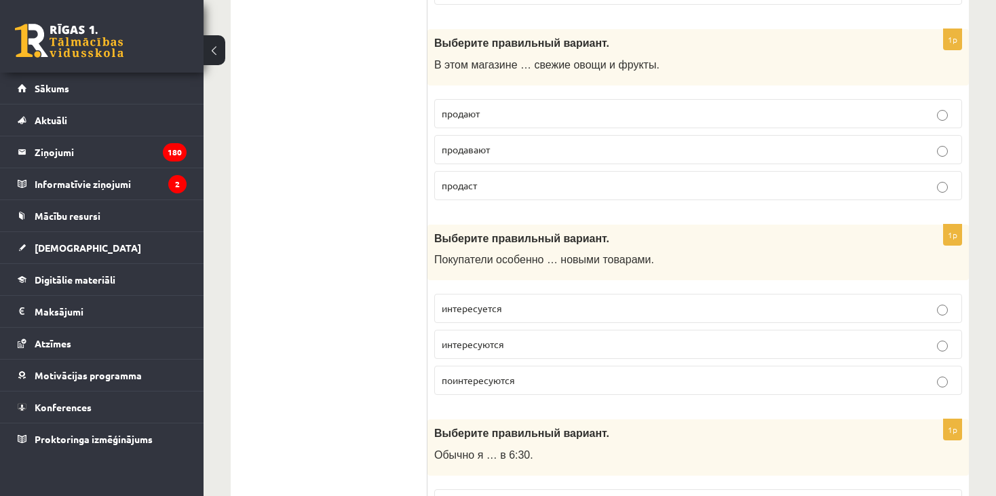
scroll to position [4884, 0]
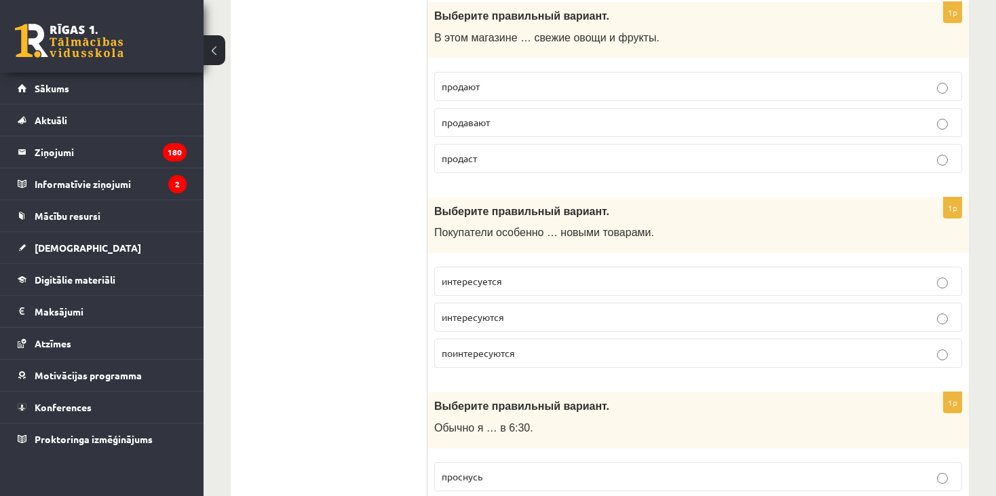
click at [524, 310] on p "интересуются" at bounding box center [698, 317] width 513 height 14
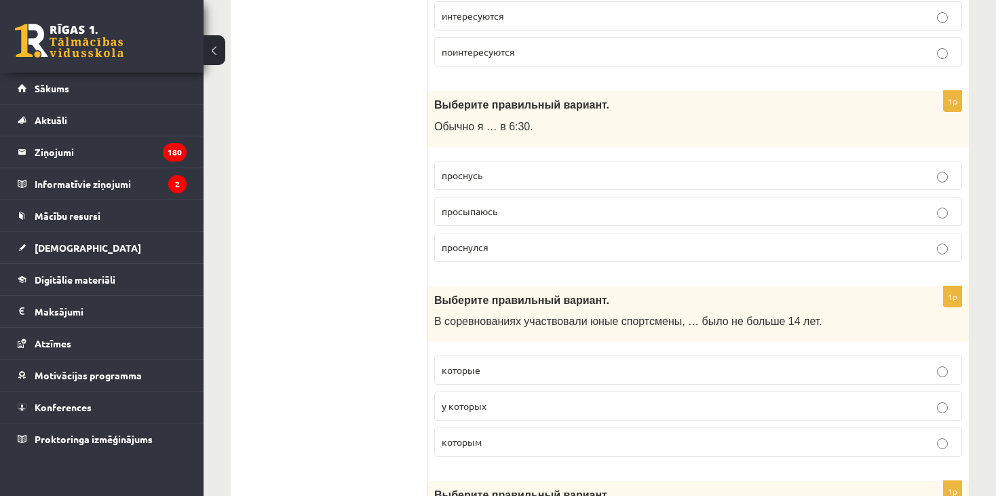
scroll to position [5153, 0]
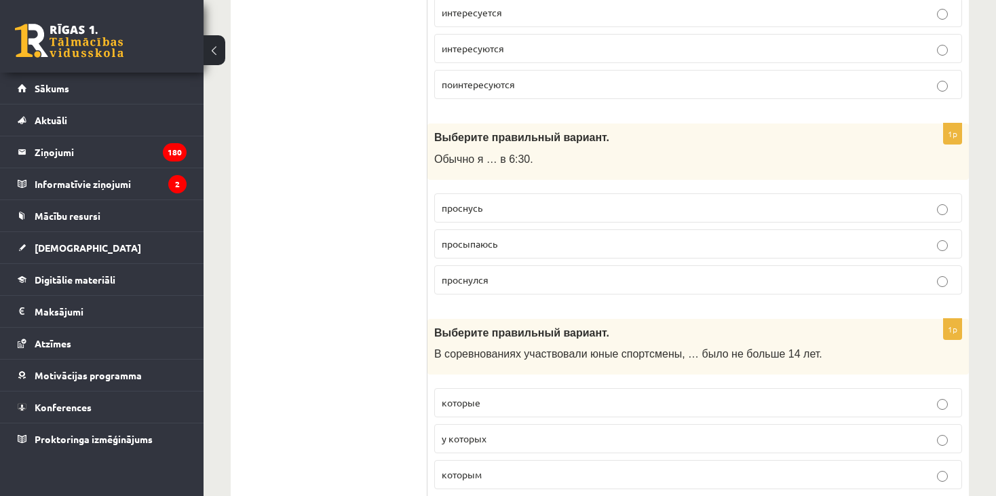
click at [500, 237] on p "просыпаюсь" at bounding box center [698, 244] width 513 height 14
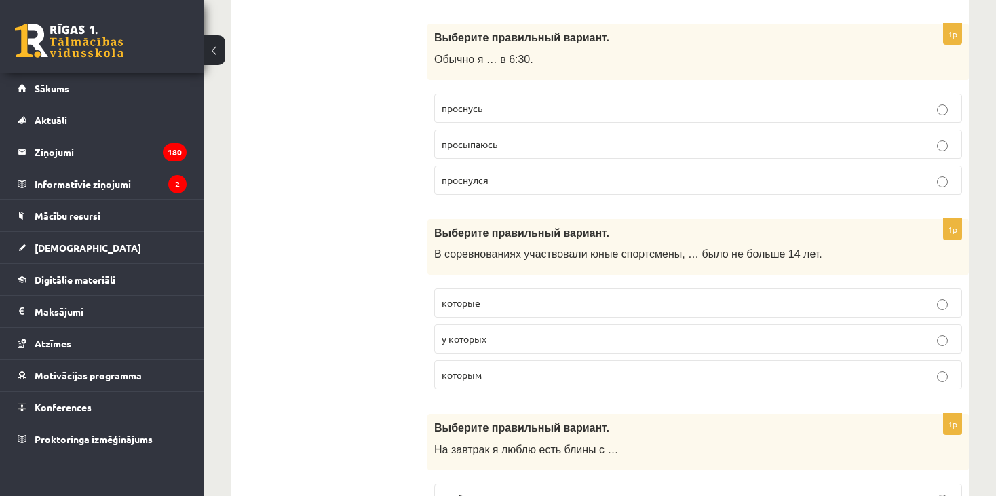
scroll to position [5259, 0]
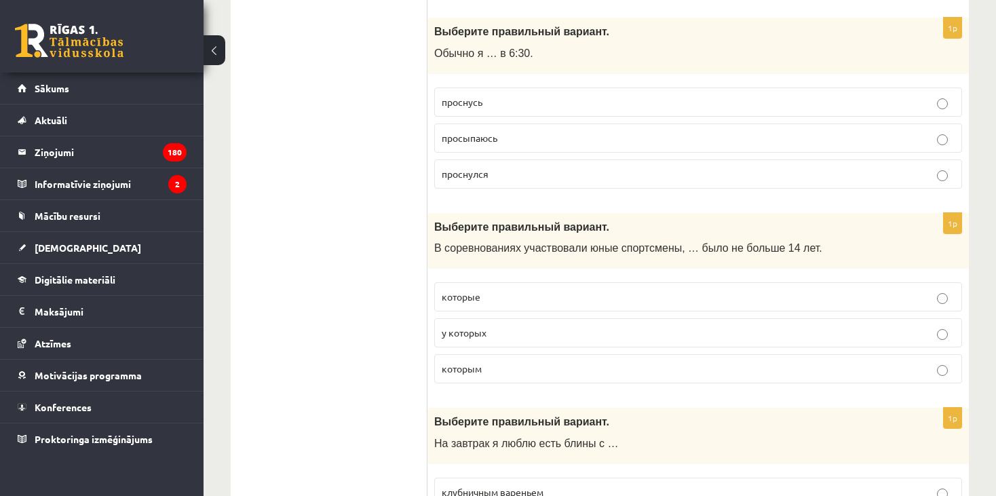
click at [641, 354] on label "которым" at bounding box center [698, 368] width 528 height 29
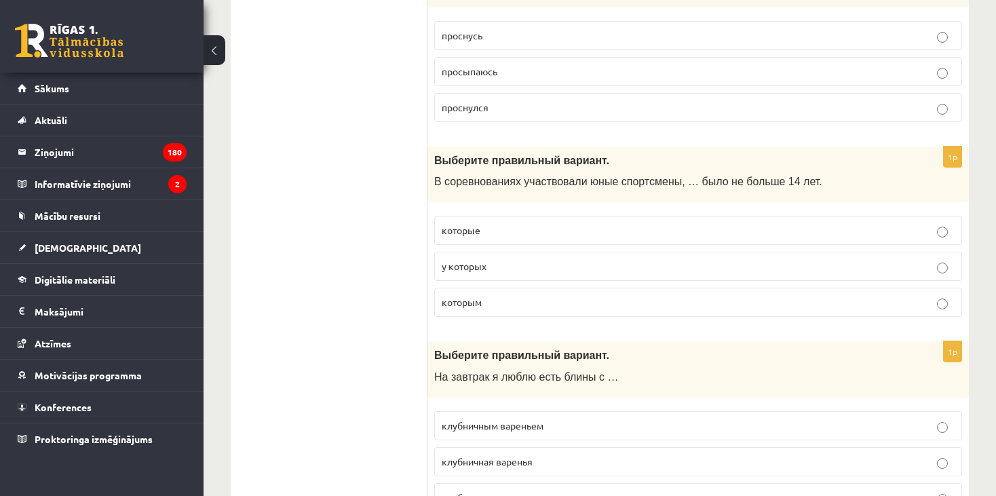
click at [526, 419] on span "клубничным вареньем" at bounding box center [493, 425] width 102 height 12
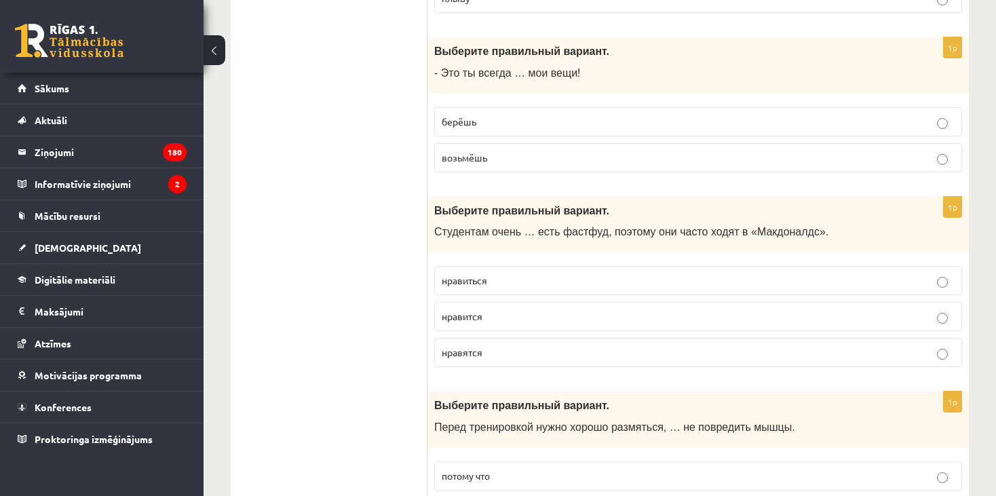
scroll to position [56, 0]
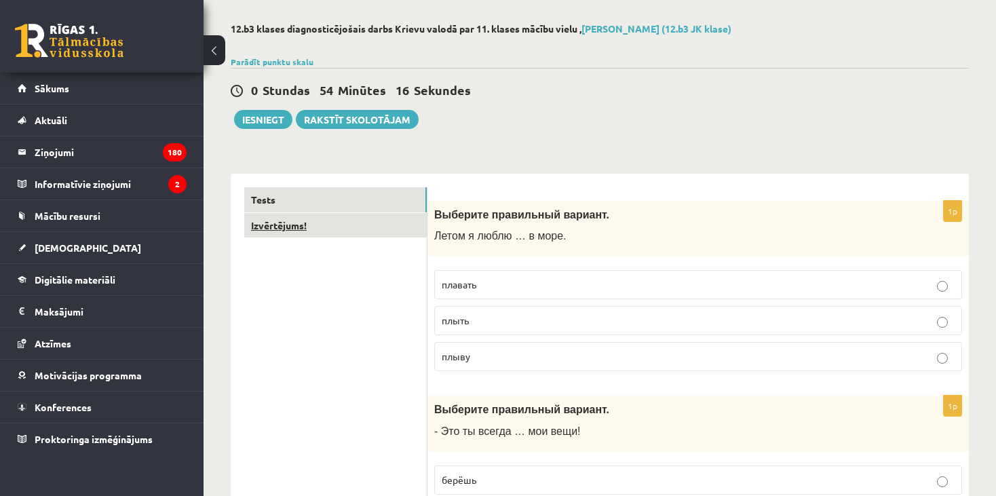
click at [295, 230] on link "Izvērtējums!" at bounding box center [335, 225] width 182 height 25
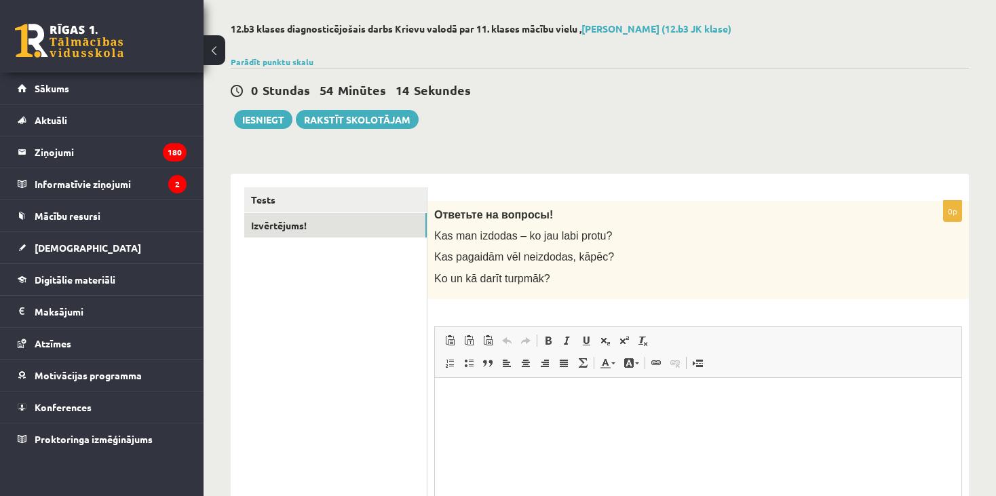
scroll to position [0, 0]
drag, startPoint x: 551, startPoint y: 281, endPoint x: 422, endPoint y: 218, distance: 143.5
click at [422, 218] on div "**********" at bounding box center [600, 398] width 738 height 448
copy div "Izvērtējums! 0p Ответьте на вопросы! Kas man izdodas – ko jau labi protu? Kas p…"
click at [541, 419] on html at bounding box center [698, 397] width 526 height 41
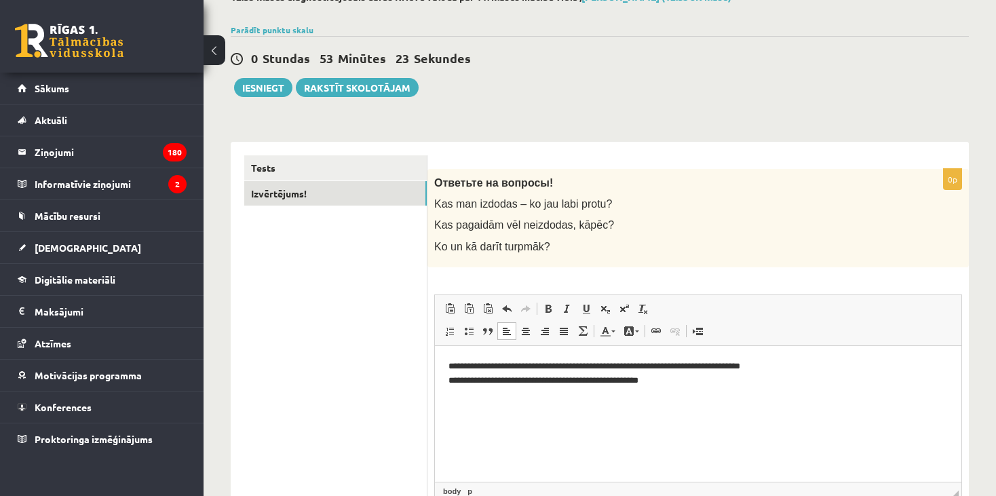
scroll to position [138, 0]
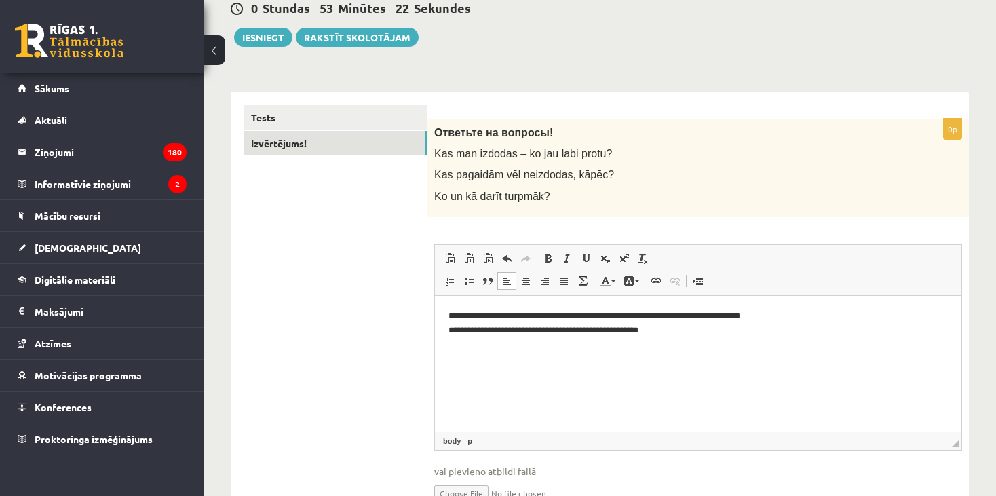
click at [496, 317] on p "**********" at bounding box center [698, 323] width 500 height 28
click at [579, 317] on p "**********" at bounding box center [698, 323] width 500 height 28
click at [640, 332] on p "**********" at bounding box center [698, 323] width 500 height 28
click at [670, 328] on p "**********" at bounding box center [698, 323] width 500 height 28
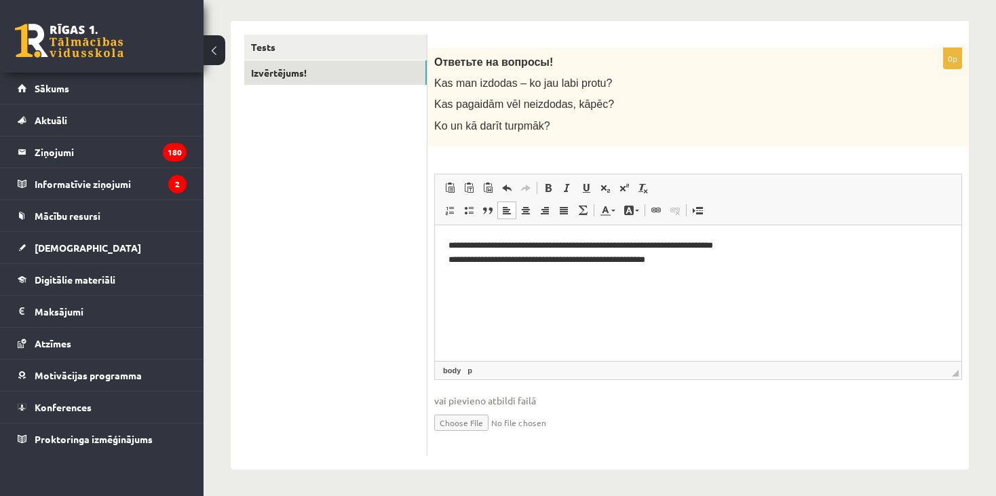
click at [699, 262] on p "**********" at bounding box center [698, 252] width 500 height 28
click at [411, 216] on ul "Tests Izvērtējums!" at bounding box center [335, 245] width 183 height 421
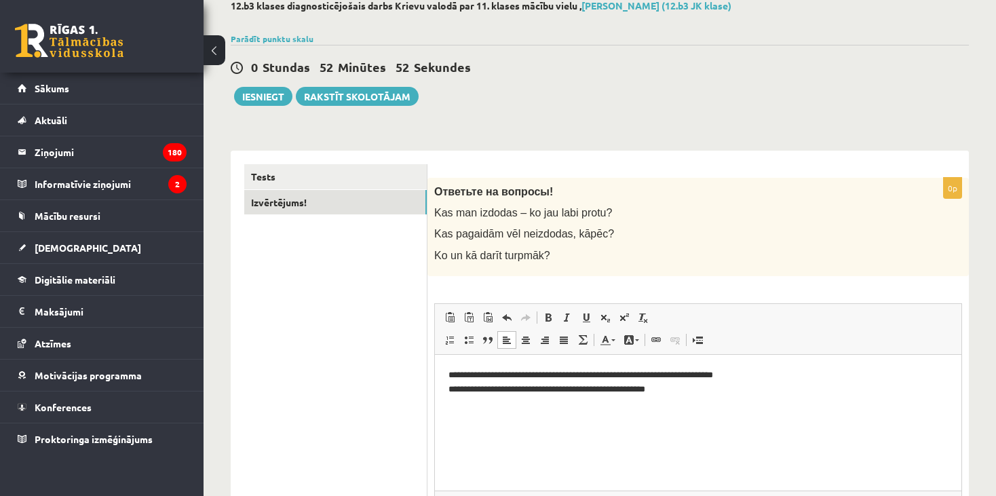
scroll to position [77, 0]
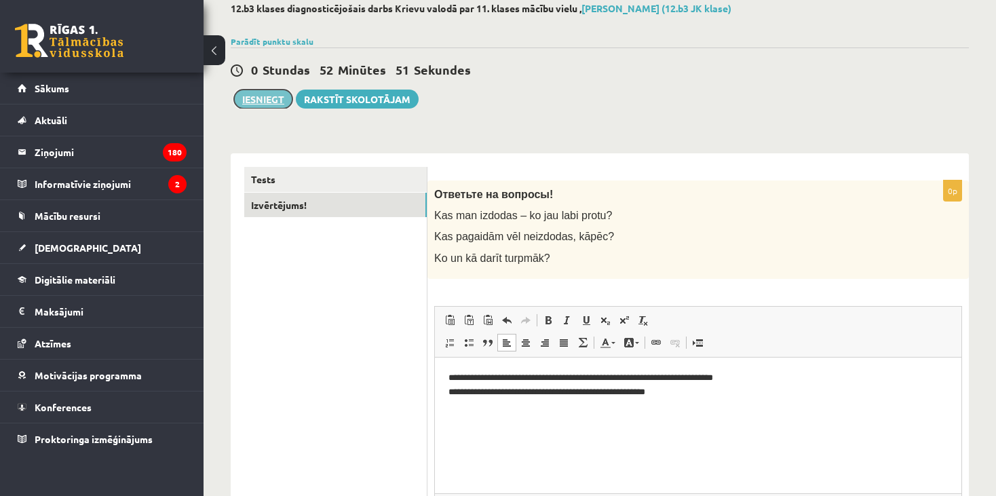
click at [255, 95] on button "Iesniegt" at bounding box center [263, 99] width 58 height 19
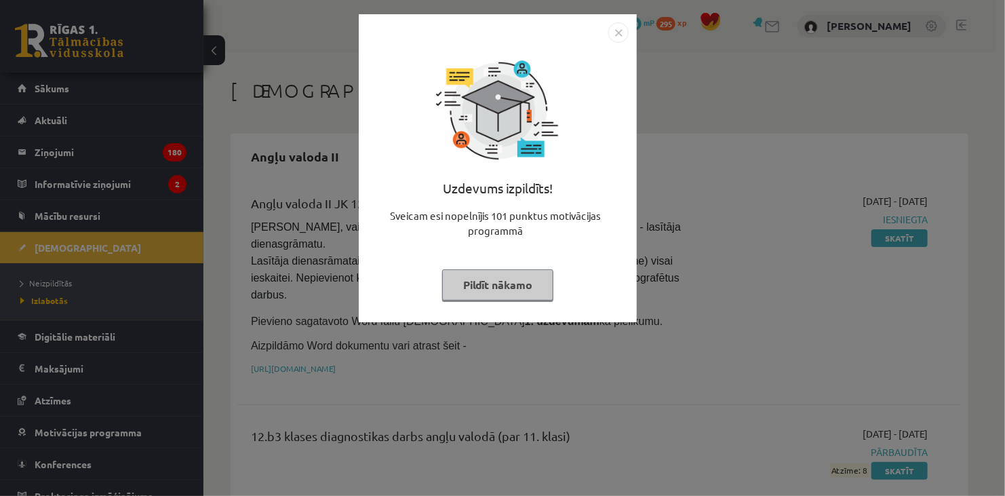
click at [615, 40] on img "Close" at bounding box center [618, 32] width 20 height 20
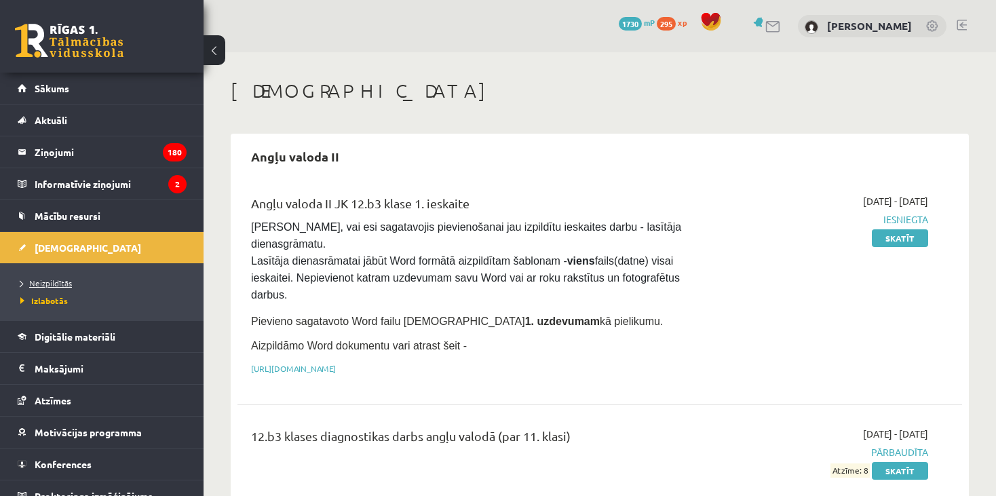
click at [68, 282] on span "Neizpildītās" at bounding box center [46, 282] width 52 height 11
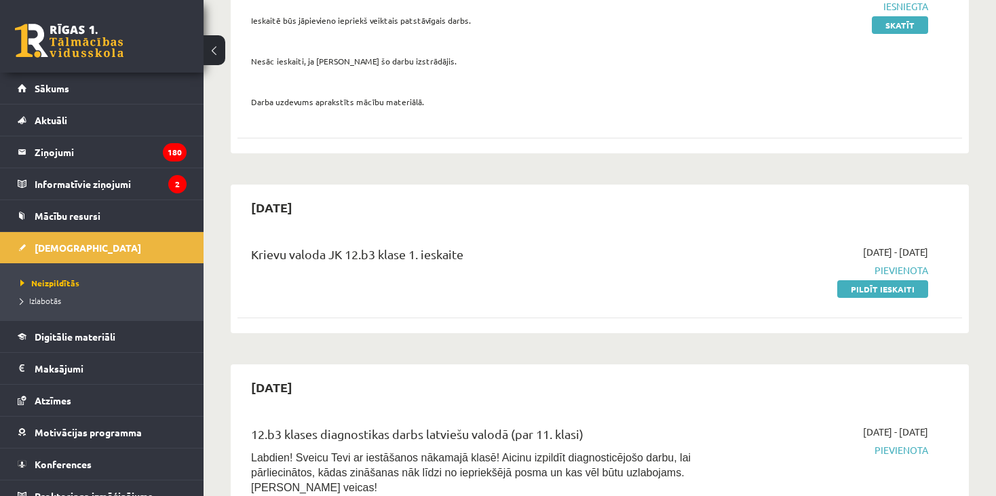
scroll to position [462, 0]
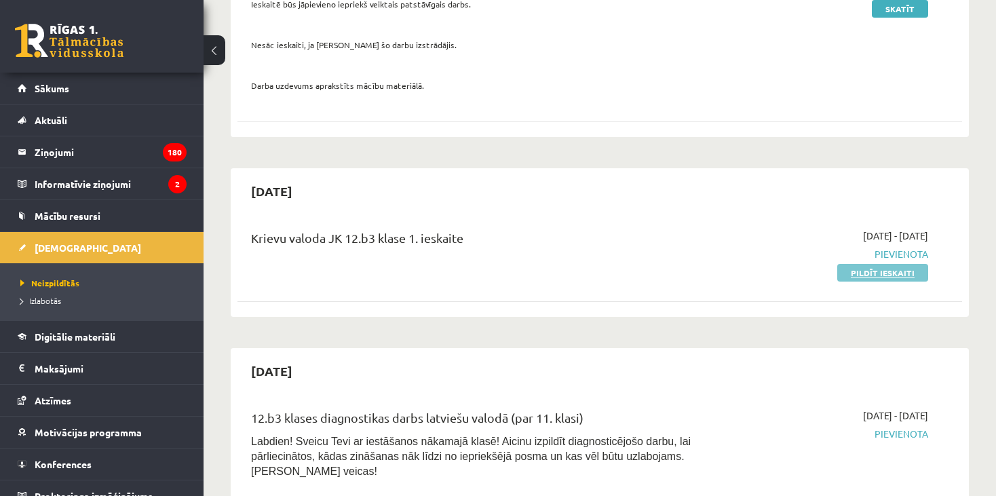
click at [884, 264] on link "Pildīt ieskaiti" at bounding box center [882, 273] width 91 height 18
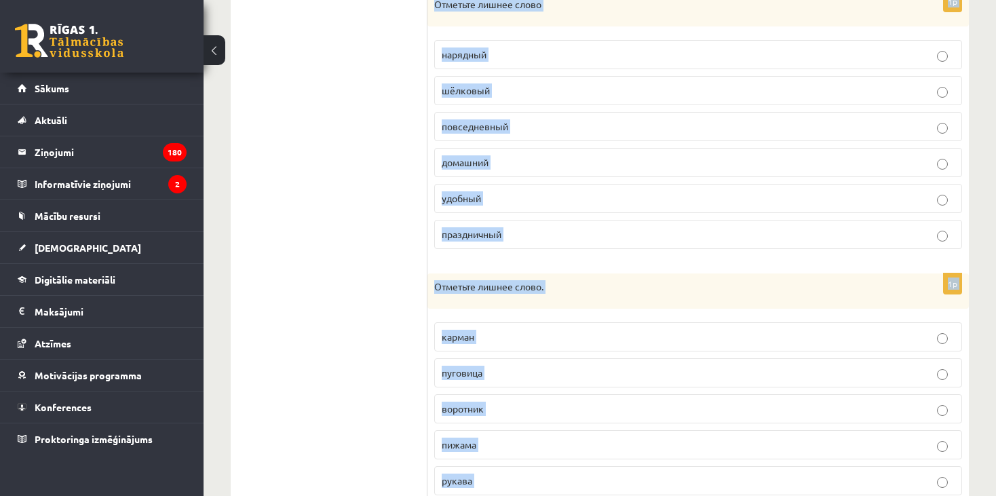
scroll to position [629, 0]
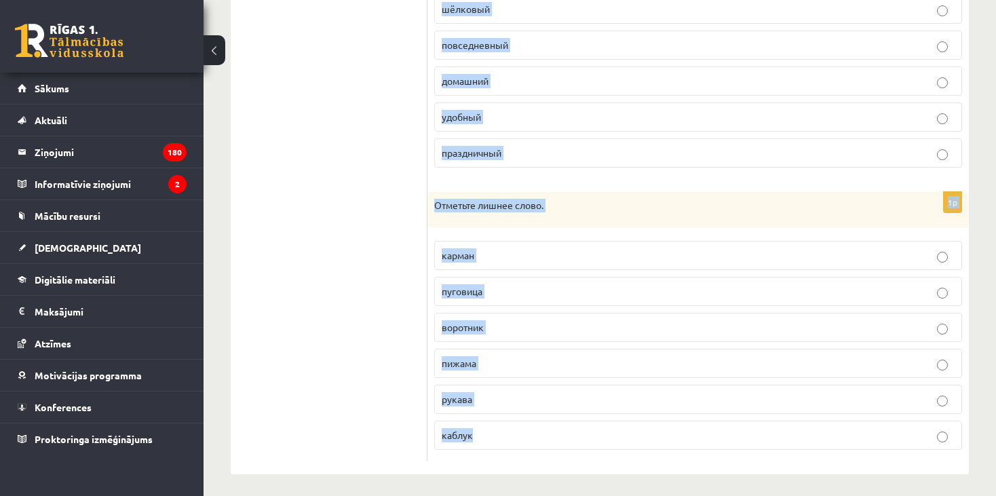
drag, startPoint x: 436, startPoint y: 180, endPoint x: 687, endPoint y: 520, distance: 421.6
copy form "Отметьте лишнее слово. вышивка шляпа платок берет панама кепка 1p Отметьте лишн…"
click at [691, 227] on div "1p Отметьте лишнее слово. карман [GEOGRAPHIC_DATA] воротник пижама рукава [GEOG…" at bounding box center [697, 326] width 541 height 269
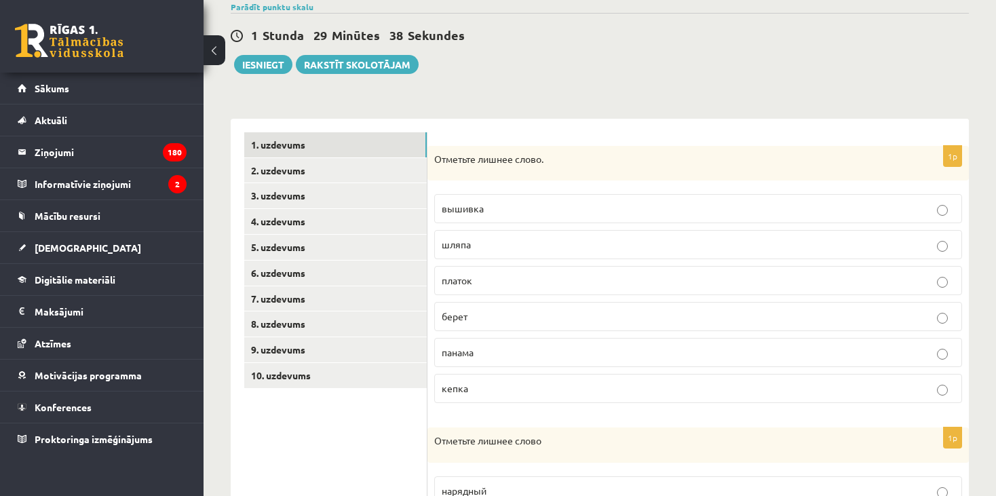
scroll to position [115, 0]
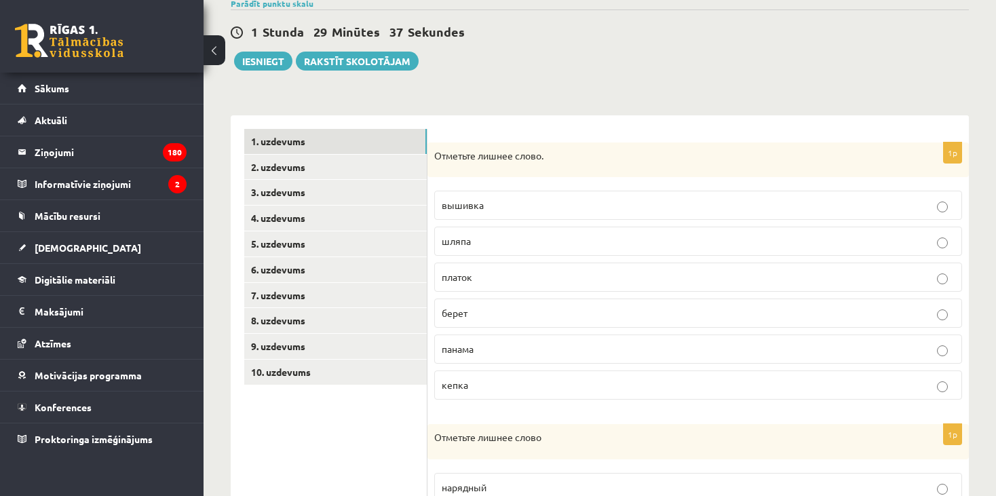
click at [640, 211] on p "вышивка" at bounding box center [698, 205] width 513 height 14
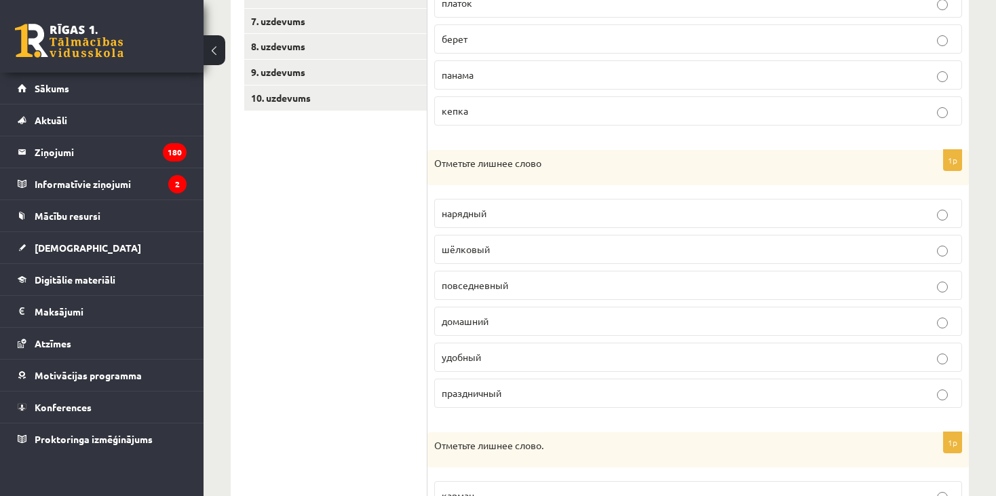
scroll to position [410, 0]
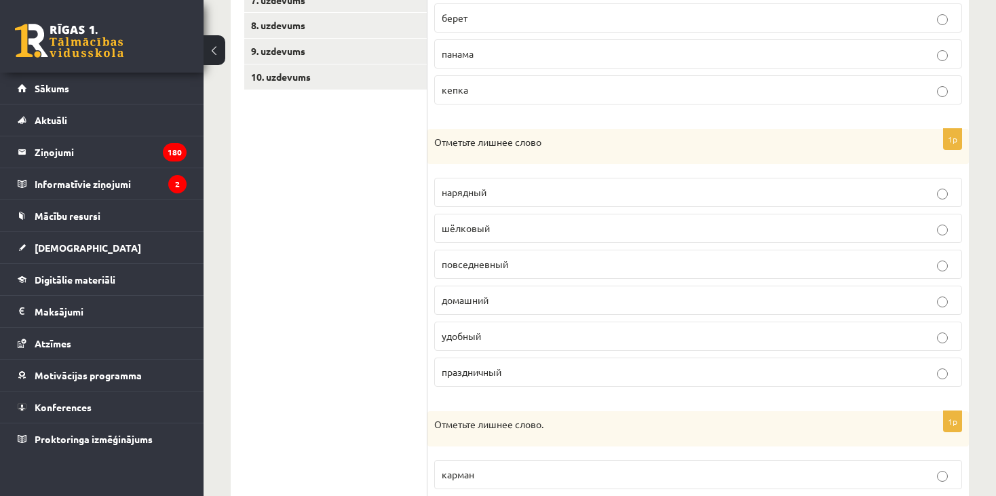
click at [497, 227] on p "шёлковый" at bounding box center [698, 228] width 513 height 14
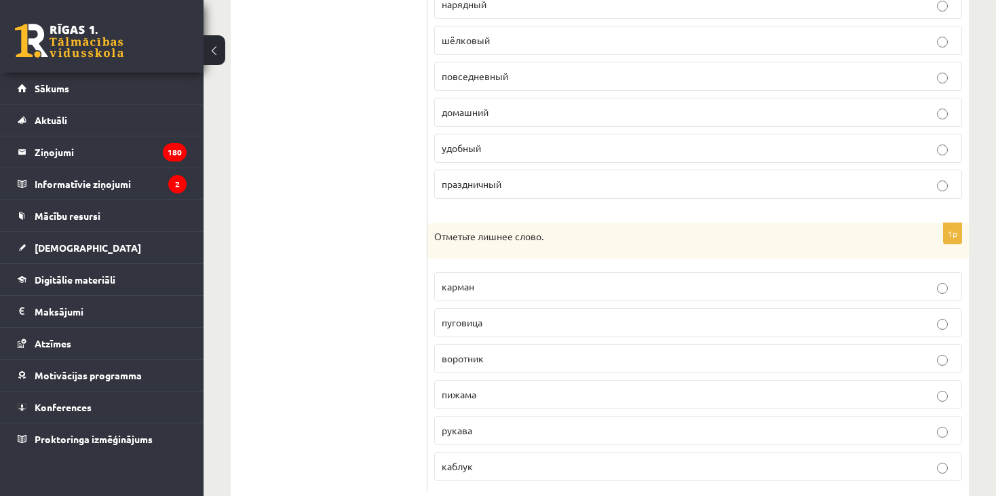
scroll to position [629, 0]
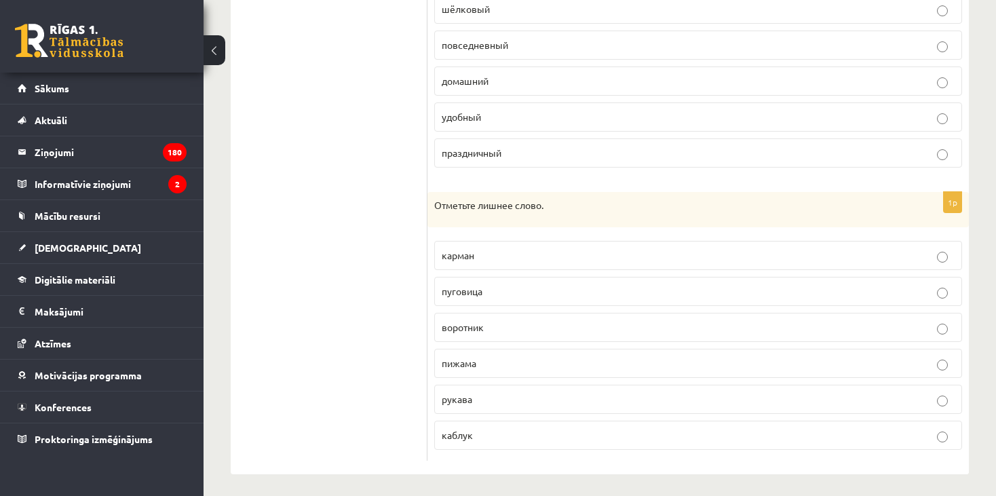
click at [463, 367] on label "пижама" at bounding box center [698, 363] width 528 height 29
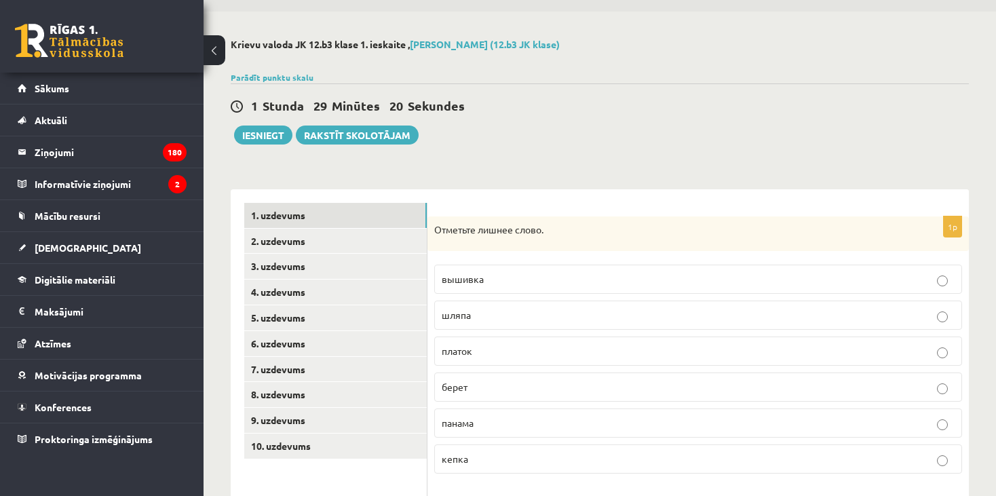
scroll to position [0, 0]
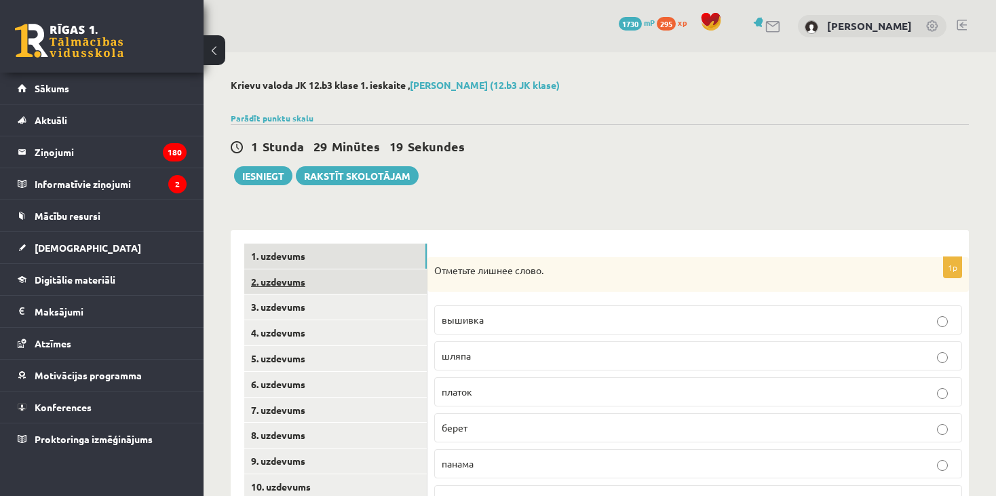
click at [284, 282] on link "2. uzdevums" at bounding box center [335, 281] width 182 height 25
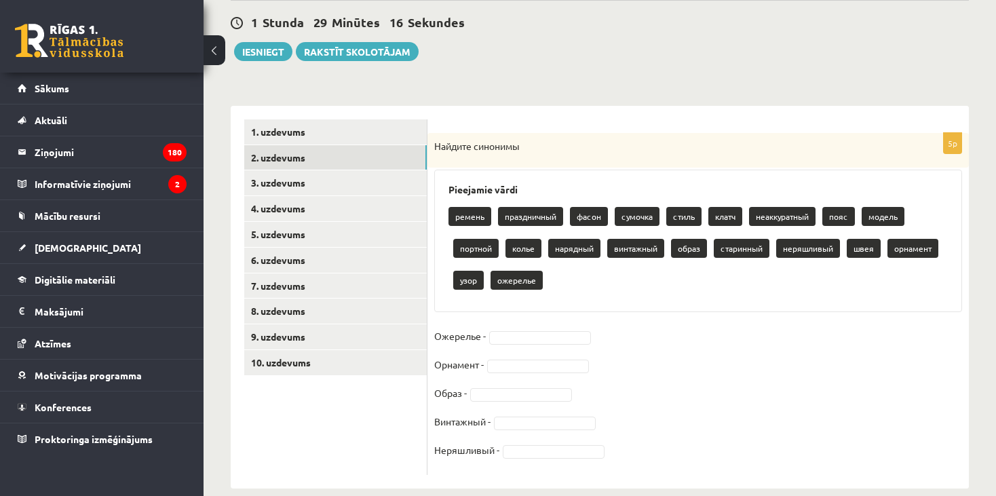
scroll to position [144, 0]
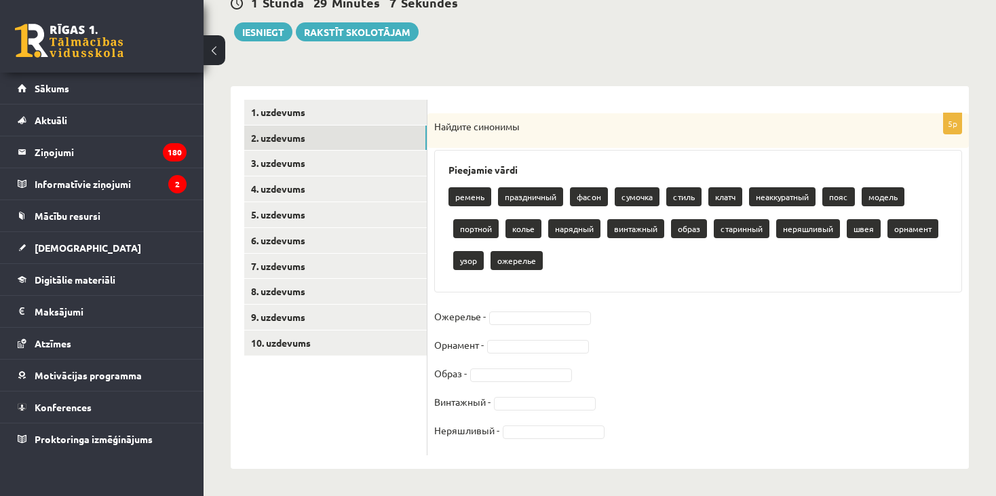
click at [523, 309] on fieldset "Ожерелье - Орнамент - Образ - Винтажный - Неряшливый -" at bounding box center [698, 377] width 528 height 142
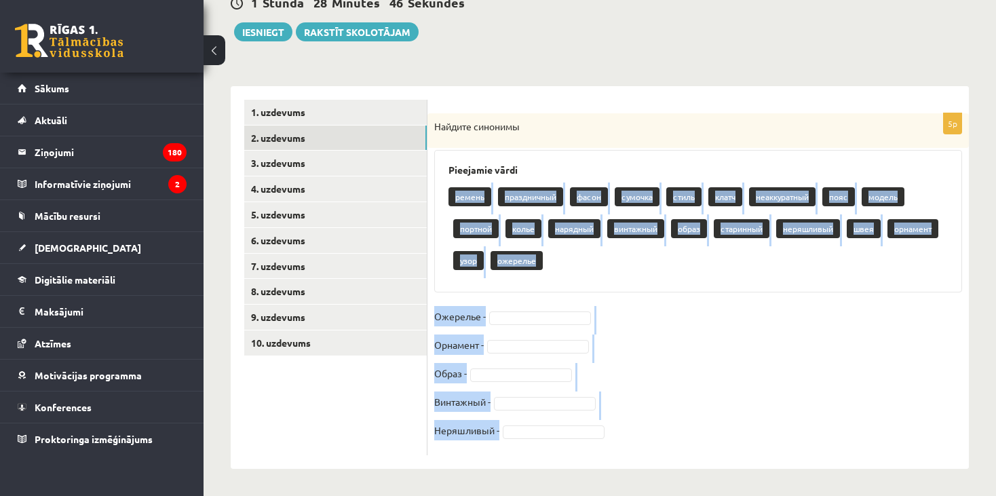
drag, startPoint x: 651, startPoint y: 438, endPoint x: 453, endPoint y: 187, distance: 318.8
click at [453, 187] on div "5p Найдите синонимы Pieejamie vārdi ремень праздничный фасон сумочка стиль клат…" at bounding box center [697, 284] width 541 height 342
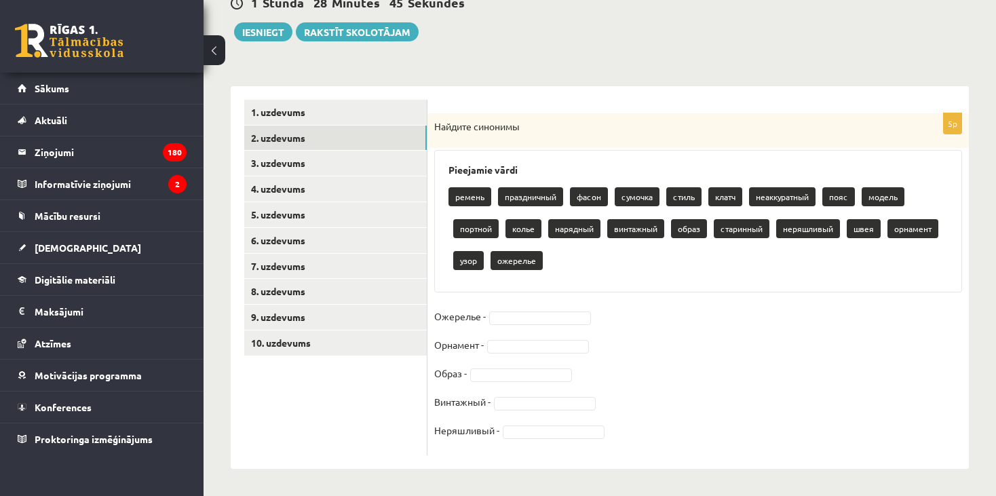
click at [436, 116] on div "Найдите синонимы" at bounding box center [697, 130] width 541 height 35
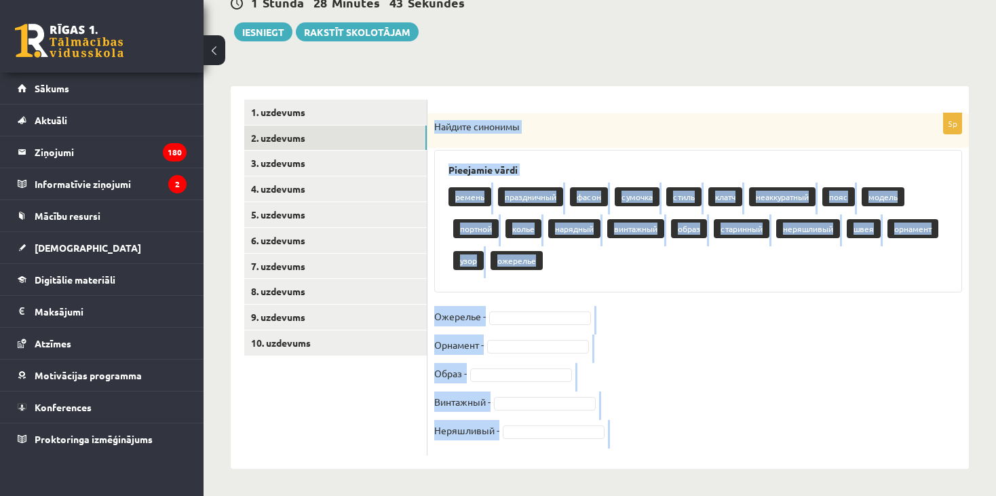
drag, startPoint x: 436, startPoint y: 116, endPoint x: 708, endPoint y: 431, distance: 415.6
click at [708, 431] on div "5p Найдите синонимы Pieejamie vārdi ремень праздничный фасон сумочка стиль клат…" at bounding box center [697, 284] width 541 height 342
copy body "Найдите синонимы Pieejamie vārdi ремень праздничный фасон сумочка стиль клатч н…"
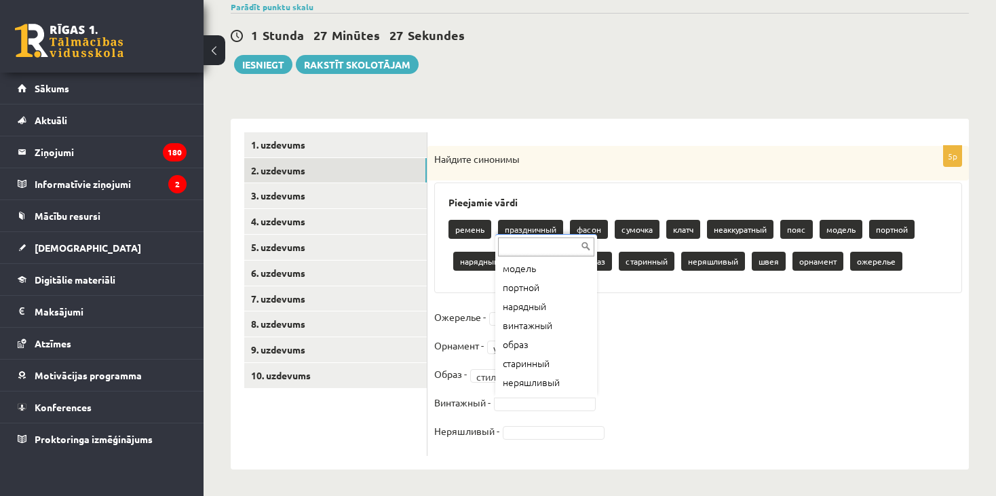
scroll to position [157, 0]
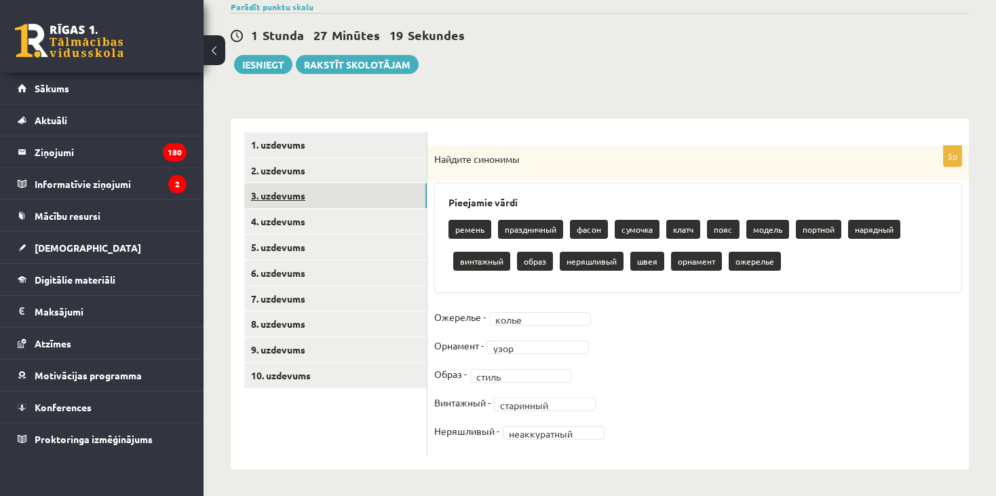
click at [326, 194] on link "3. uzdevums" at bounding box center [335, 195] width 182 height 25
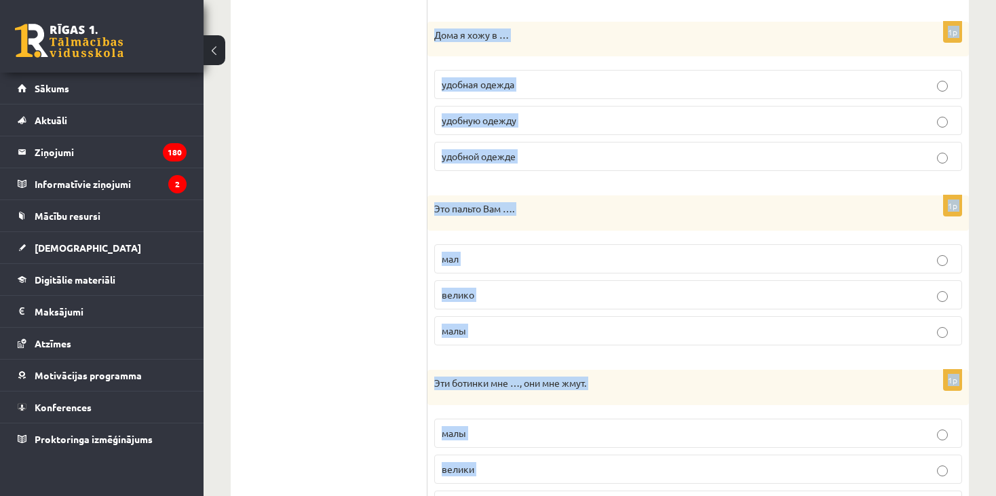
scroll to position [1520, 0]
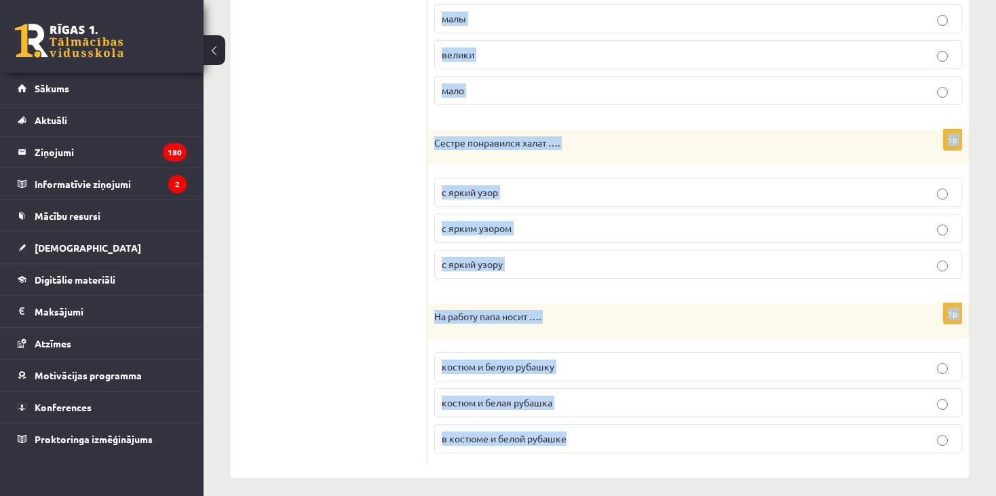
drag, startPoint x: 435, startPoint y: 157, endPoint x: 762, endPoint y: 421, distance: 420.6
copy form "На работу брат надевает …. костюм и светлую рубашку костюму и светлую рубашку к…"
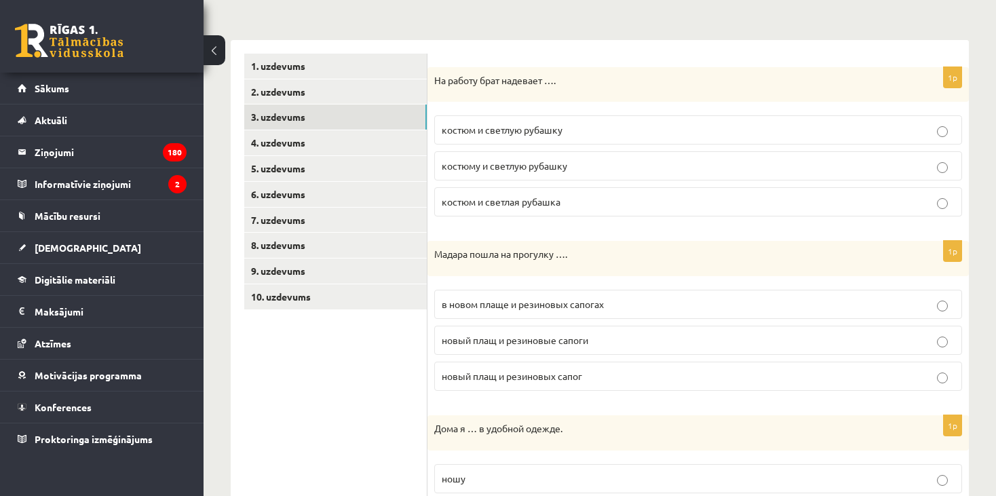
scroll to position [185, 0]
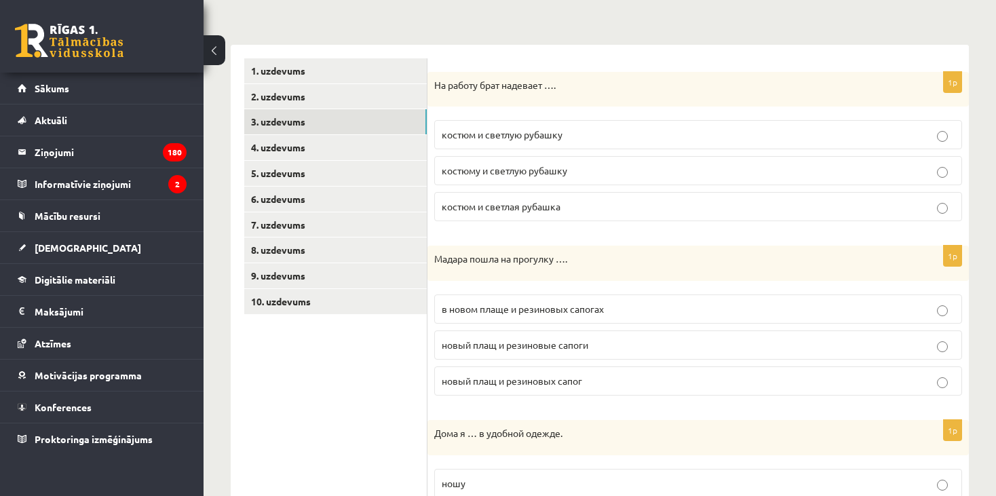
click at [526, 138] on span "костюм и светлую рубашку" at bounding box center [502, 134] width 121 height 12
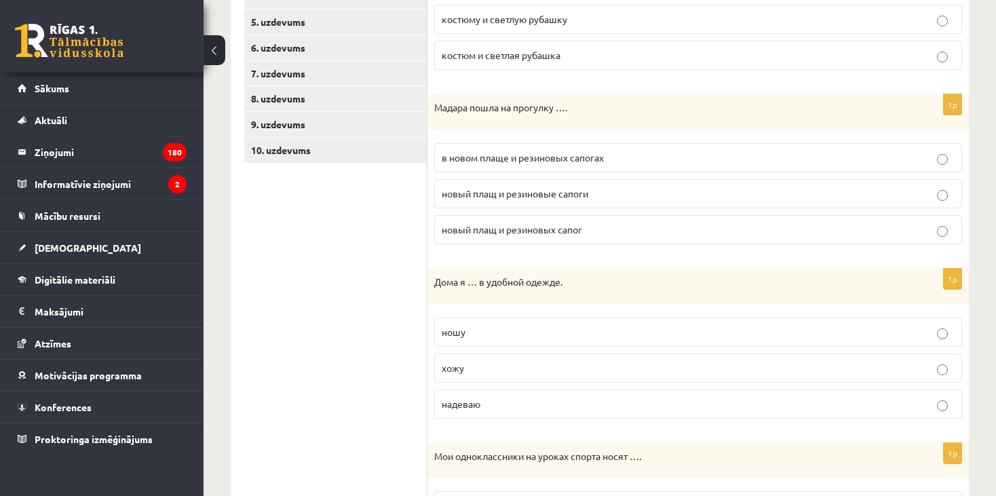
scroll to position [339, 0]
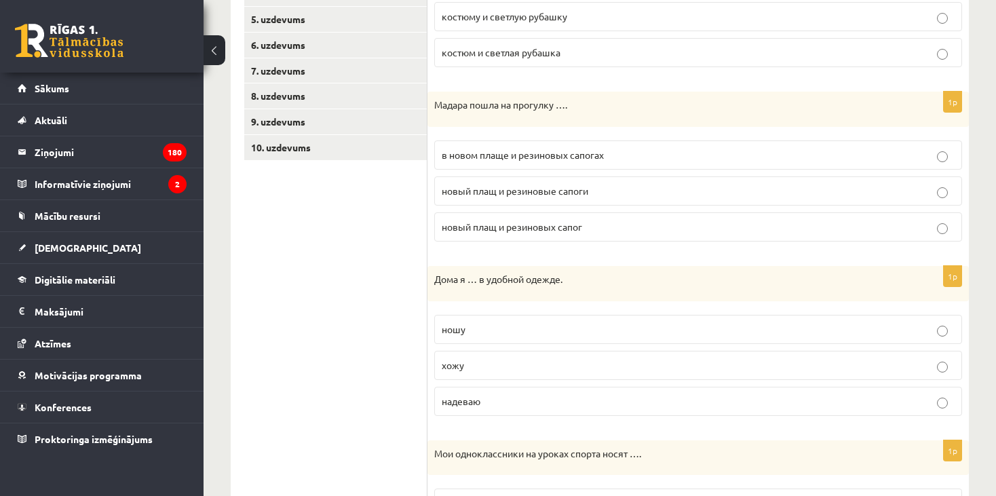
click at [600, 156] on span "в новом плаще и резиновых сапогах" at bounding box center [523, 155] width 162 height 12
click at [491, 361] on p "хожу" at bounding box center [698, 365] width 513 height 14
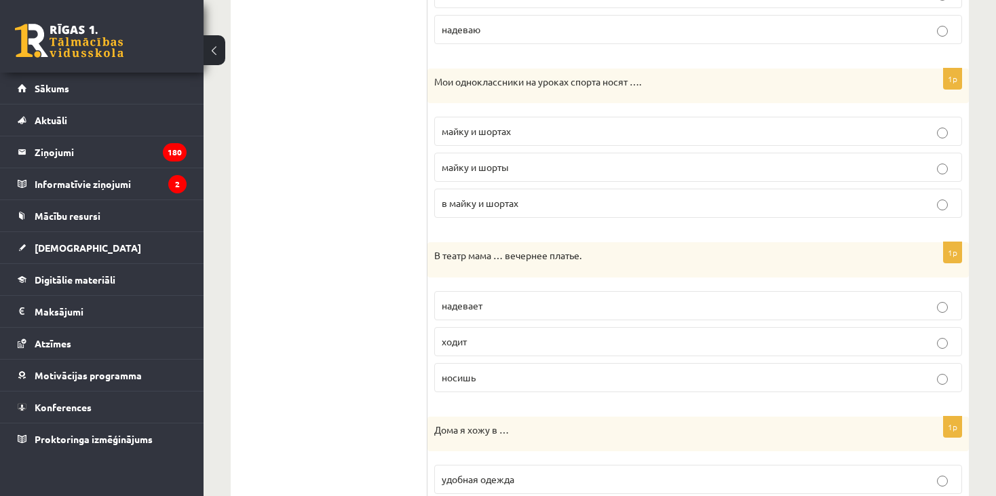
scroll to position [718, 0]
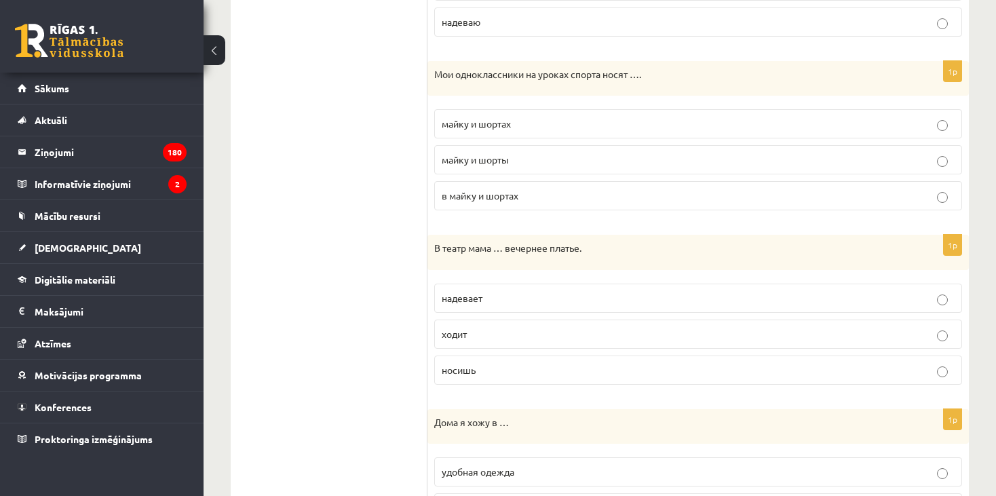
click at [509, 153] on span "майку и шорты" at bounding box center [475, 159] width 67 height 12
click at [511, 291] on p "надевает" at bounding box center [698, 298] width 513 height 14
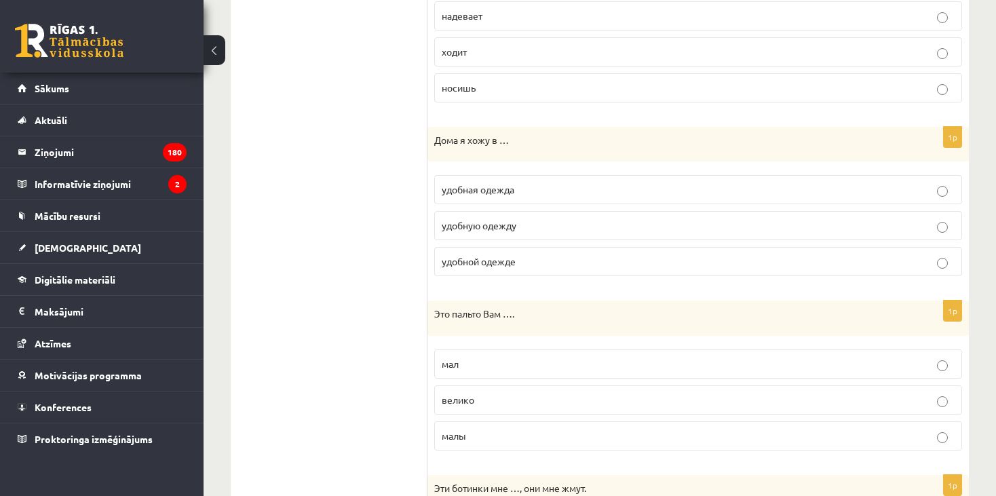
scroll to position [1021, 0]
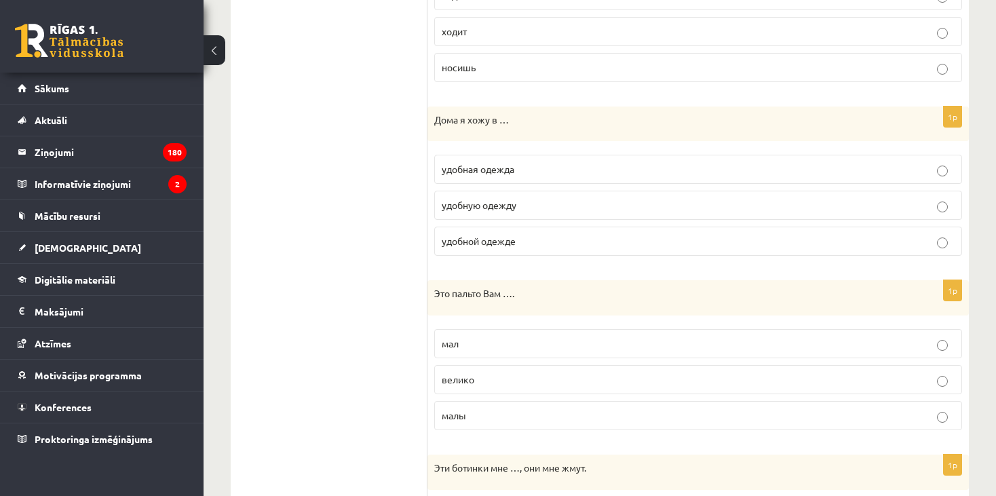
click at [499, 241] on p "удобной одежде" at bounding box center [698, 241] width 513 height 14
click at [553, 372] on p "велико" at bounding box center [698, 379] width 513 height 14
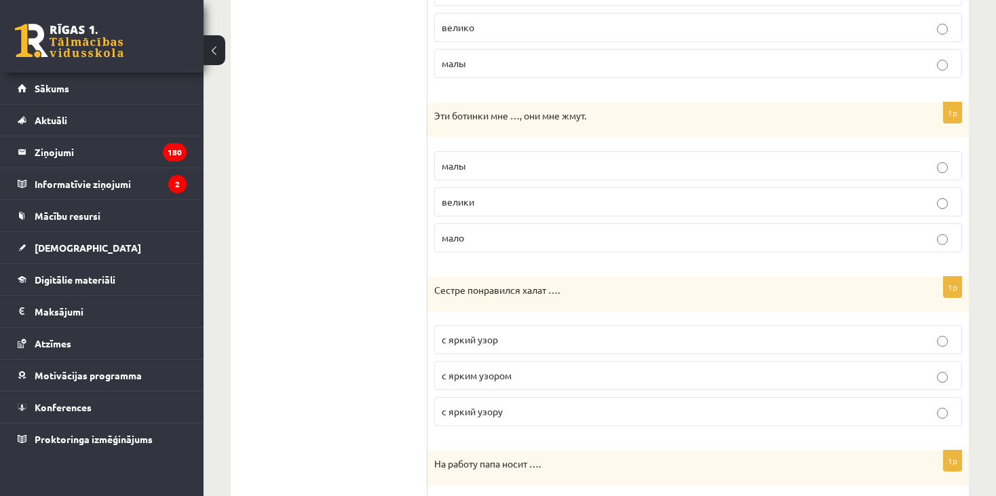
scroll to position [1392, 0]
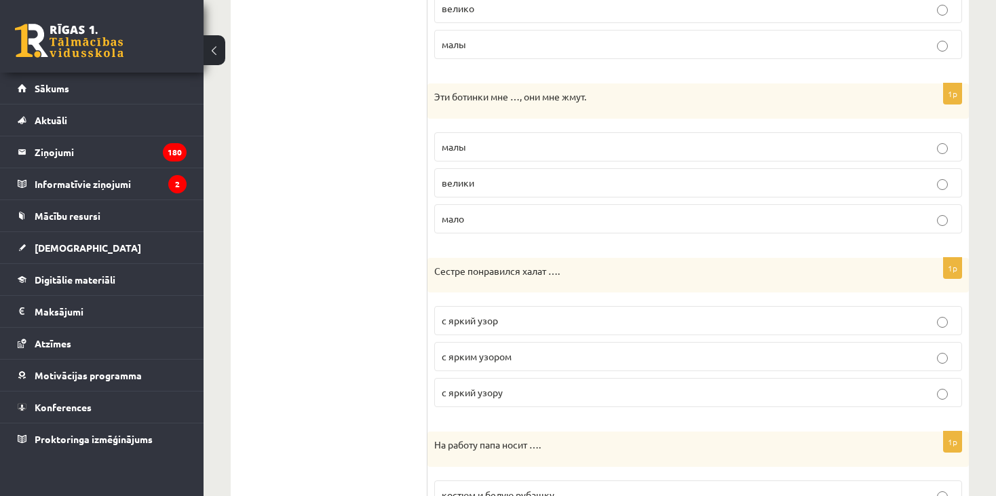
click at [490, 147] on p "малы" at bounding box center [698, 147] width 513 height 14
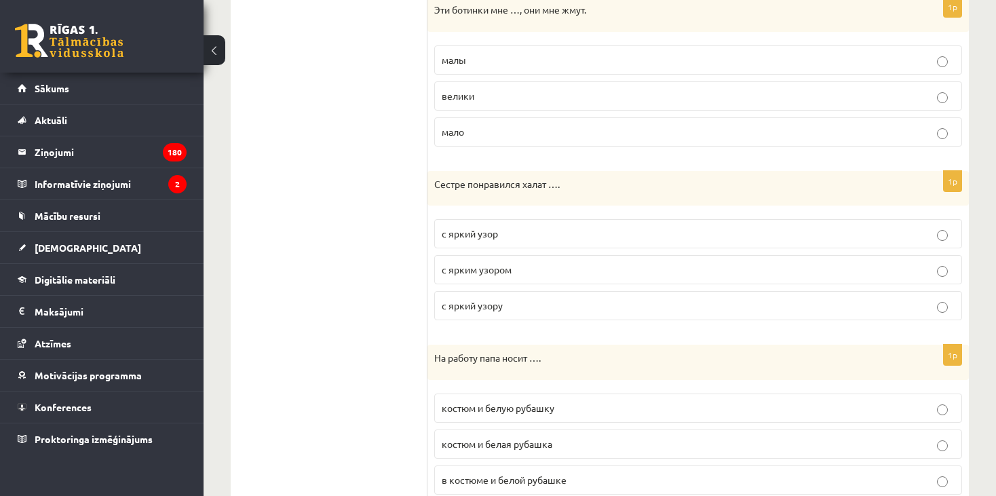
scroll to position [1486, 0]
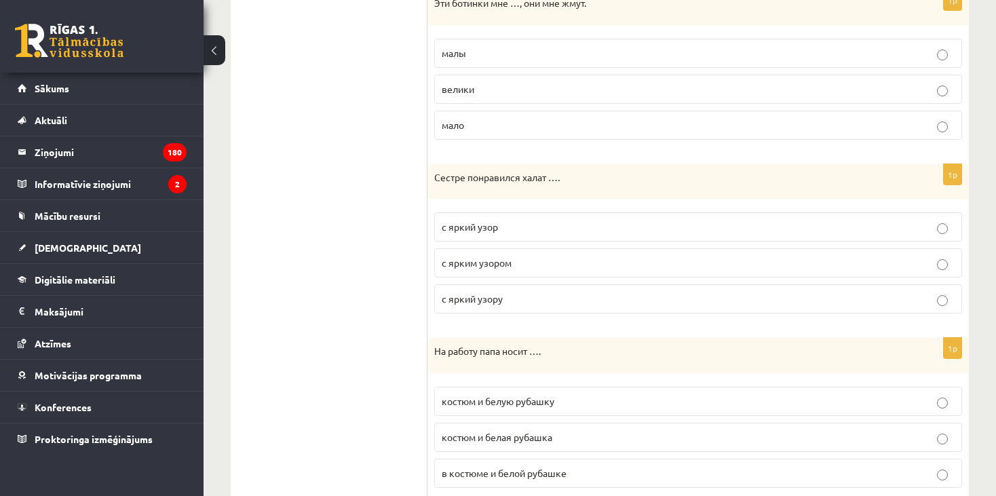
click at [481, 221] on span "с яркий узор" at bounding box center [470, 226] width 56 height 12
click at [583, 394] on p "костюм и белую рубашку" at bounding box center [698, 401] width 513 height 14
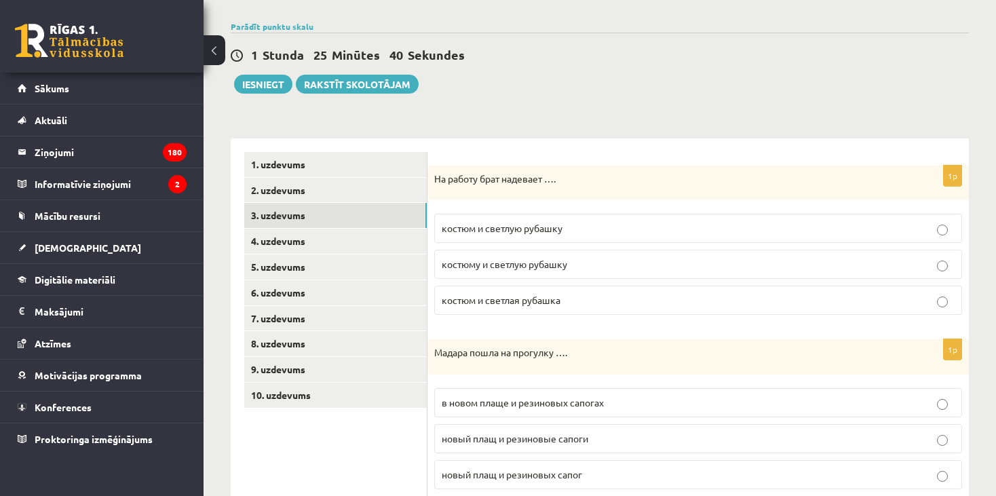
scroll to position [87, 0]
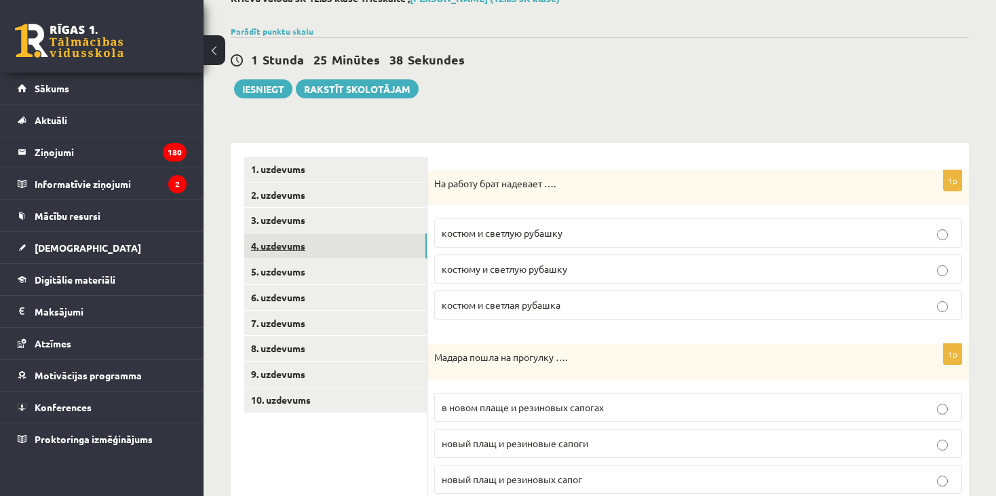
click at [308, 243] on link "4. uzdevums" at bounding box center [335, 245] width 182 height 25
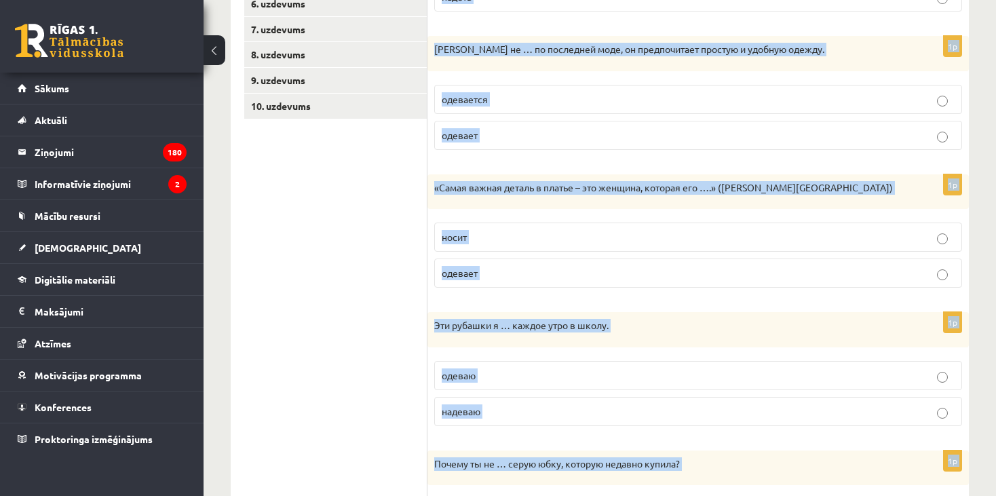
scroll to position [497, 0]
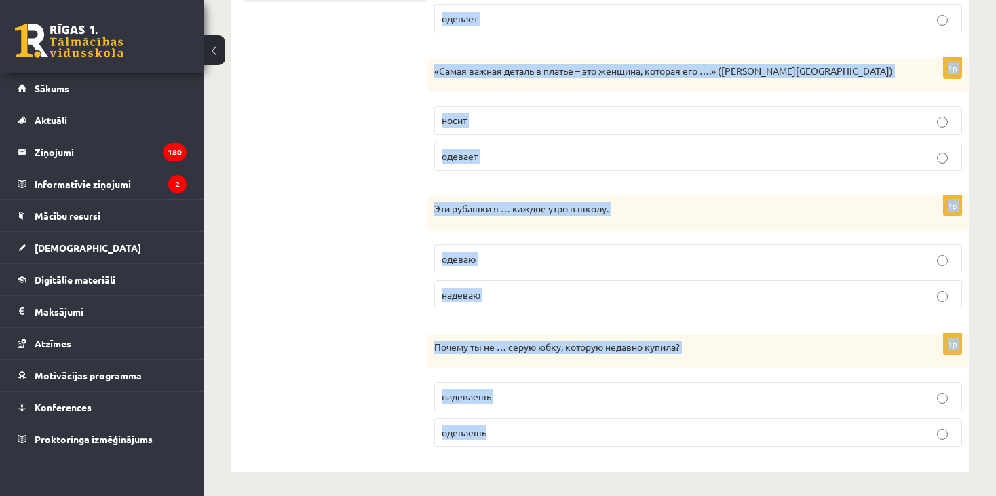
drag, startPoint x: 442, startPoint y: 164, endPoint x: 740, endPoint y: 512, distance: 458.0
copy form "Выберите правильный глагол 1p У меня в шкафу много одежды, но … нечего! одеть н…"
click at [811, 258] on p "одеваю" at bounding box center [698, 259] width 513 height 14
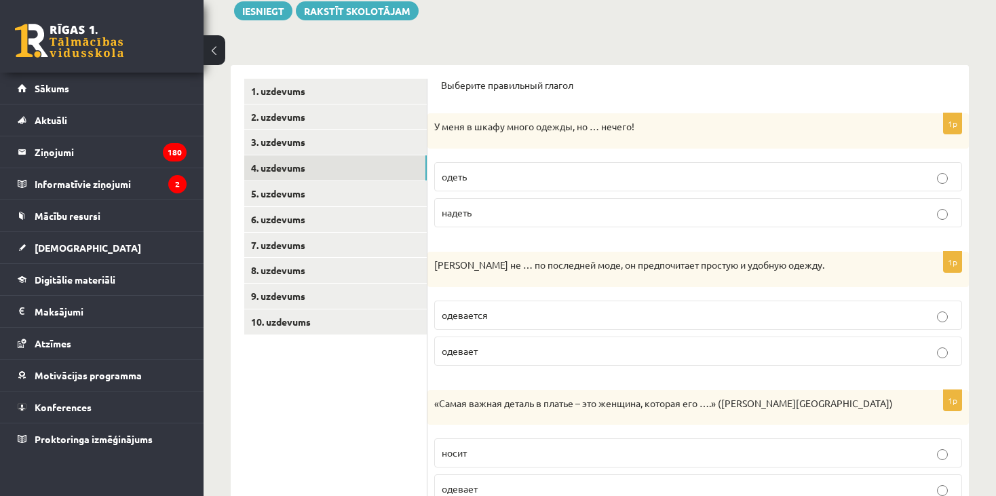
scroll to position [163, 0]
click at [618, 174] on p "одеть" at bounding box center [698, 178] width 513 height 14
click at [534, 309] on p "одевается" at bounding box center [698, 316] width 513 height 14
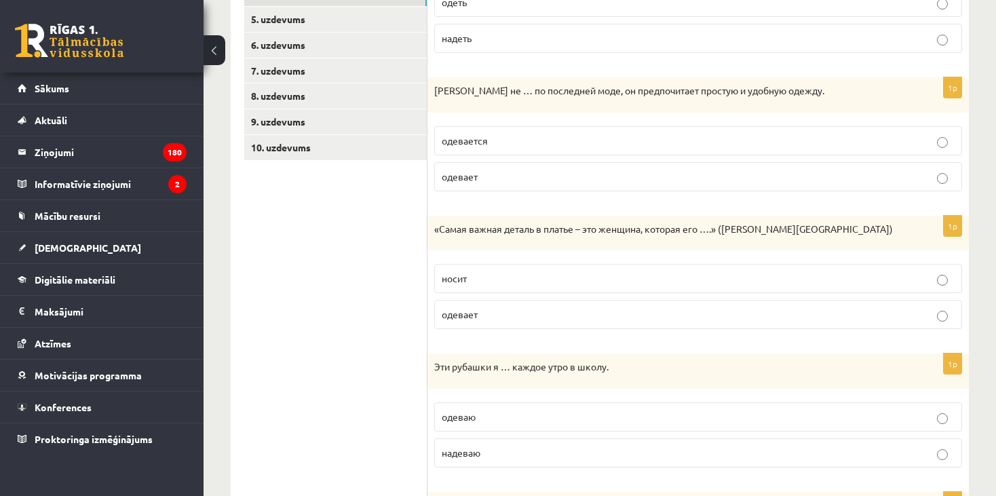
scroll to position [345, 0]
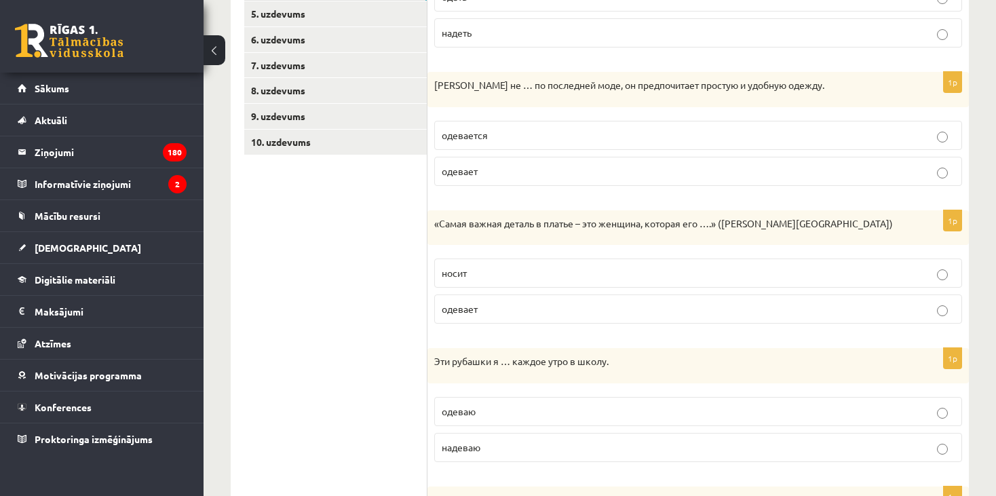
click at [664, 276] on p "носит" at bounding box center [698, 273] width 513 height 14
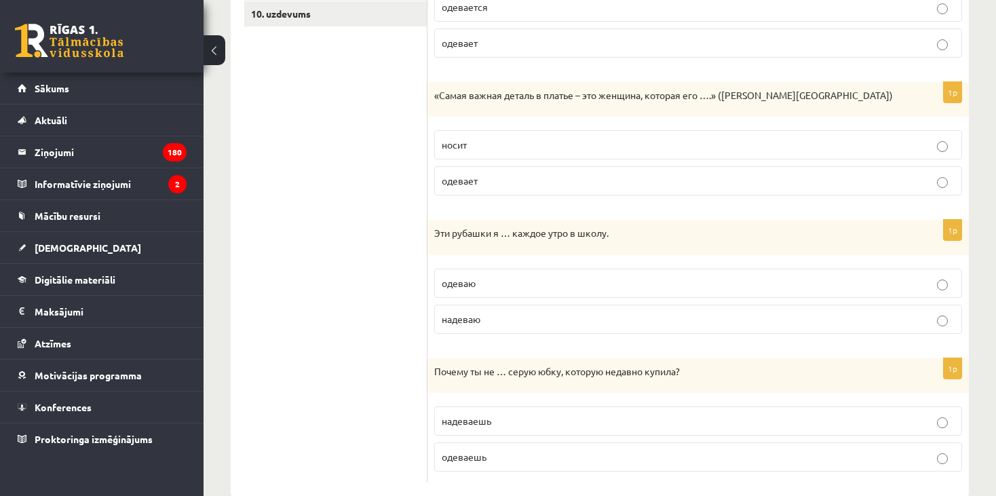
scroll to position [497, 0]
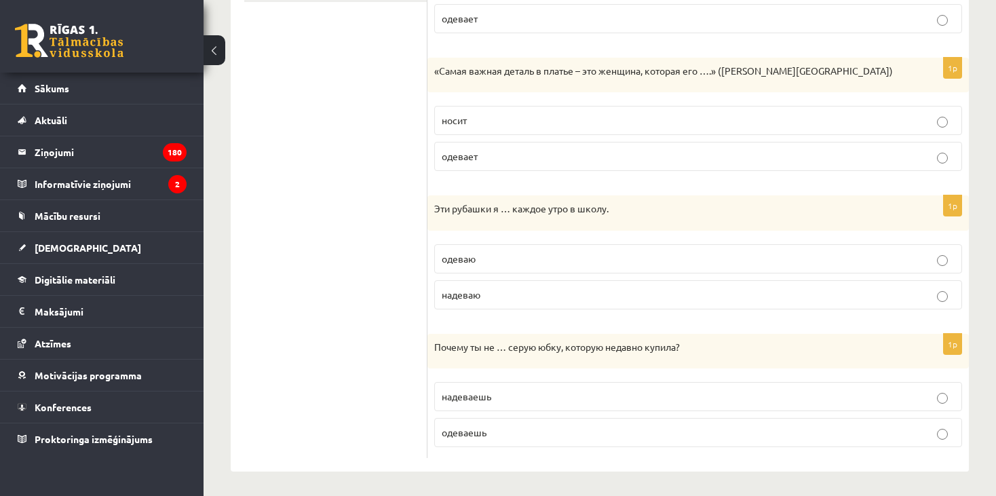
click at [497, 298] on p "надеваю" at bounding box center [698, 295] width 513 height 14
click at [509, 395] on p "надеваешь" at bounding box center [698, 396] width 513 height 14
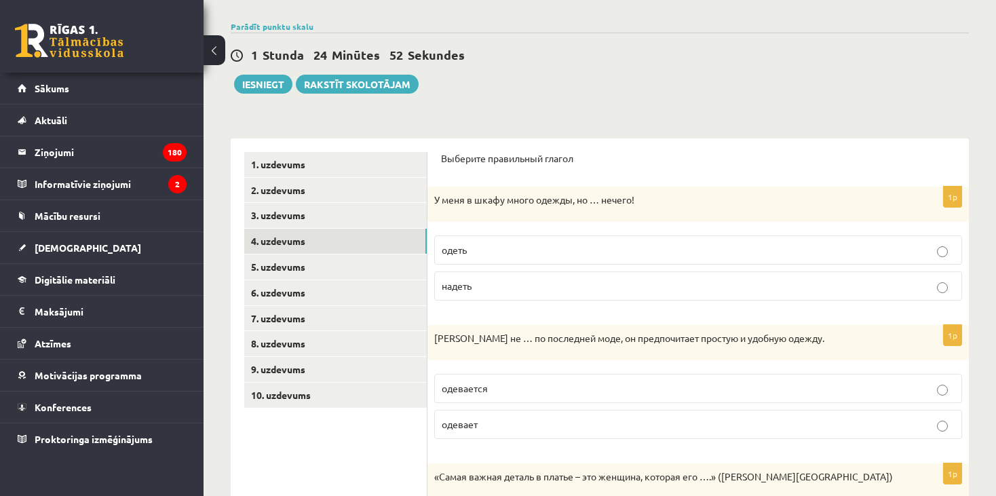
scroll to position [0, 0]
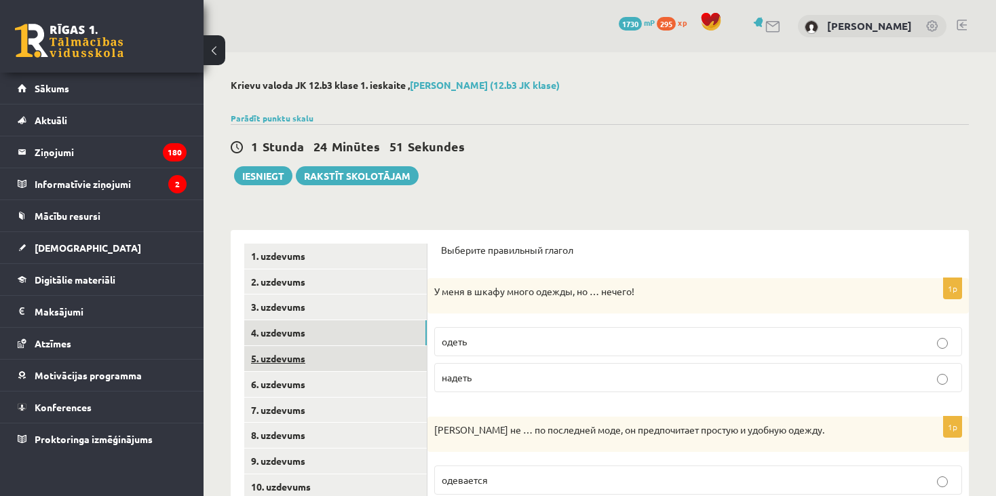
click at [297, 360] on link "5. uzdevums" at bounding box center [335, 358] width 182 height 25
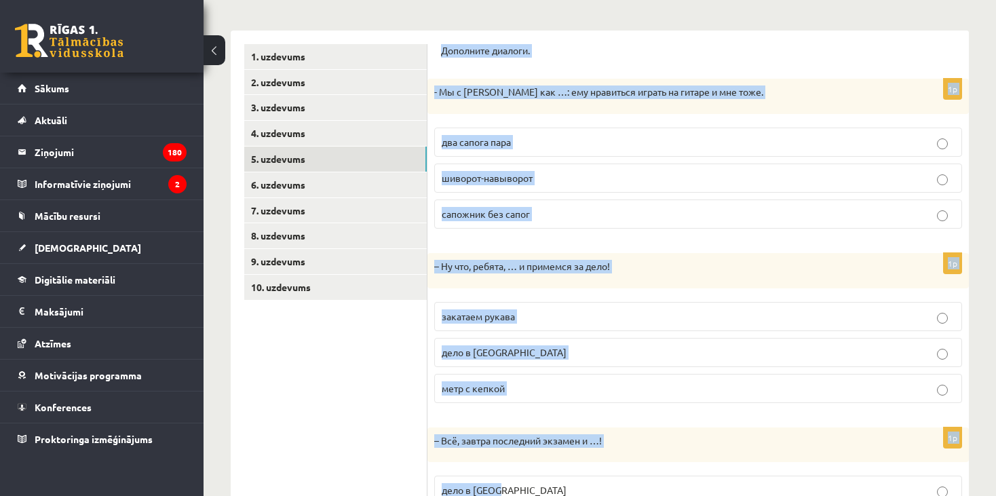
scroll to position [329, 0]
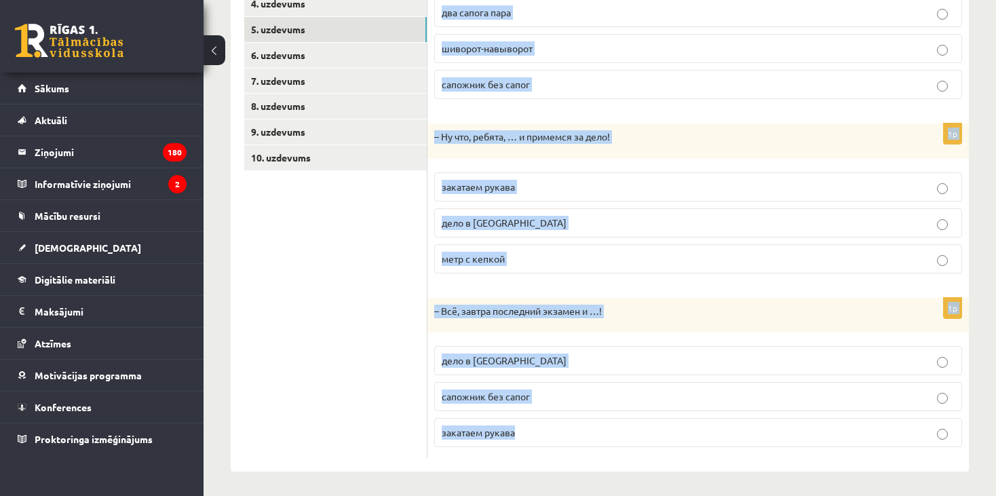
drag, startPoint x: 444, startPoint y: 117, endPoint x: 720, endPoint y: 514, distance: 484.0
copy form "Дополните диалоги. 1p - Мы с Артуром как …: ему нравиться играть на гитаре и мн…"
click at [740, 438] on label "закатаем рукава" at bounding box center [698, 432] width 528 height 29
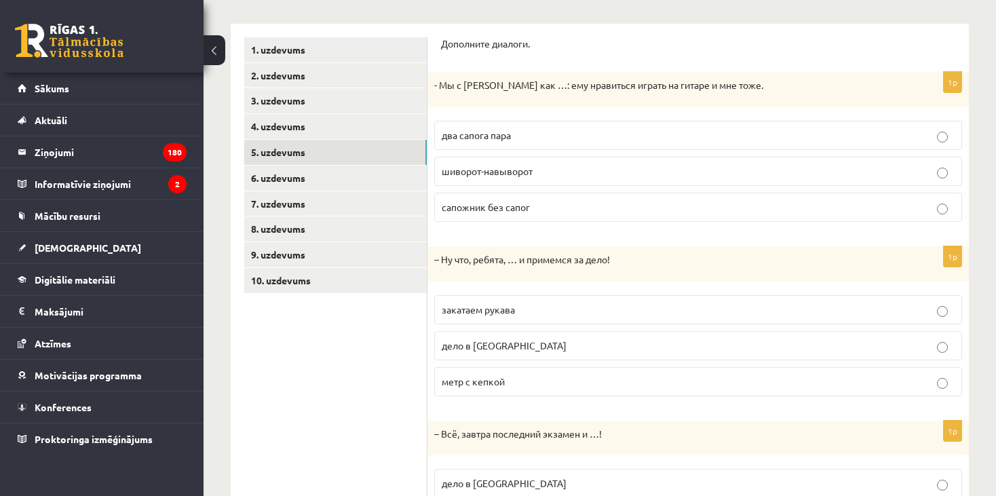
scroll to position [206, 0]
click at [588, 148] on label "два сапога пара" at bounding box center [698, 135] width 528 height 29
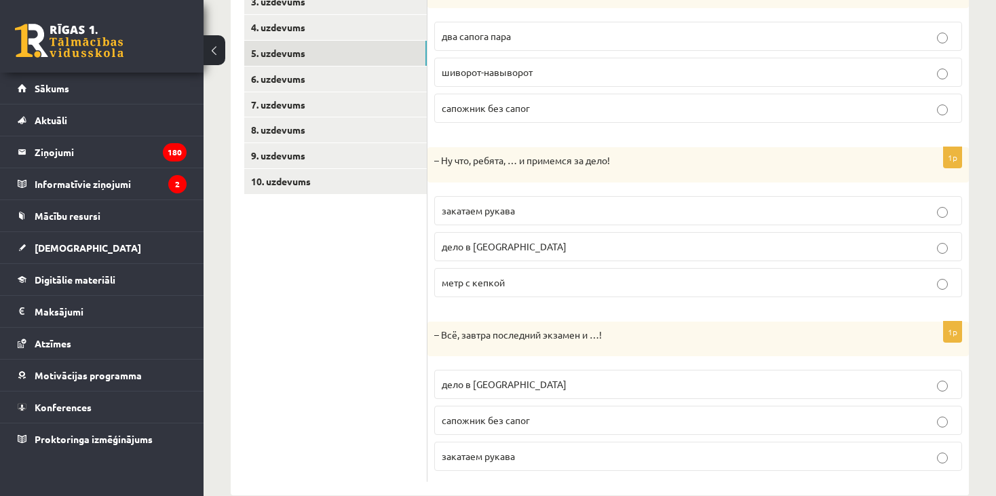
scroll to position [323, 0]
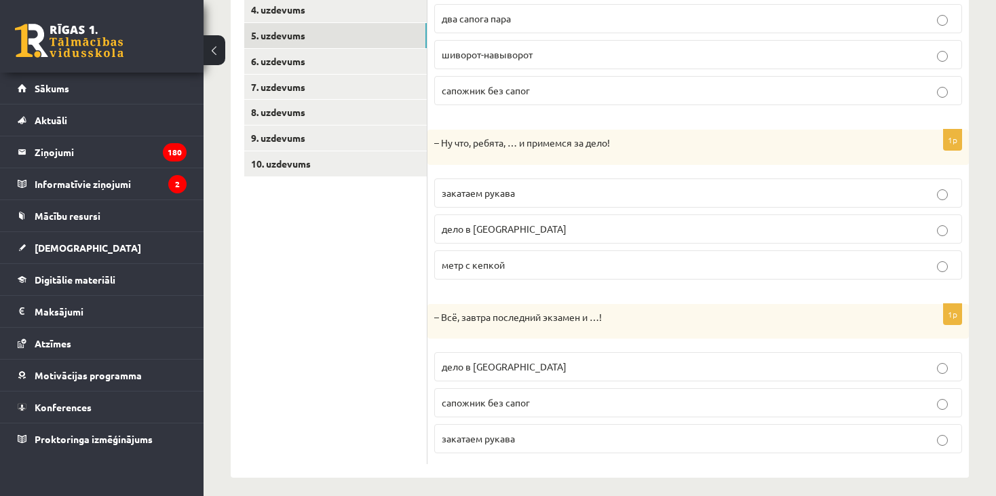
click at [483, 196] on p "закатаем рукава" at bounding box center [698, 193] width 513 height 14
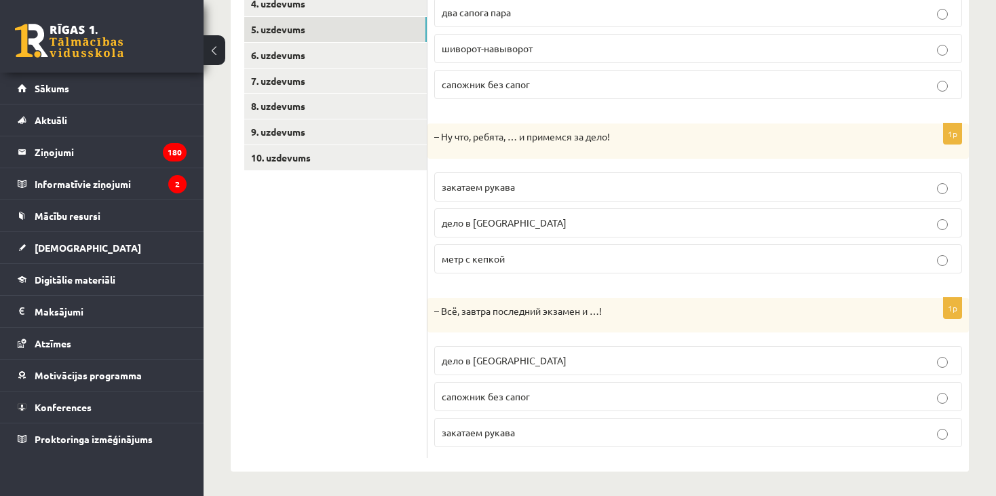
click at [535, 360] on p "дело в шляпе" at bounding box center [698, 360] width 513 height 14
click at [322, 54] on link "6. uzdevums" at bounding box center [335, 55] width 182 height 25
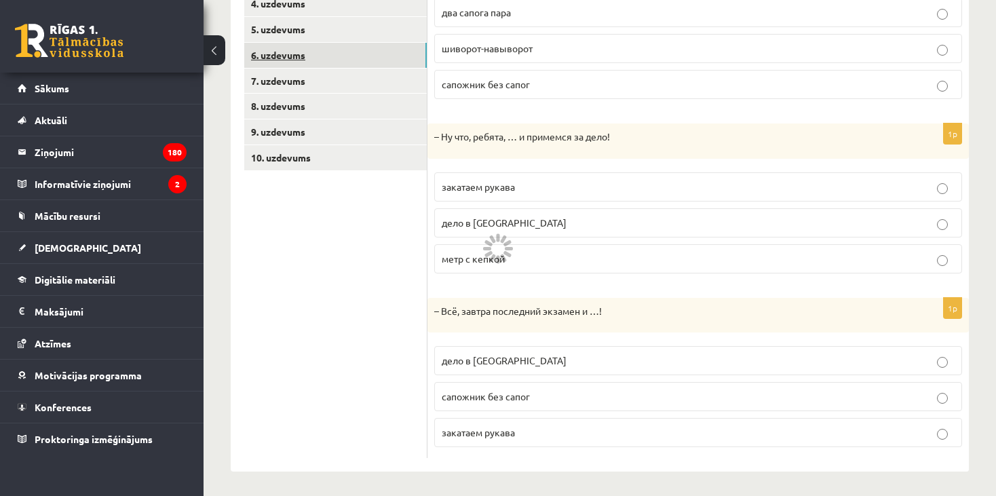
scroll to position [79, 0]
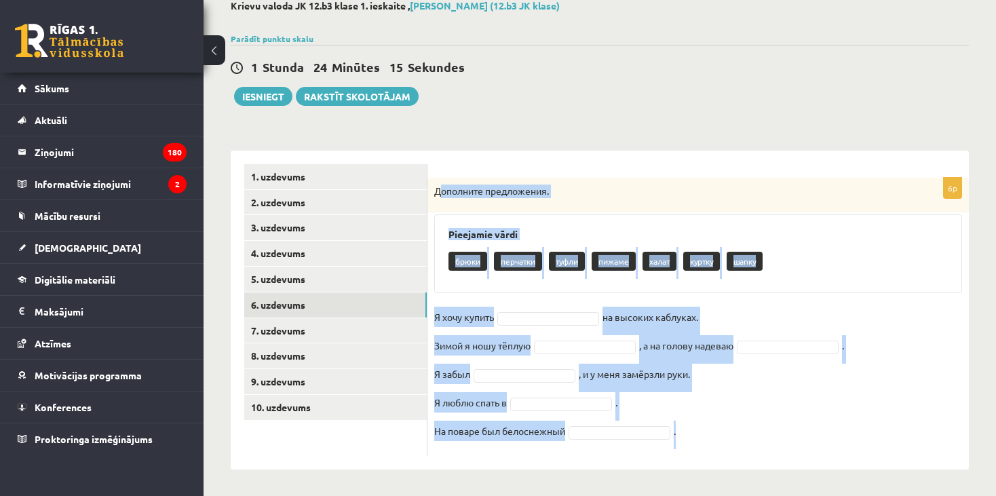
drag, startPoint x: 438, startPoint y: 182, endPoint x: 785, endPoint y: 434, distance: 428.8
click at [785, 434] on div "6p Дополните предложения. Pieejamie vārdi брюки перчатки туфли пижаме халат кур…" at bounding box center [697, 317] width 541 height 278
copy div "ополните предложения. Pieejamie vārdi брюки перчатки туфли пижаме халат куртку …"
click at [796, 244] on div "Pieejamie vārdi брюки перчатки туфли пижаме халат куртку шапку" at bounding box center [698, 253] width 528 height 79
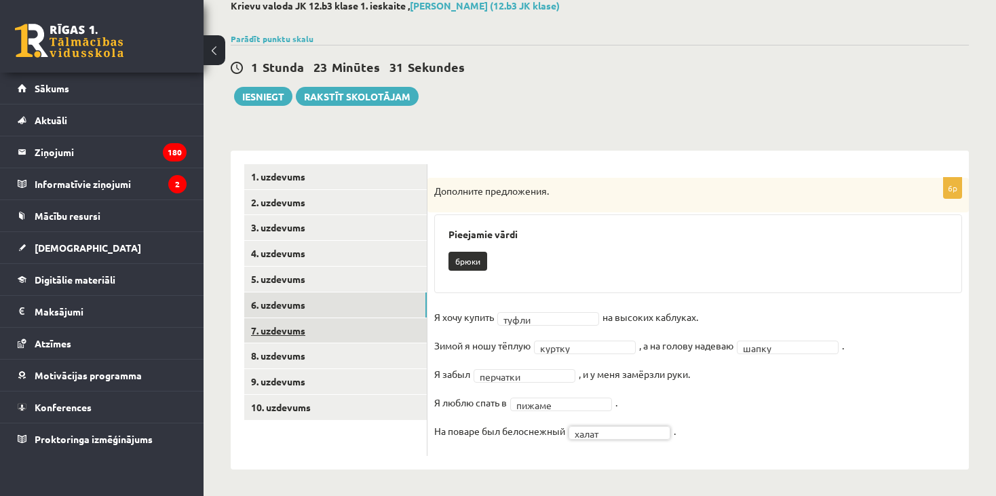
click at [317, 326] on link "7. uzdevums" at bounding box center [335, 330] width 182 height 25
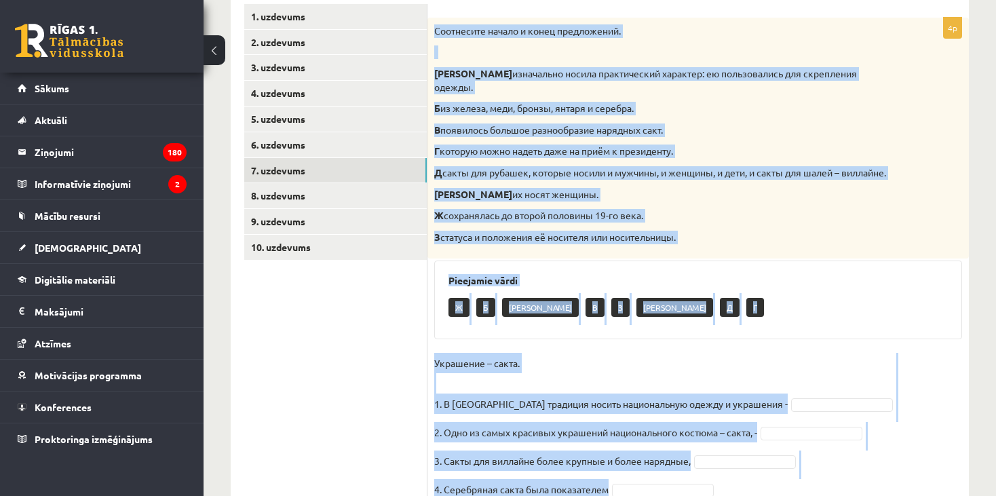
scroll to position [318, 0]
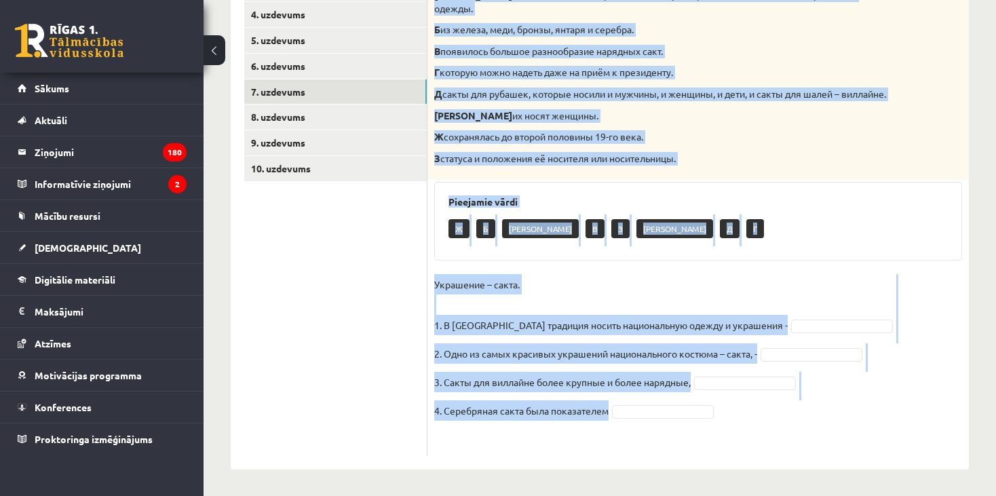
drag, startPoint x: 433, startPoint y: 56, endPoint x: 784, endPoint y: 418, distance: 504.2
click at [784, 418] on div "4p Соотнесите начало и конец предложений. А изначально носила практический хара…" at bounding box center [697, 197] width 541 height 517
copy div "Соотнесите начало и конец предложений. А изначально носила практический характе…"
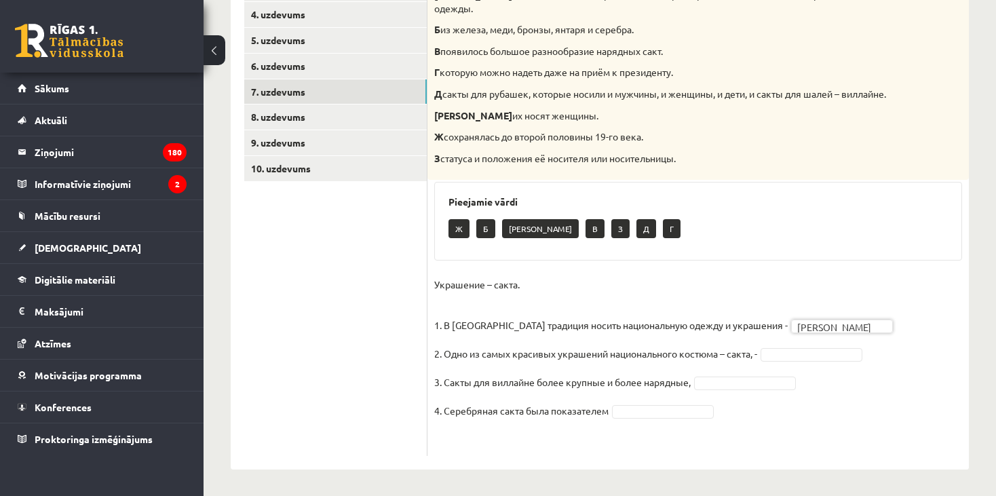
click at [793, 345] on fieldset "Украшение – сакта. 1. В Латвии традиция носить национальную одежду и украшения …" at bounding box center [698, 361] width 528 height 175
click at [837, 344] on fieldset "Украшение – сакта. 1. В Латвии традиция носить национальную одежду и украшения …" at bounding box center [698, 361] width 528 height 175
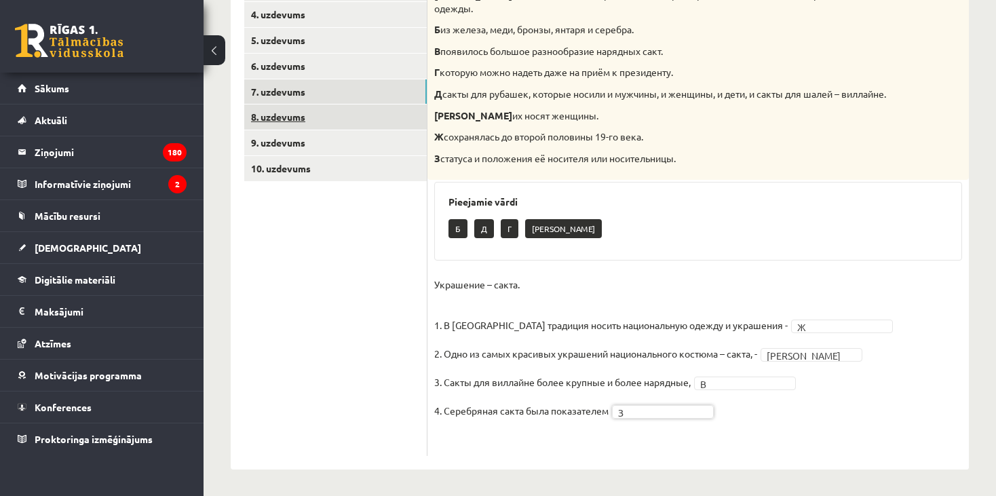
click at [306, 112] on link "8. uzdevums" at bounding box center [335, 116] width 182 height 25
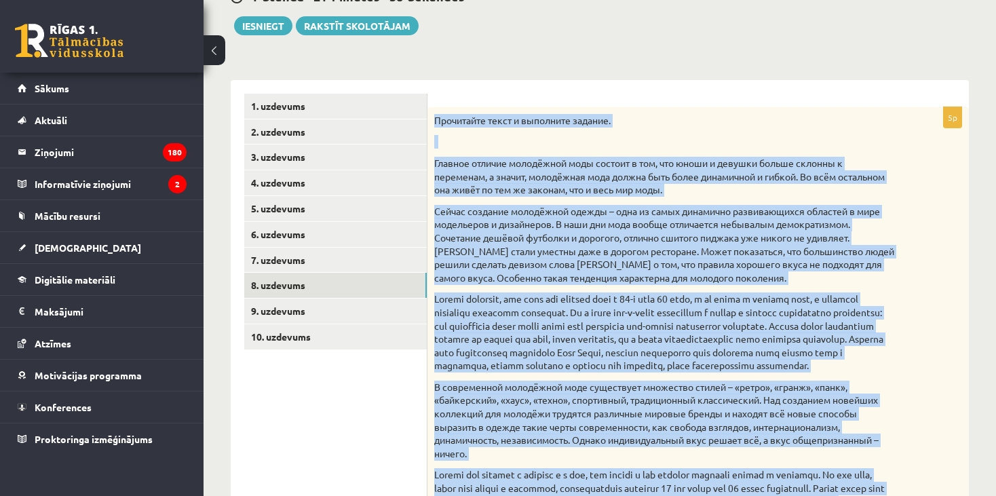
scroll to position [527, 0]
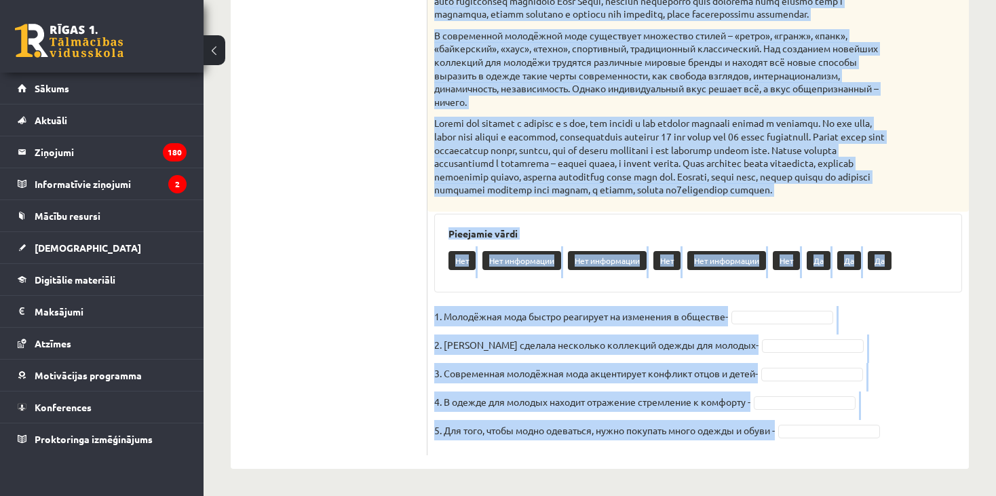
drag, startPoint x: 434, startPoint y: 116, endPoint x: 994, endPoint y: 513, distance: 686.6
copy div "Прочитайте текст и выполните задание. Главное отличие молодёжной моды состоит в…"
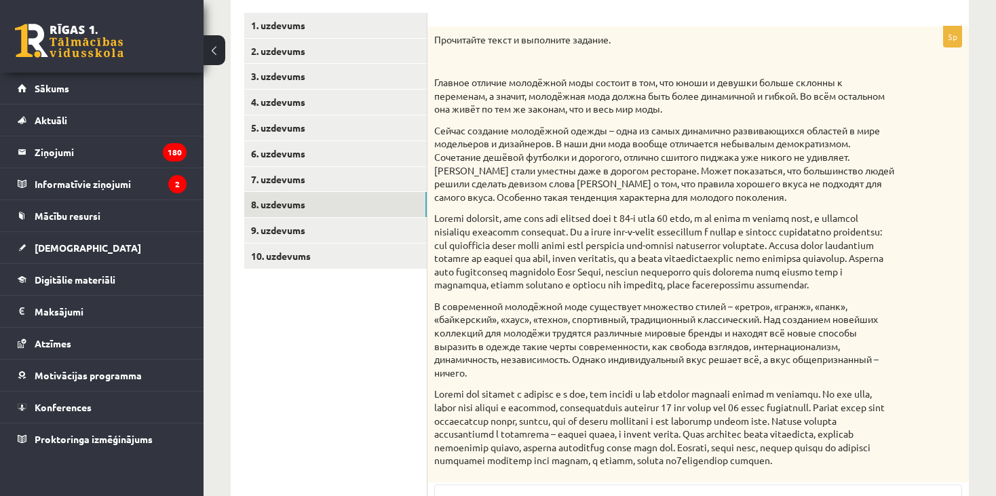
scroll to position [217, 0]
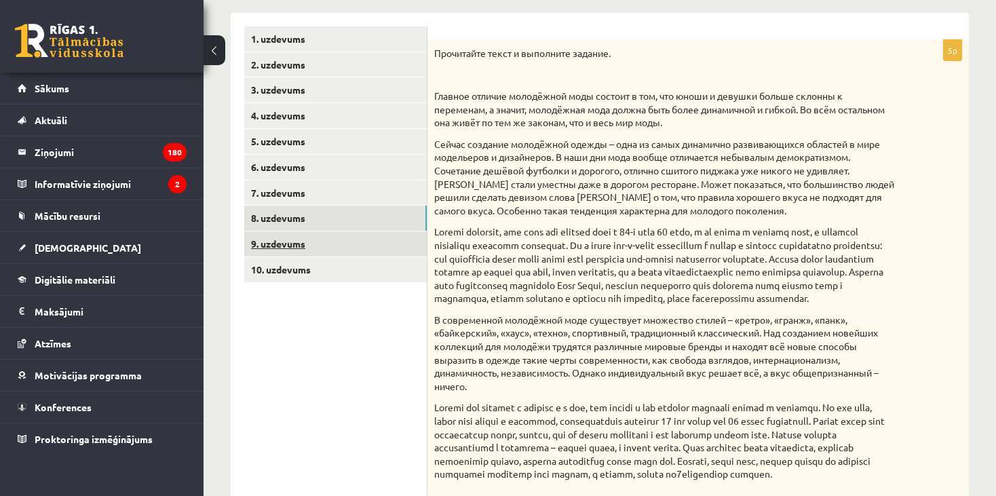
click at [338, 248] on link "9. uzdevums" at bounding box center [335, 243] width 182 height 25
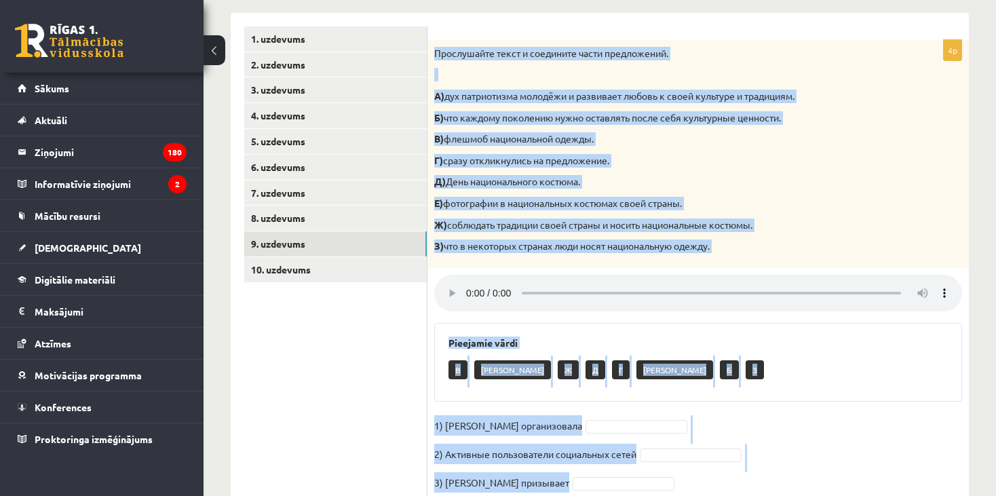
scroll to position [298, 0]
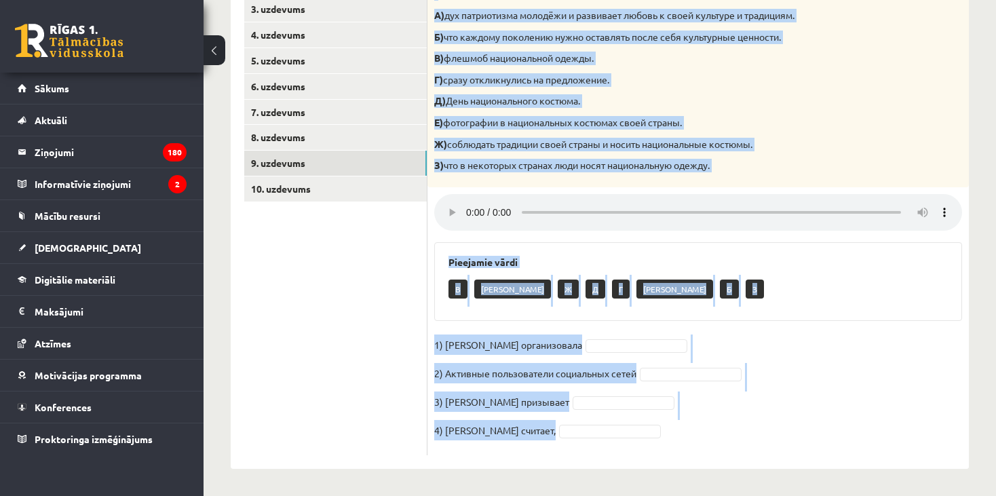
drag, startPoint x: 434, startPoint y: 51, endPoint x: 822, endPoint y: 514, distance: 603.4
copy div "Прослушайте текст и соедините части предложений. А) дух патриотизма молодёжи и …"
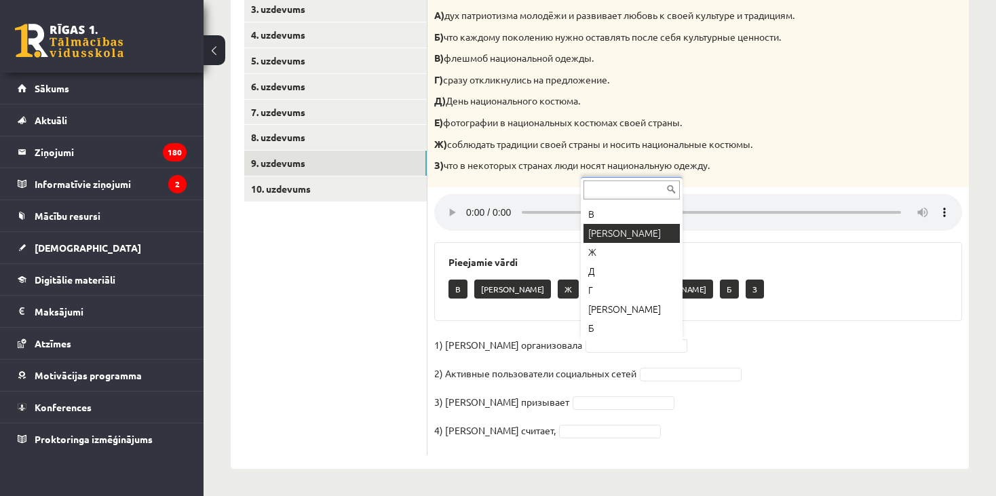
scroll to position [0, 0]
drag, startPoint x: 594, startPoint y: 203, endPoint x: 602, endPoint y: 232, distance: 30.1
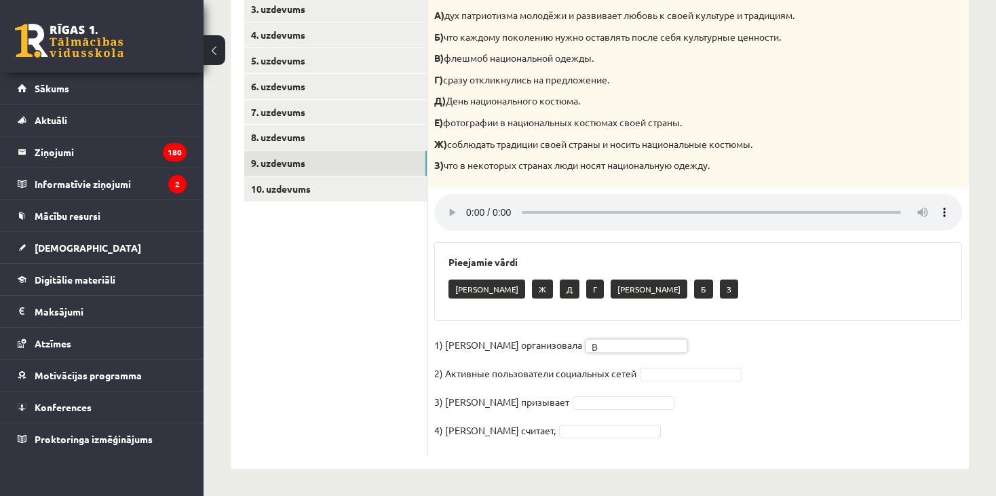
click at [602, 232] on div at bounding box center [698, 213] width 528 height 39
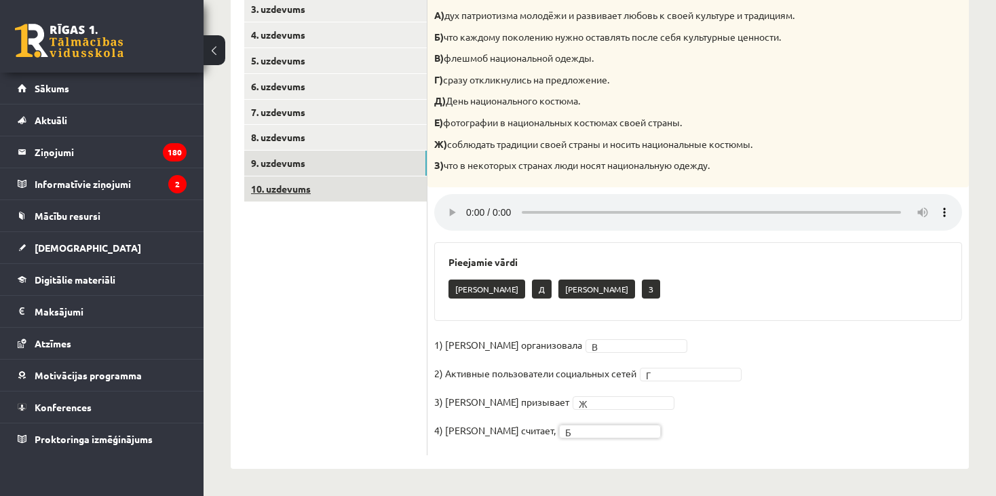
click at [320, 193] on link "10. uzdevums" at bounding box center [335, 188] width 182 height 25
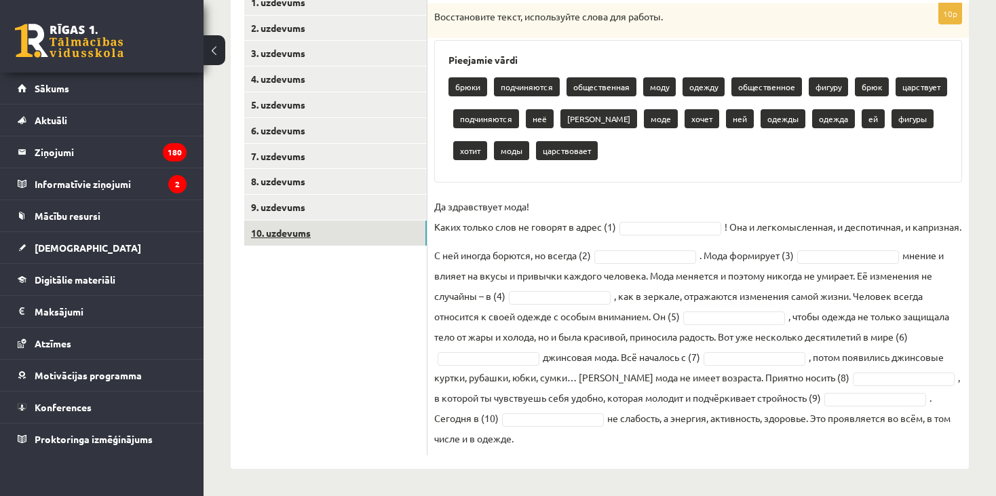
scroll to position [253, 0]
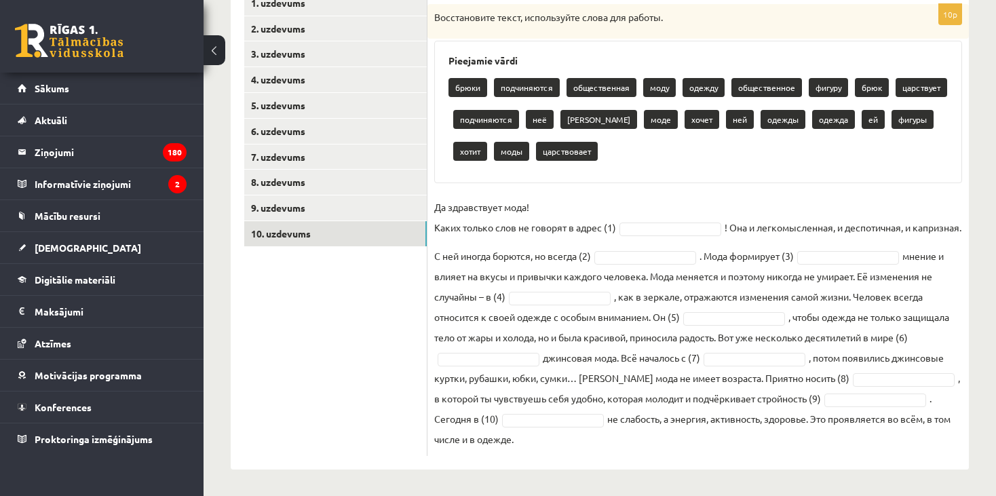
drag, startPoint x: 431, startPoint y: 12, endPoint x: 922, endPoint y: 449, distance: 657.8
click at [922, 449] on div "10p Восстановите текст, используйте слова для работы. Pieejamie vārdi брюки под…" at bounding box center [697, 230] width 541 height 452
copy div "Восстановите текст, используйте слова для работы. Pieejamie vārdi брюки подчиня…"
click at [324, 347] on ul "1. uzdevums 2. uzdevums 3. uzdevums 4. uzdevums 5. uzdevums 6. uzdevums 7. uzde…" at bounding box center [335, 223] width 183 height 465
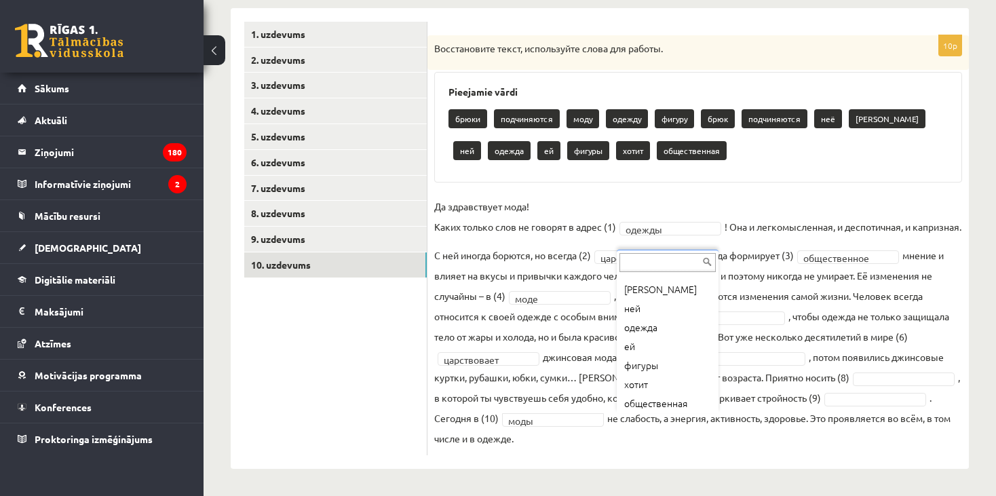
scroll to position [168, 0]
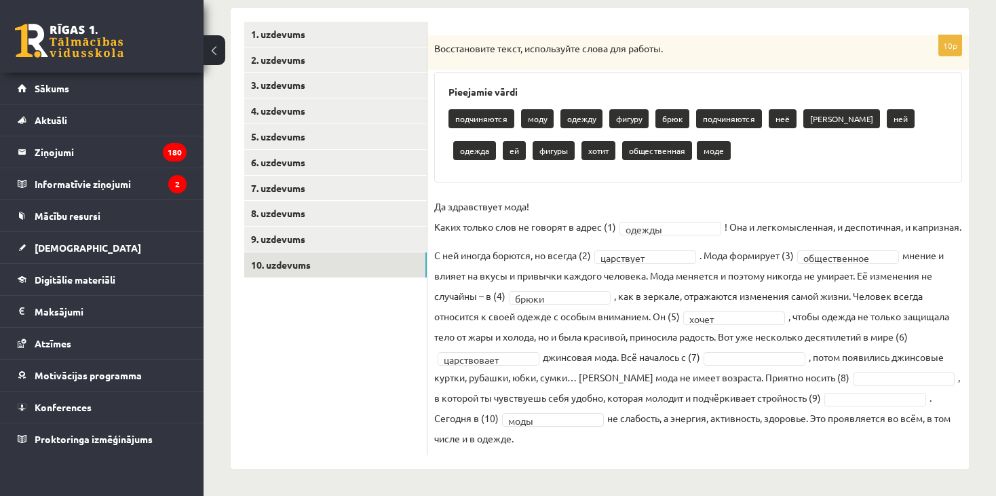
click at [655, 427] on fieldset "**********" at bounding box center [698, 322] width 528 height 252
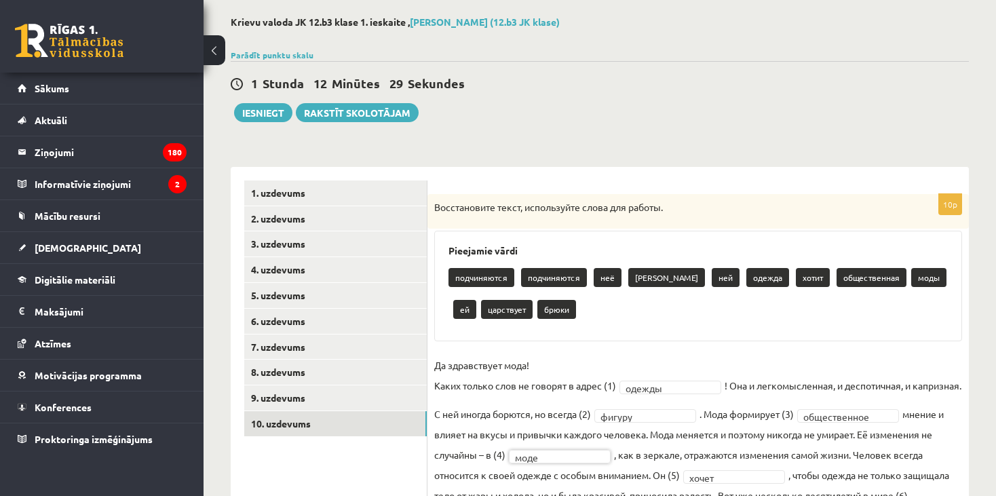
scroll to position [24, 0]
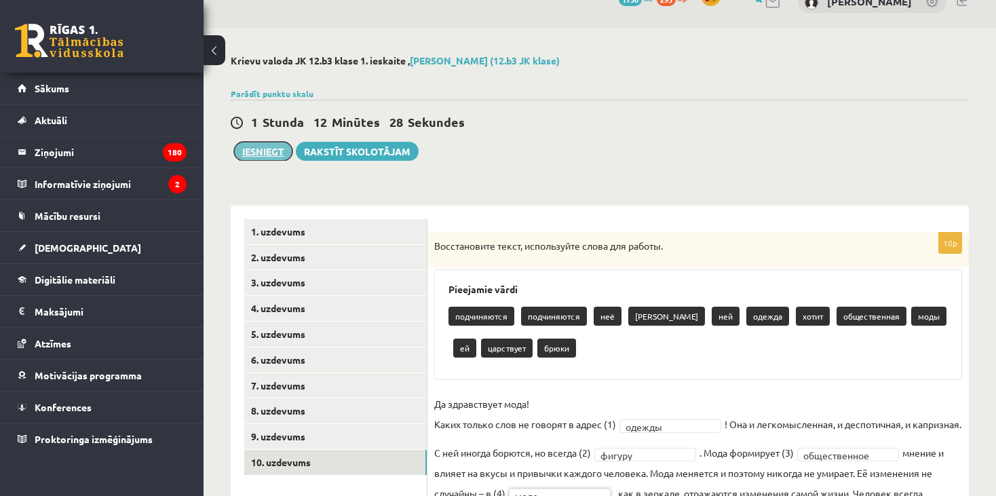
click at [265, 144] on button "Iesniegt" at bounding box center [263, 151] width 58 height 19
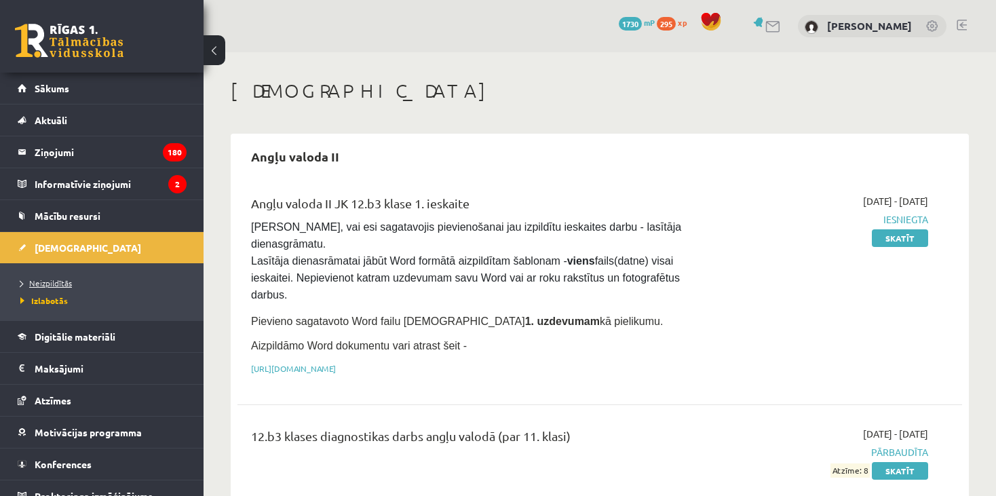
click at [53, 279] on span "Neizpildītās" at bounding box center [46, 282] width 52 height 11
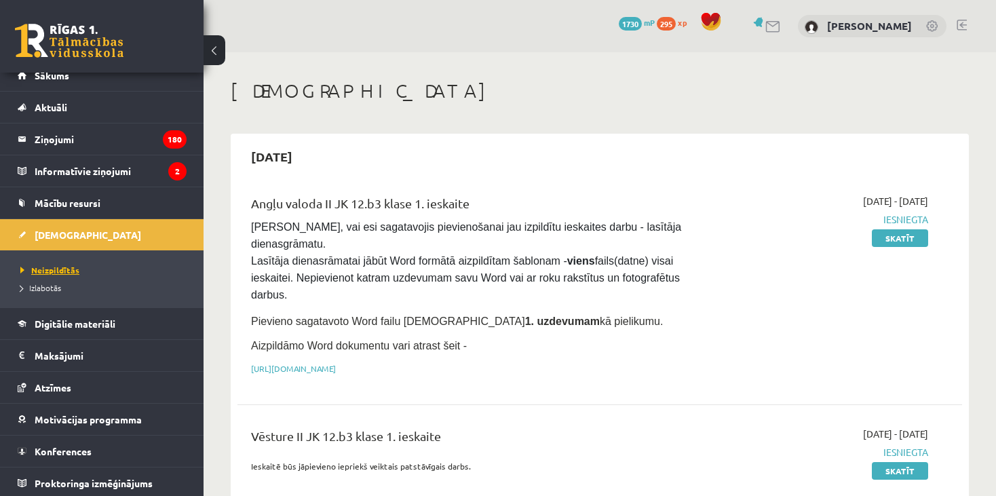
scroll to position [14, 0]
click at [672, 362] on p "[URL][DOMAIN_NAME]" at bounding box center [473, 368] width 444 height 12
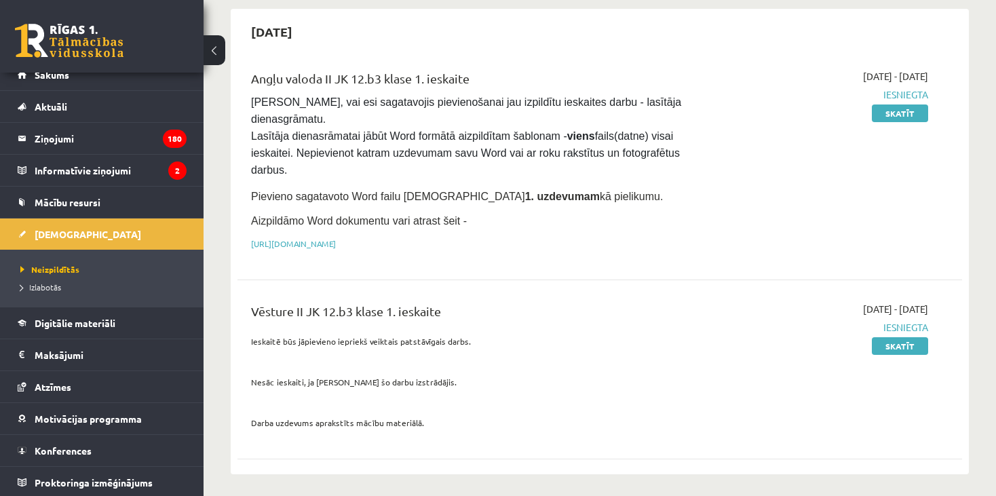
scroll to position [81, 0]
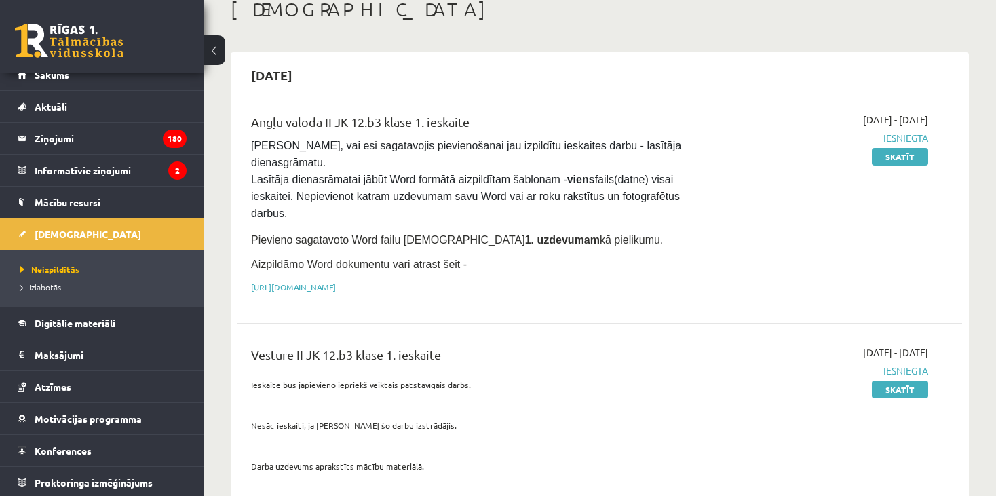
click at [568, 244] on div "Angļu valoda II JK 12.b3 klase 1. ieskaite [PERSON_NAME], vai esi sagatavojis p…" at bounding box center [473, 207] width 465 height 189
click at [336, 282] on link "[URL][DOMAIN_NAME]" at bounding box center [293, 287] width 85 height 11
click at [590, 399] on p at bounding box center [473, 405] width 444 height 12
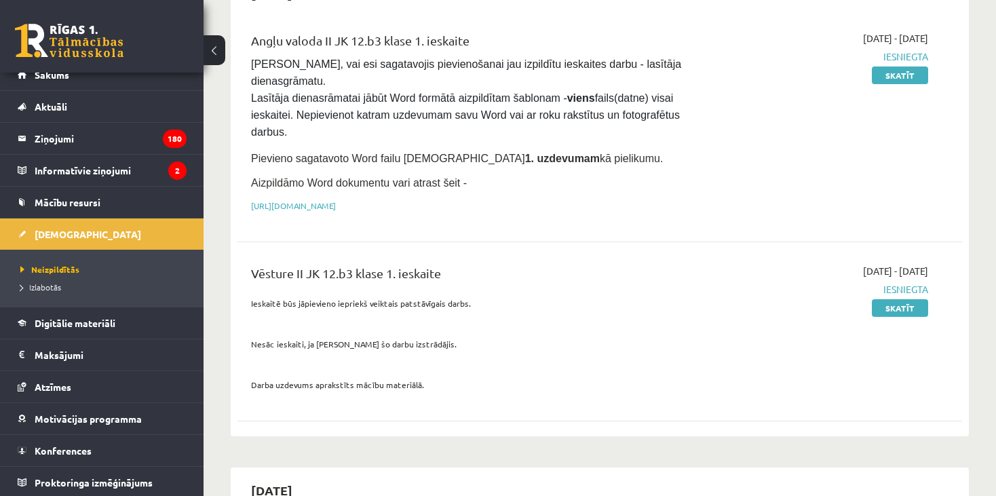
scroll to position [190, 0]
